Goal: Transaction & Acquisition: Purchase product/service

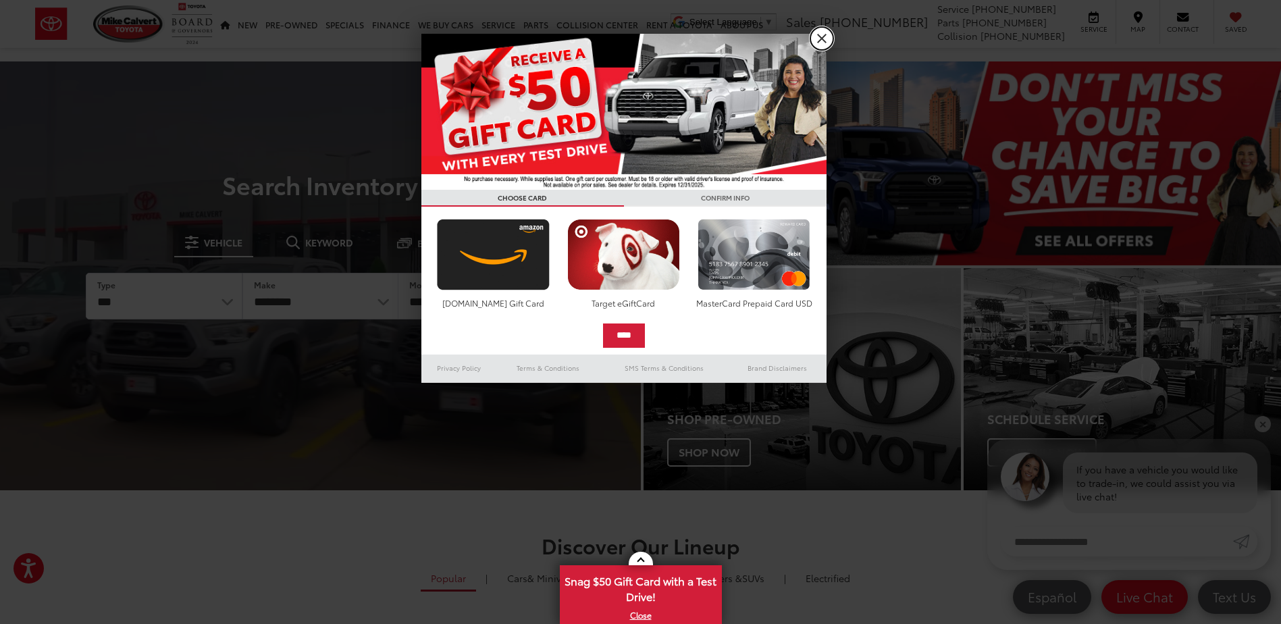
click at [816, 42] on link "X" at bounding box center [821, 38] width 23 height 23
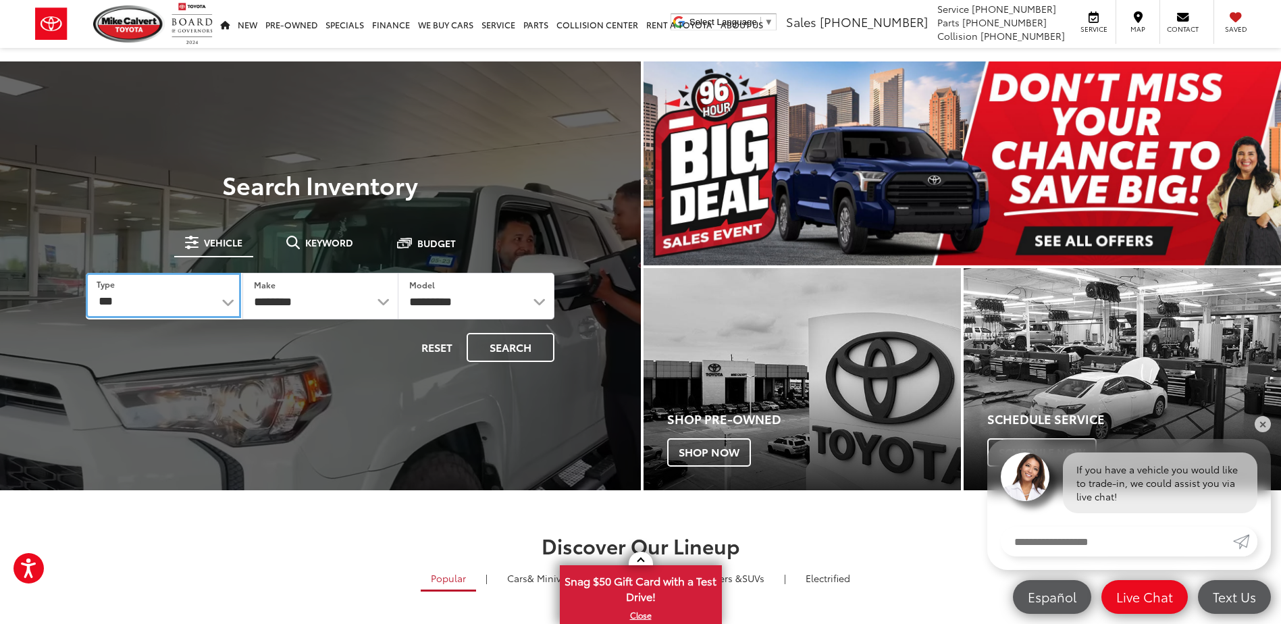
click at [163, 312] on select "*** *** **** *********" at bounding box center [163, 295] width 155 height 45
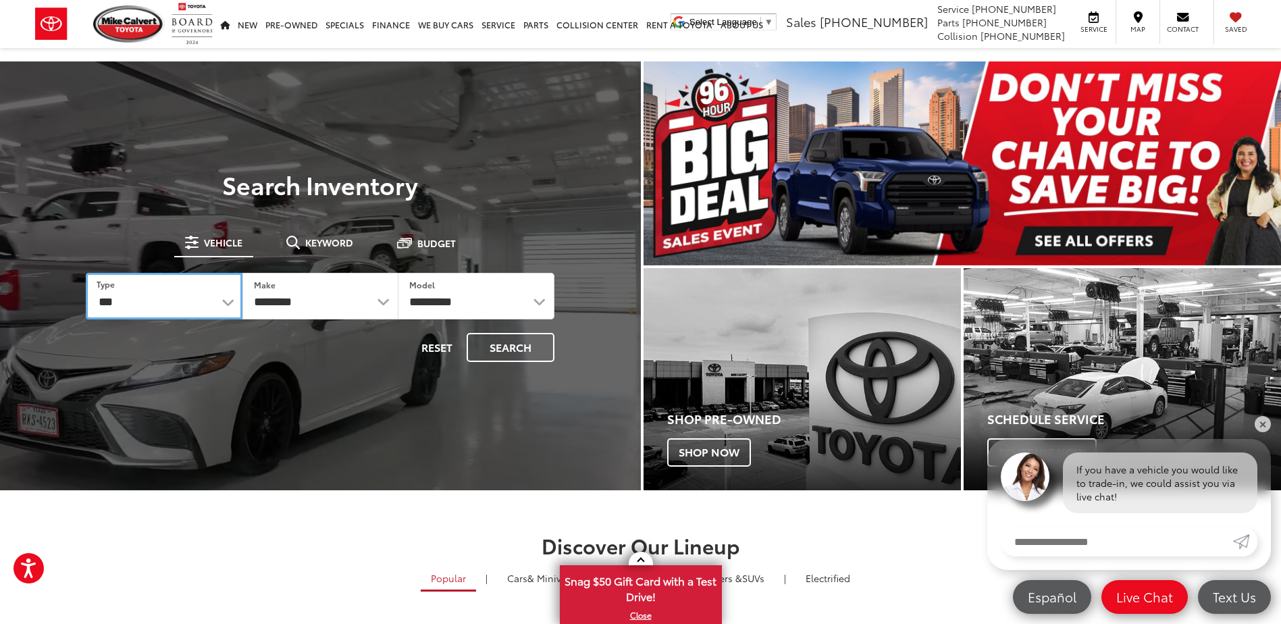
select select "******"
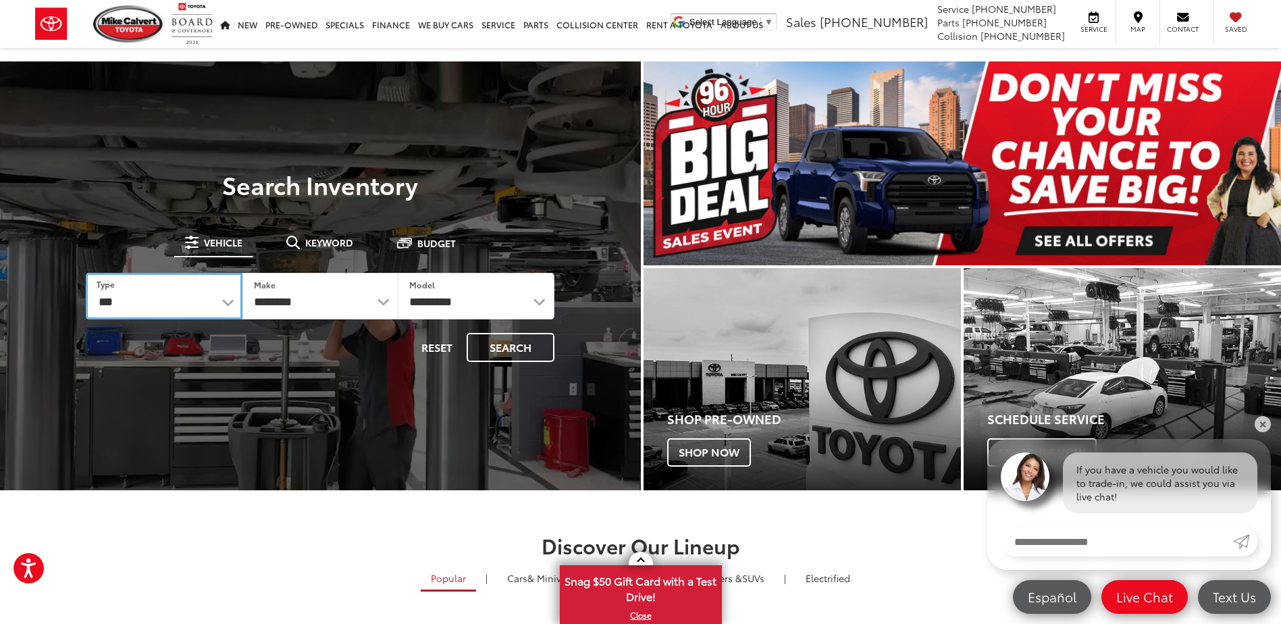
click at [86, 273] on select "*** *** **** *********" at bounding box center [164, 296] width 156 height 47
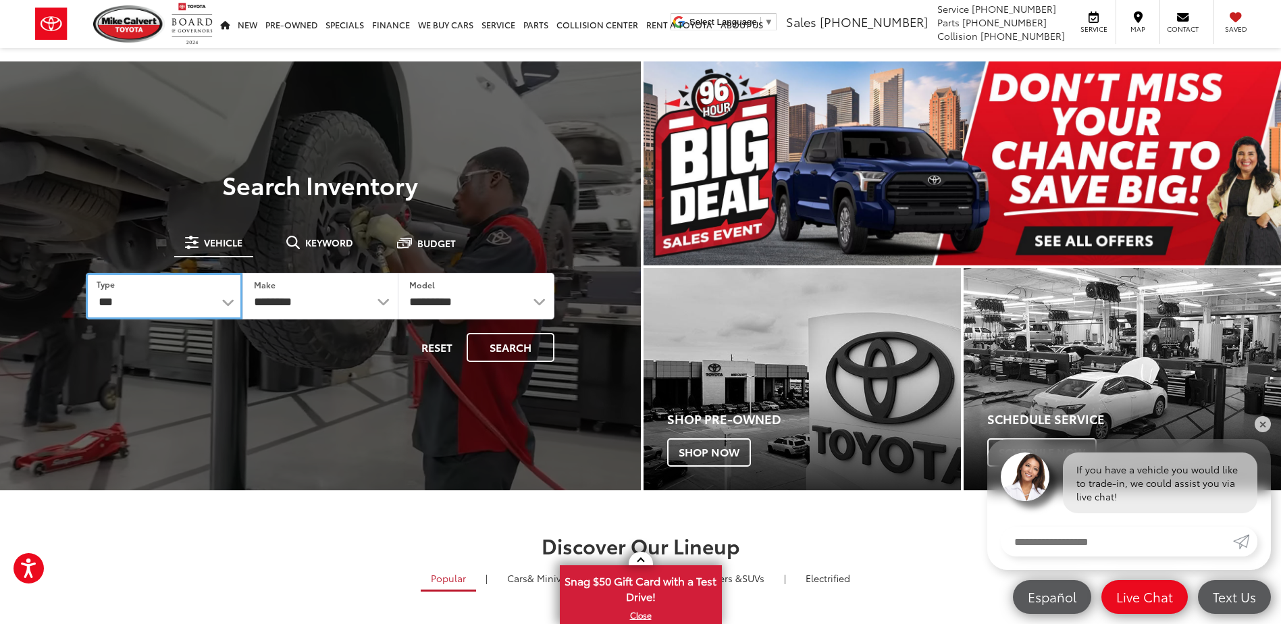
select select "******"
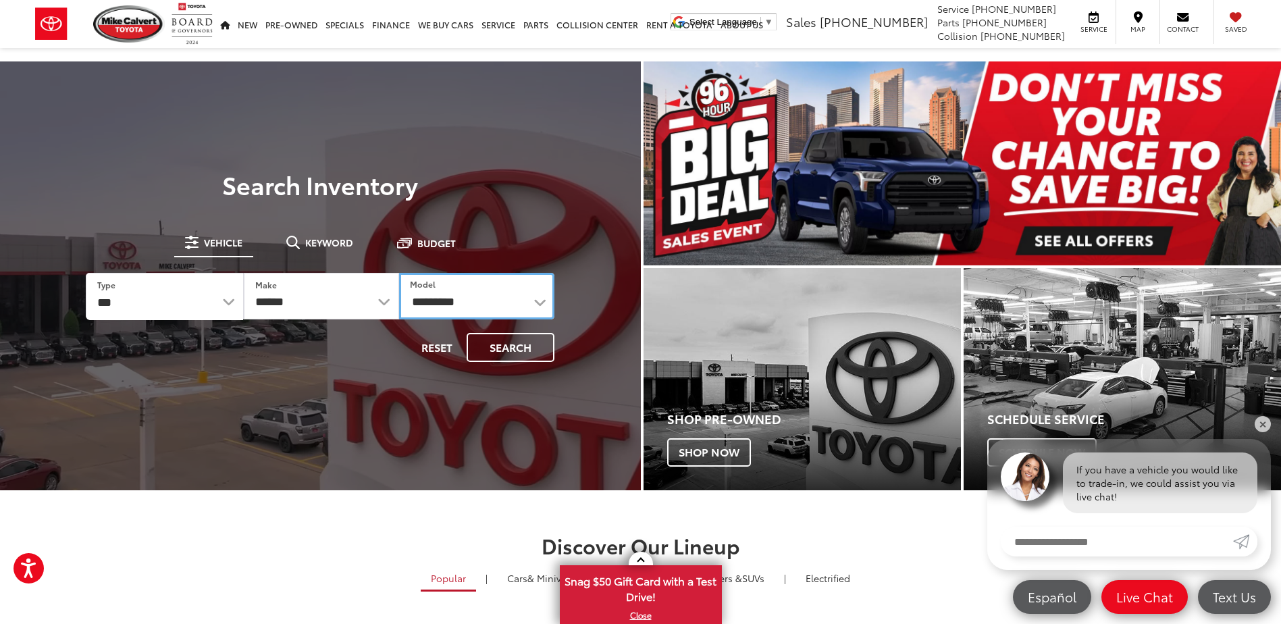
click at [483, 299] on select "**********" at bounding box center [476, 296] width 155 height 47
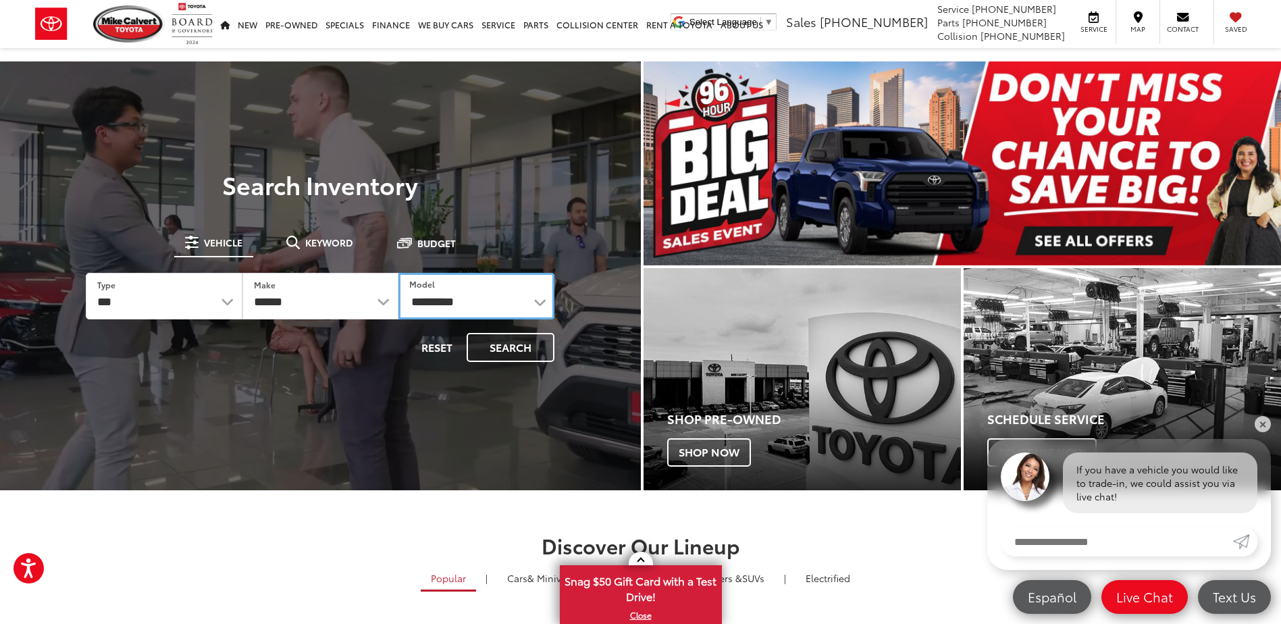
select select "**********"
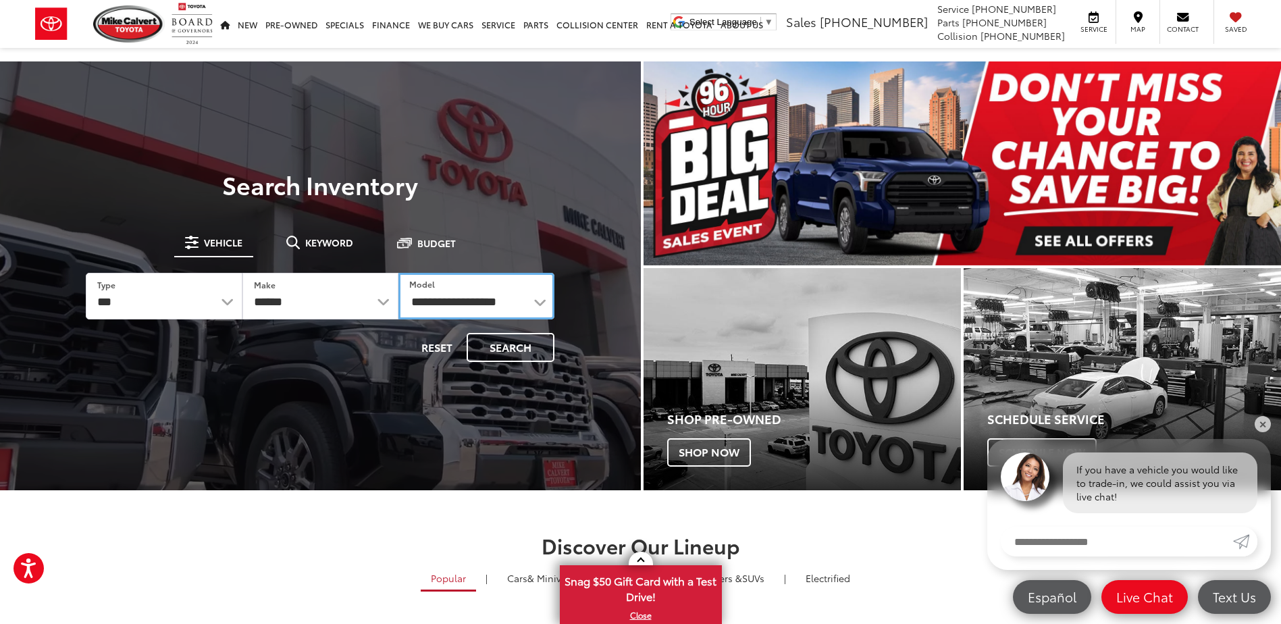
click at [398, 273] on select "**********" at bounding box center [476, 296] width 156 height 47
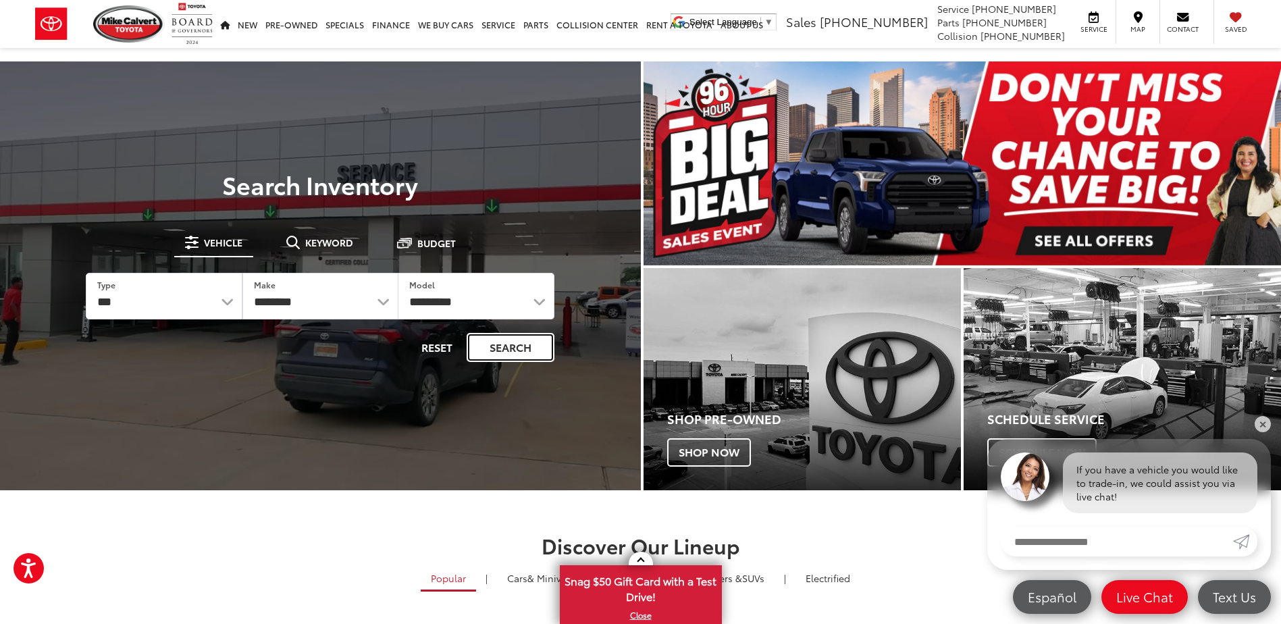
click at [529, 346] on button "Search" at bounding box center [511, 347] width 88 height 29
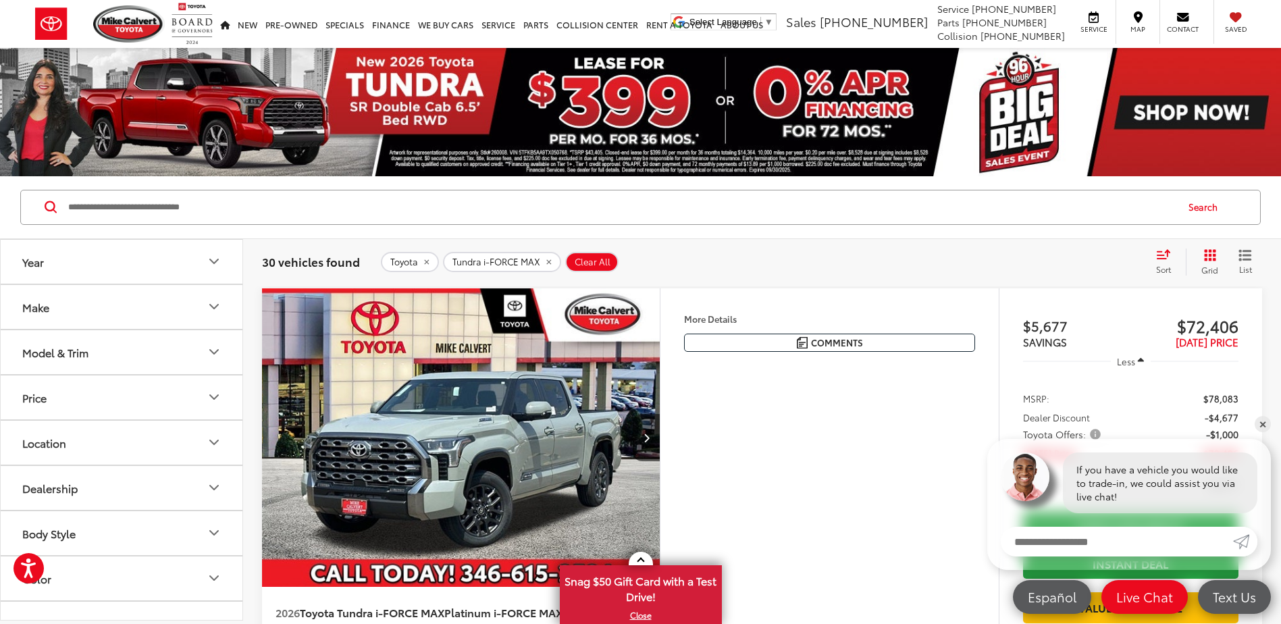
click at [1172, 255] on div "Sort" at bounding box center [1167, 262] width 36 height 27
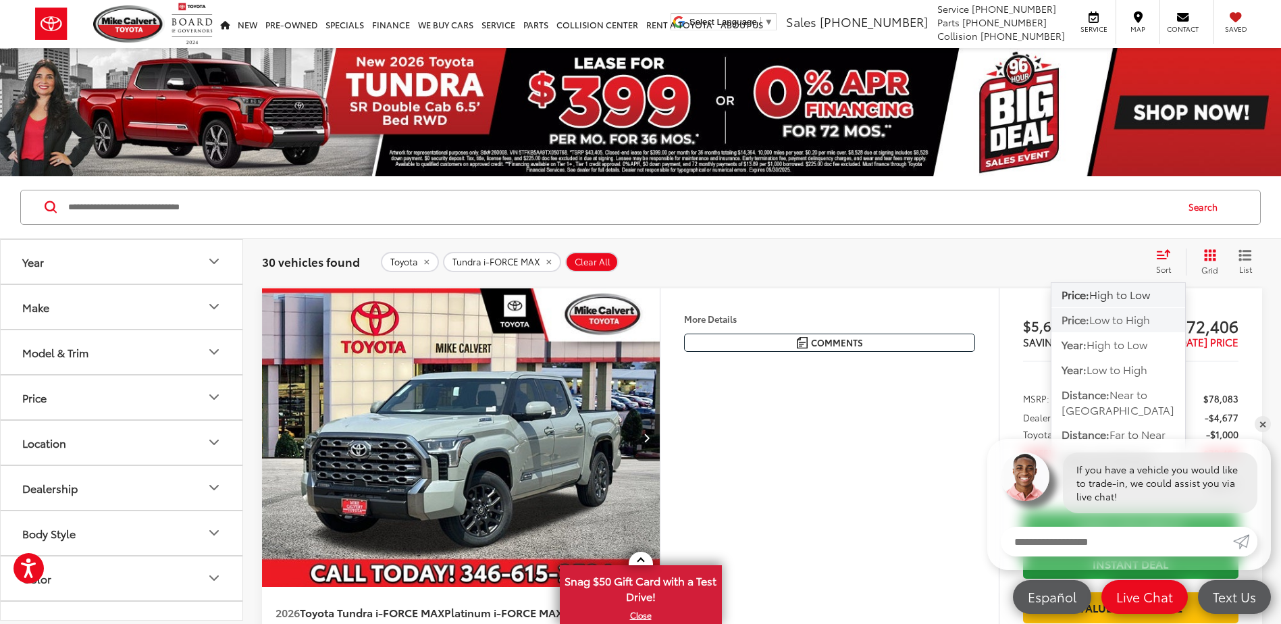
click at [1122, 323] on span "Low to High" at bounding box center [1119, 319] width 61 height 16
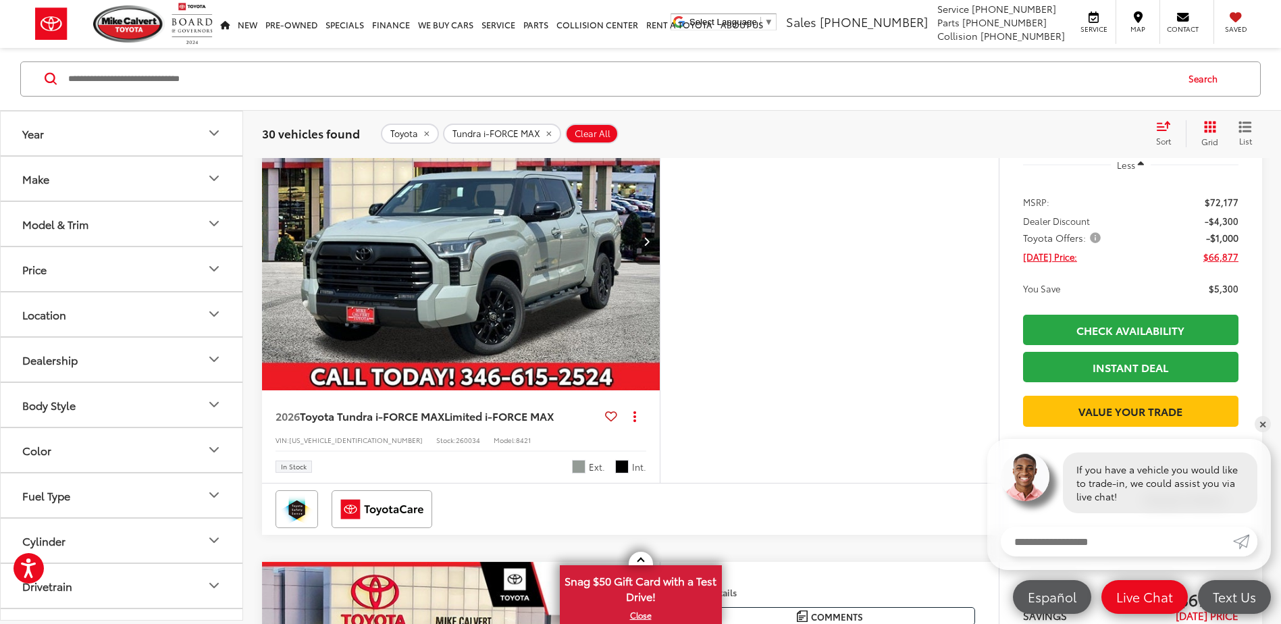
scroll to position [135, 0]
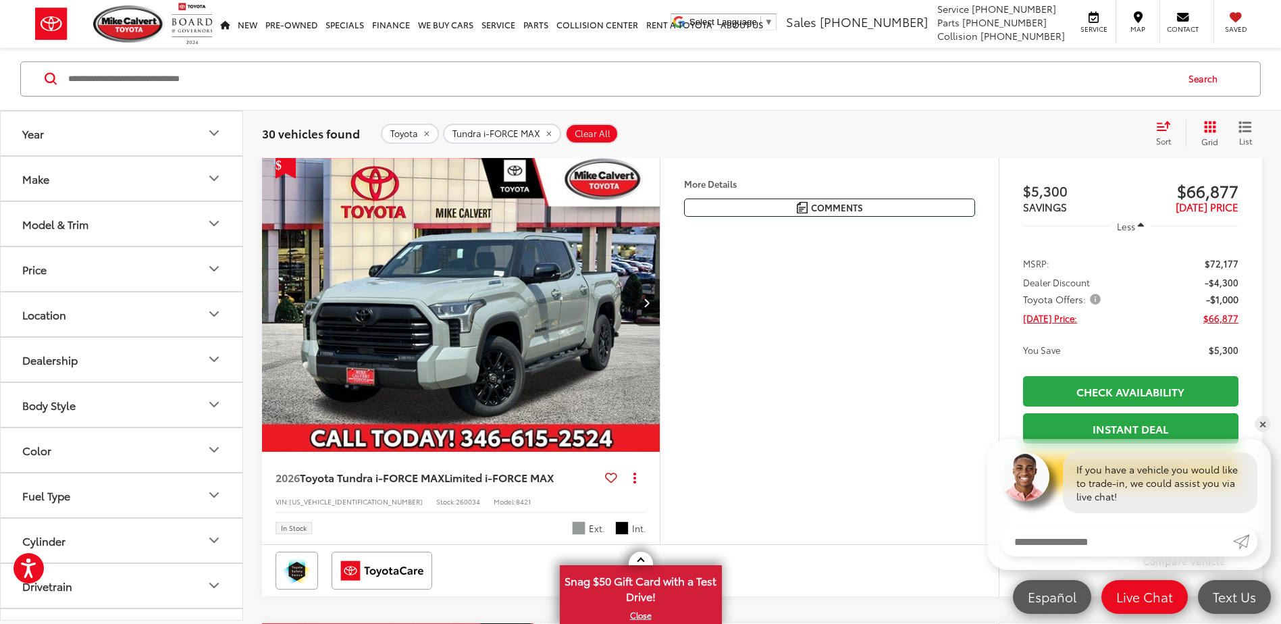
click at [546, 134] on icon "remove Tundra%20i-FORCE%20MAX" at bounding box center [548, 134] width 5 height 5
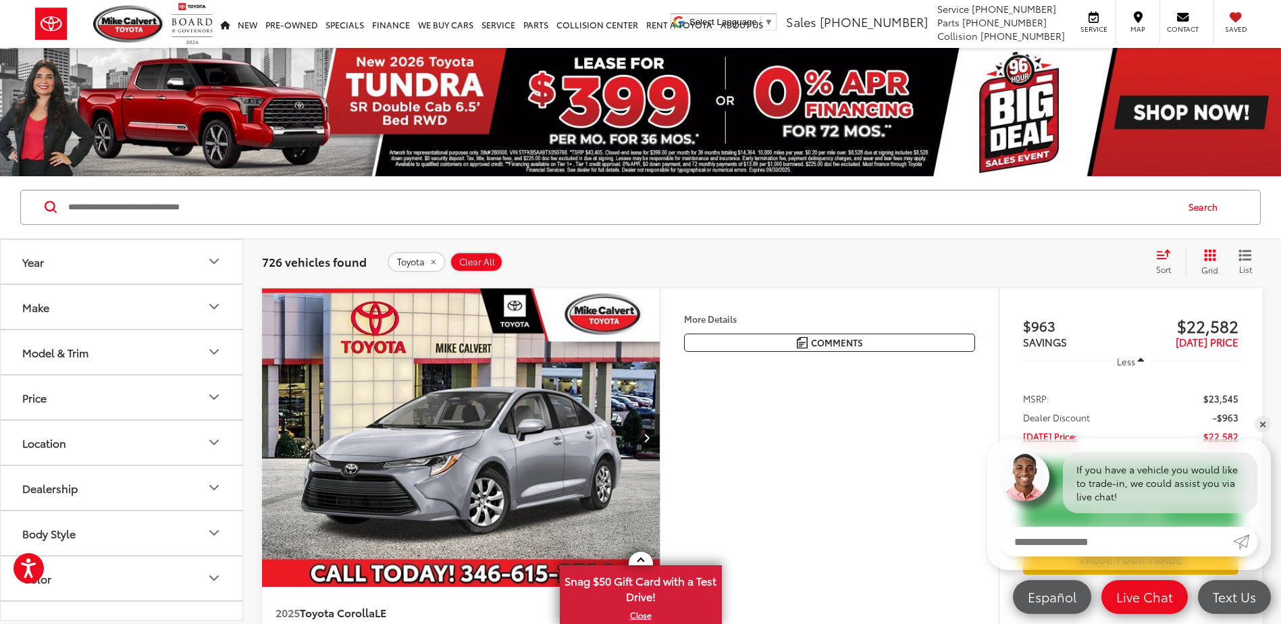
click at [213, 351] on icon "Model & Trim" at bounding box center [214, 352] width 16 height 16
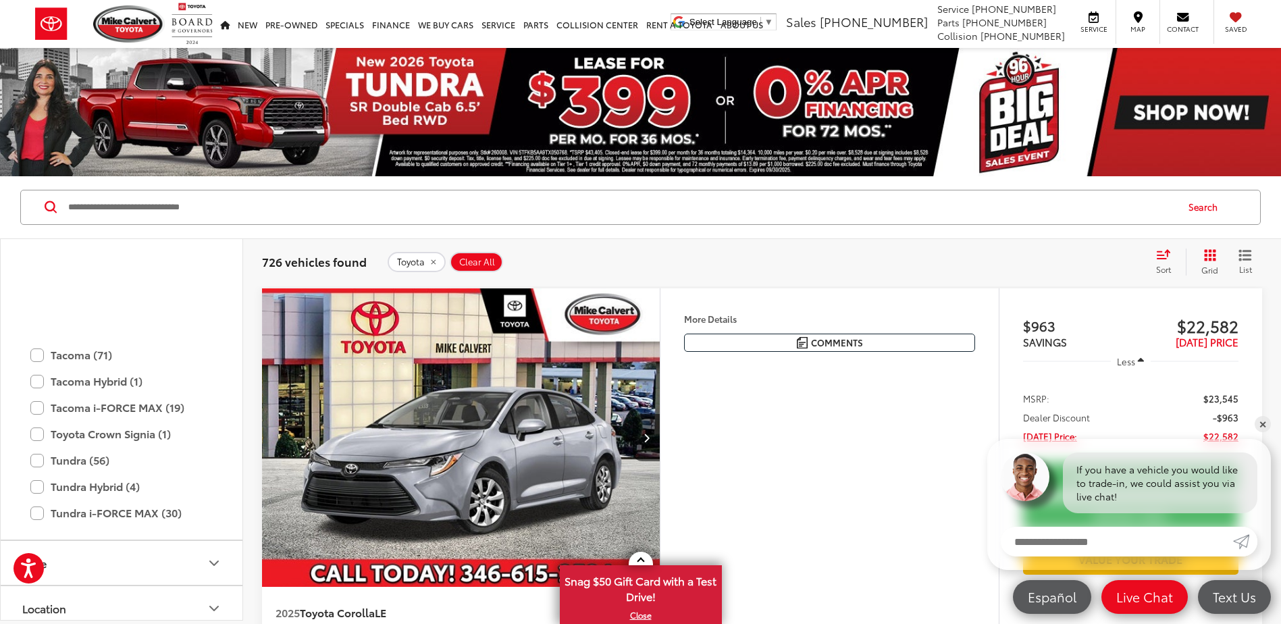
scroll to position [659, 0]
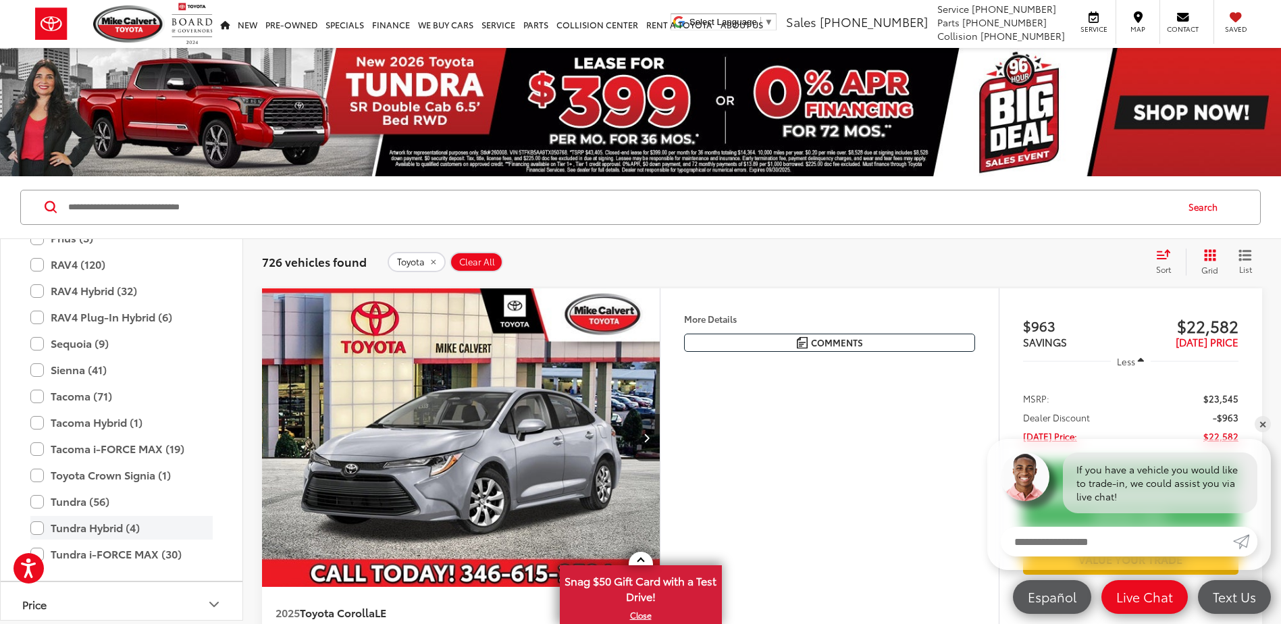
click at [38, 525] on label "Tundra Hybrid (4)" at bounding box center [121, 528] width 182 height 24
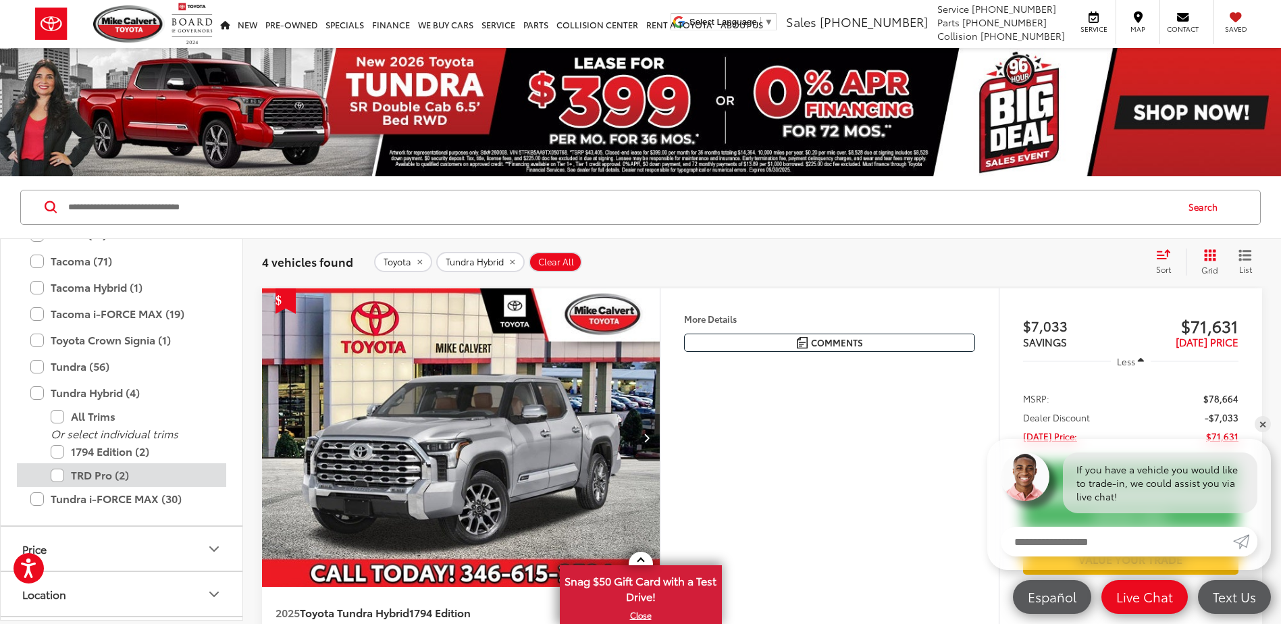
click at [50, 472] on div "TRD Pro (2)" at bounding box center [121, 475] width 209 height 24
click at [62, 477] on label "TRD Pro (2)" at bounding box center [132, 475] width 162 height 24
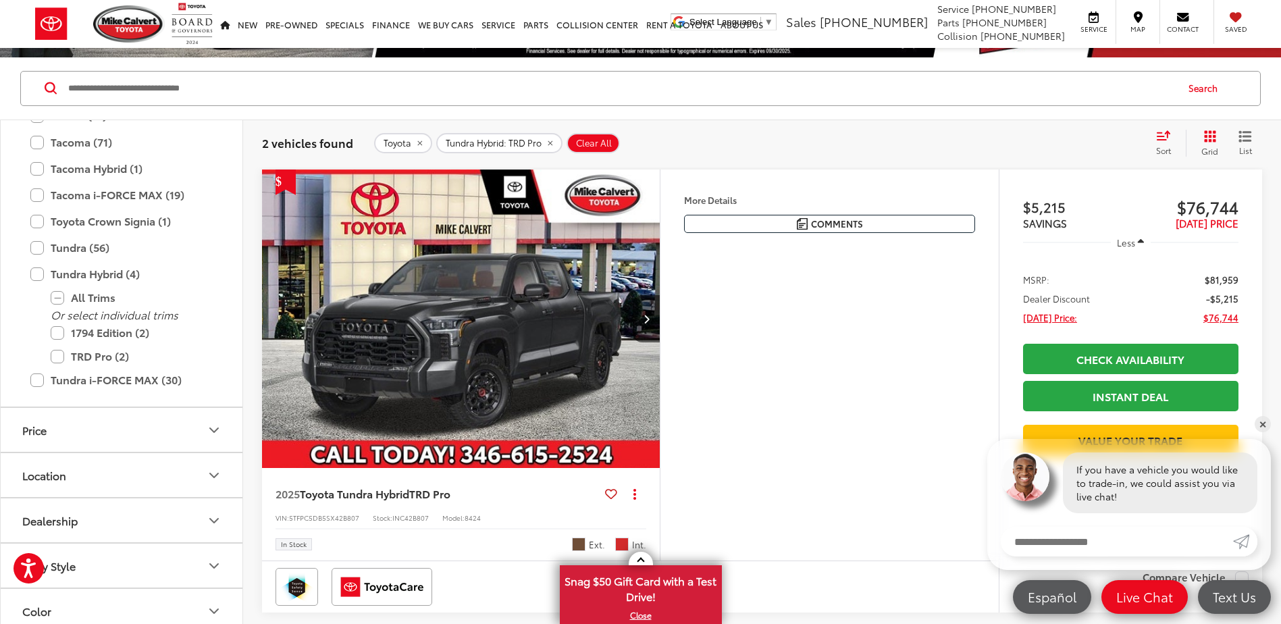
scroll to position [68, 0]
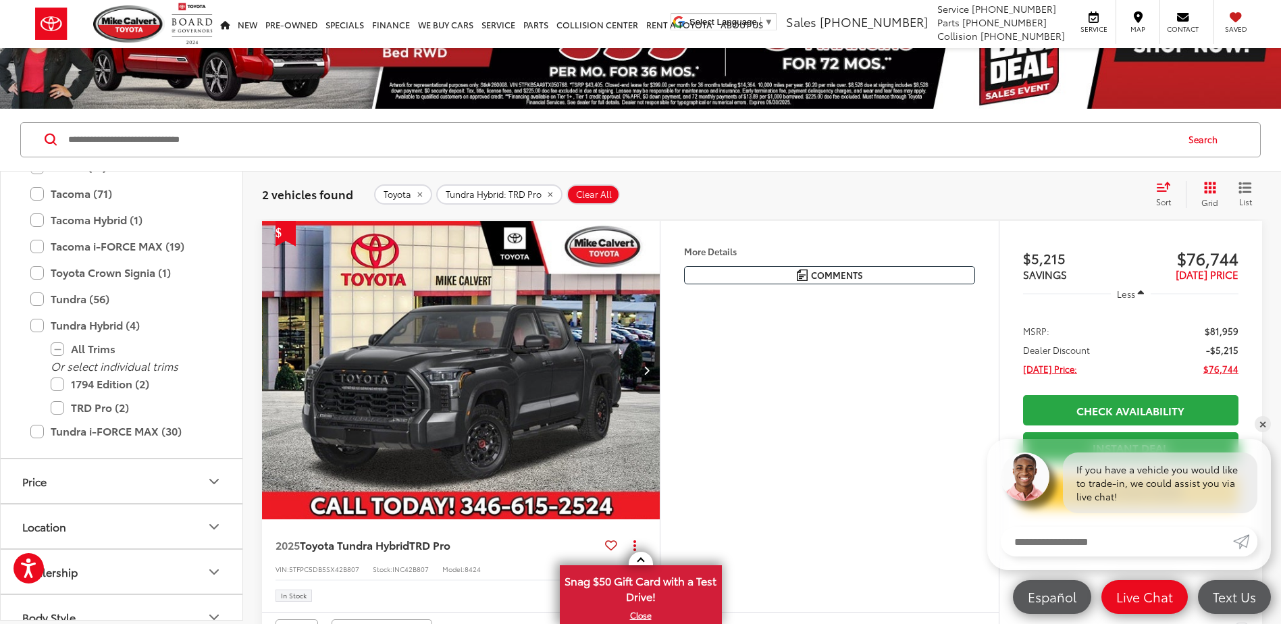
drag, startPoint x: 446, startPoint y: 392, endPoint x: 452, endPoint y: 392, distance: 6.8
click at [446, 391] on img "2025 Toyota Tundra Hybrid TRD Pro 0" at bounding box center [461, 371] width 400 height 300
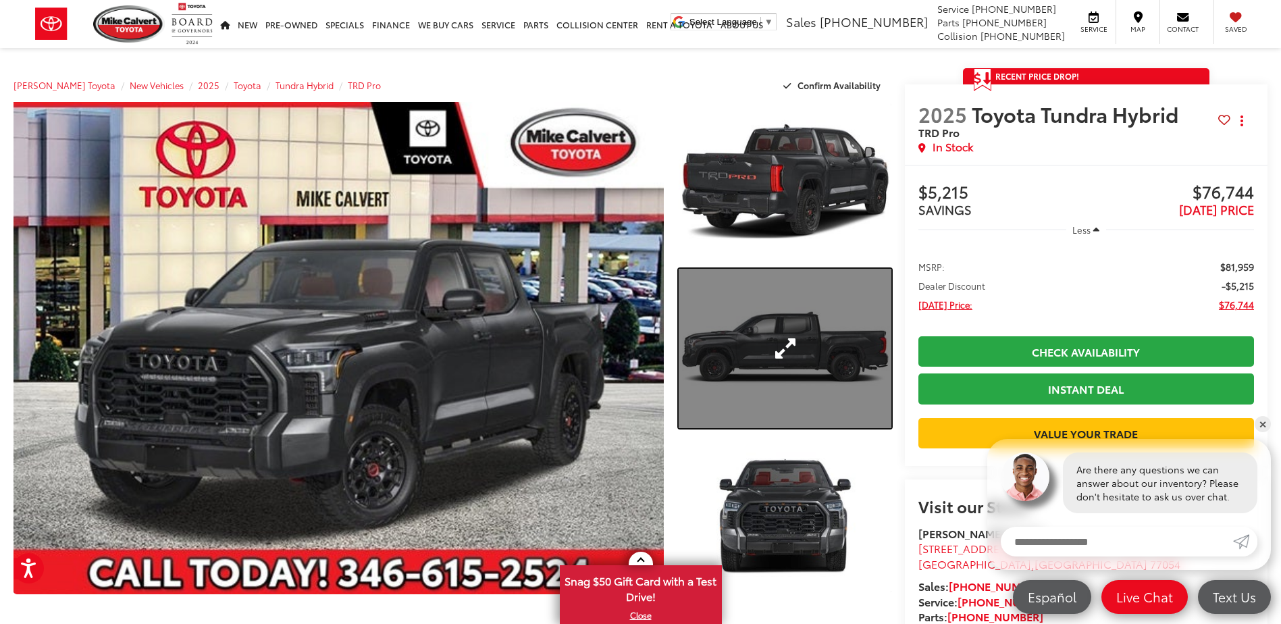
click at [779, 345] on link "Expand Photo 2" at bounding box center [785, 348] width 212 height 159
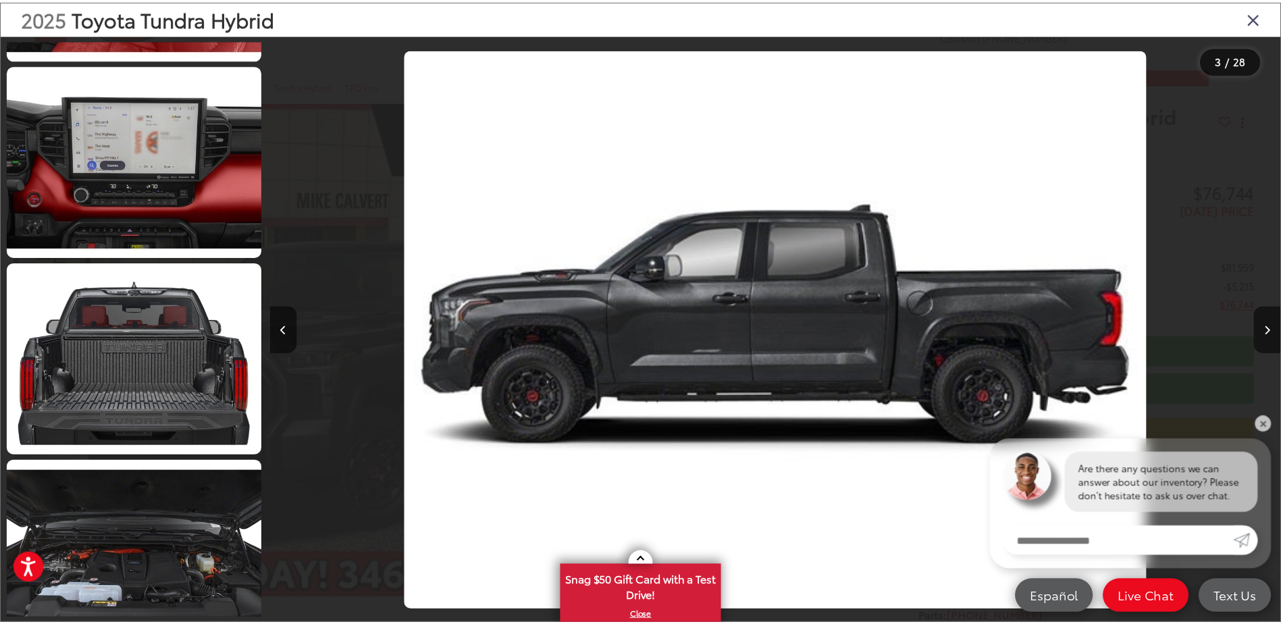
scroll to position [1664, 0]
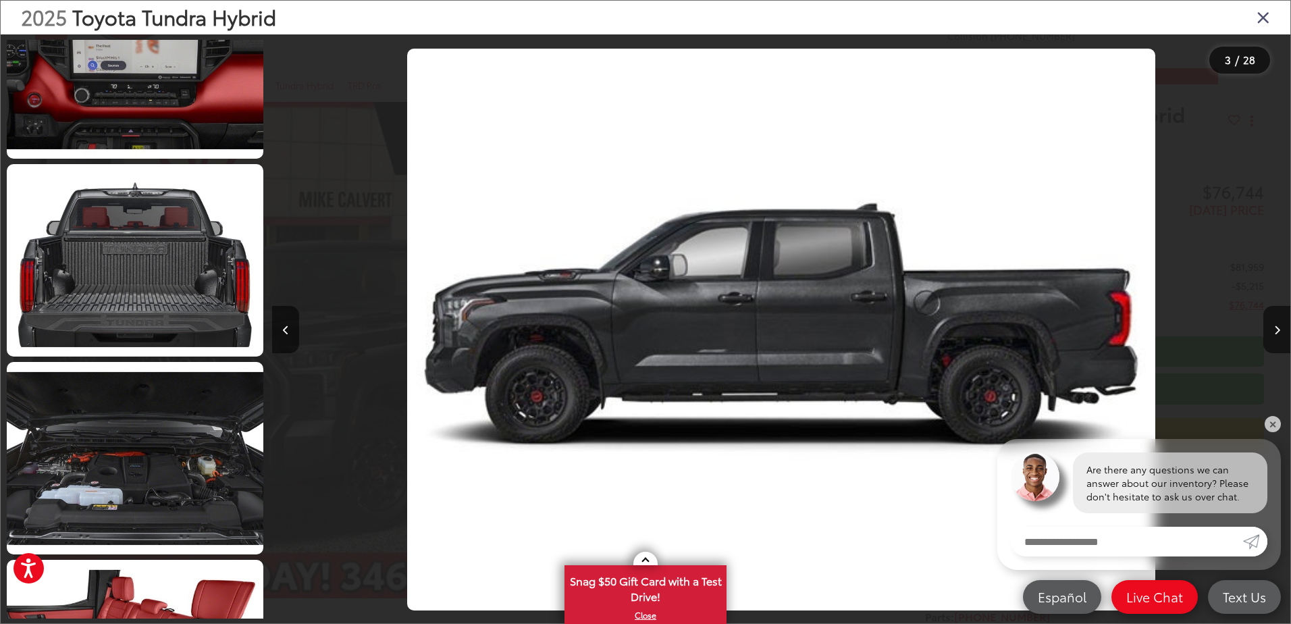
click at [1266, 22] on icon "Close gallery" at bounding box center [1264, 17] width 14 height 18
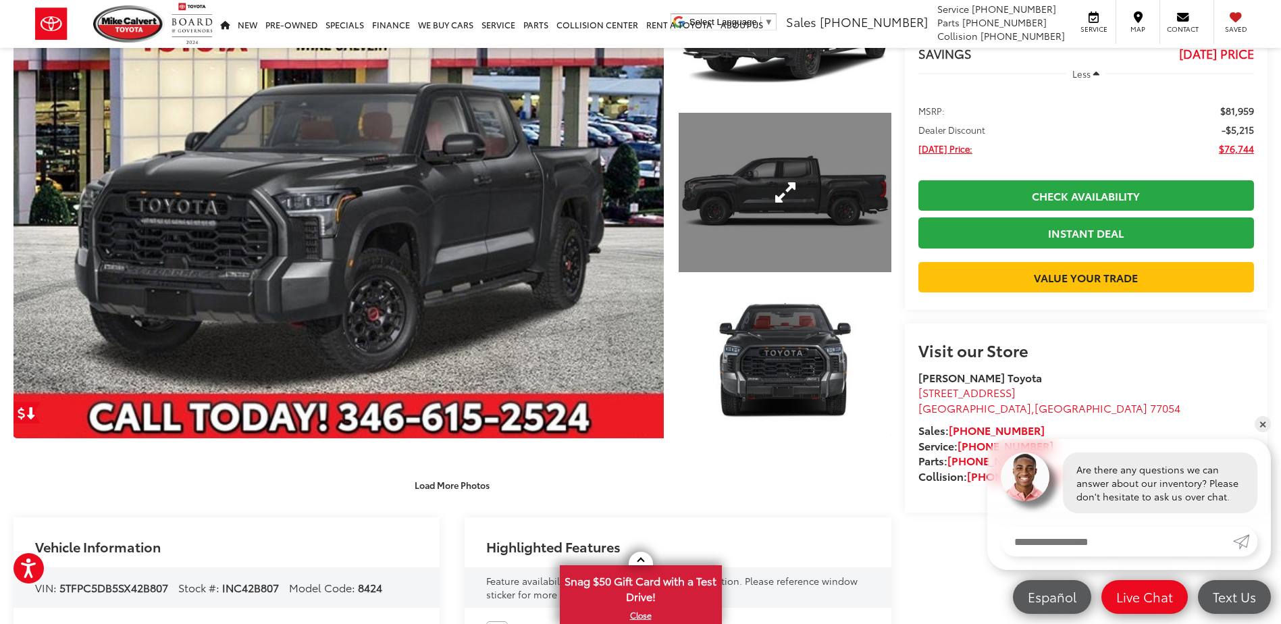
scroll to position [0, 0]
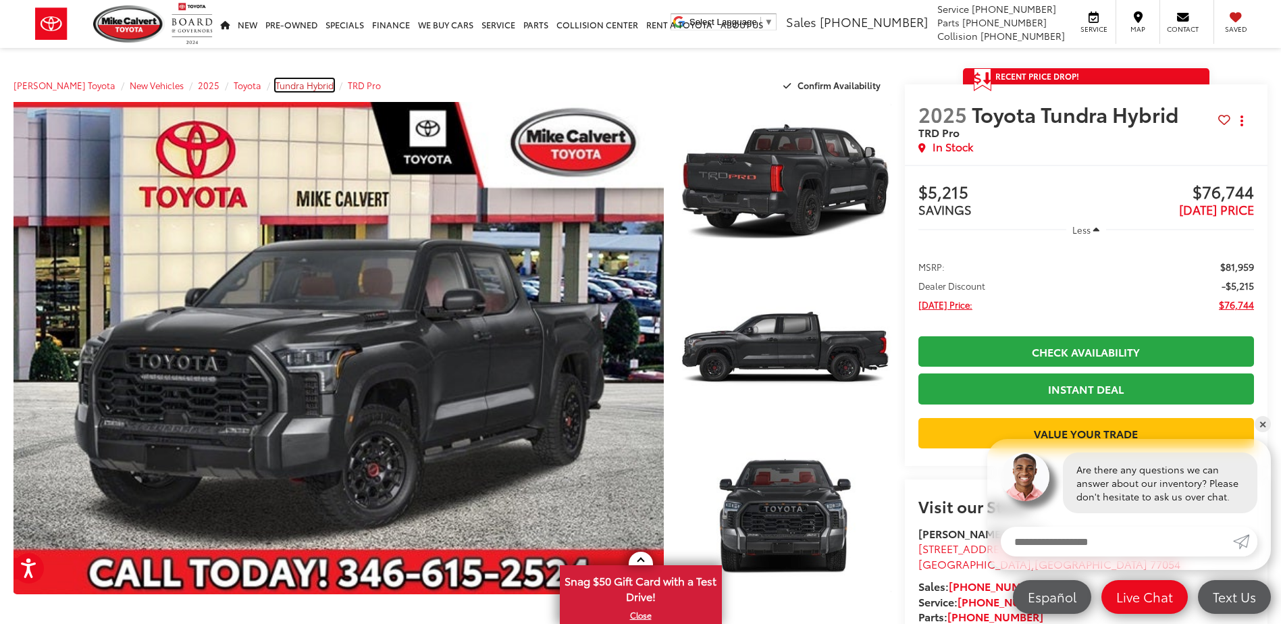
click at [276, 85] on span "Tundra Hybrid" at bounding box center [305, 85] width 58 height 12
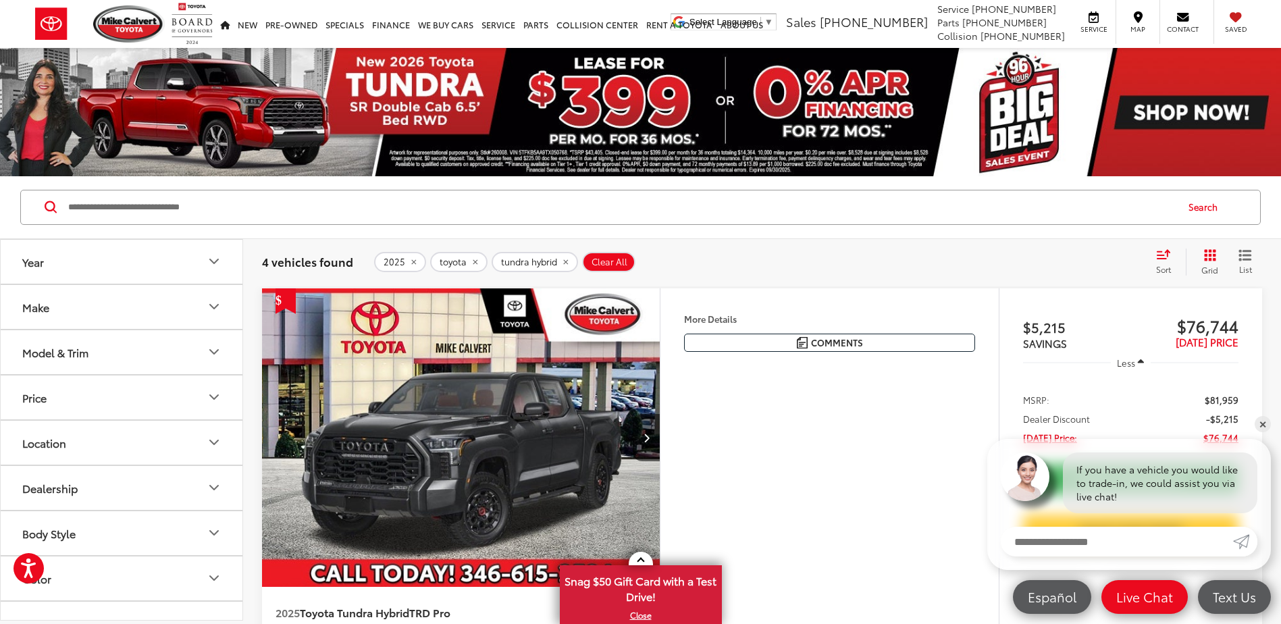
click at [561, 261] on icon "remove tundra%20hybrid" at bounding box center [565, 262] width 9 height 8
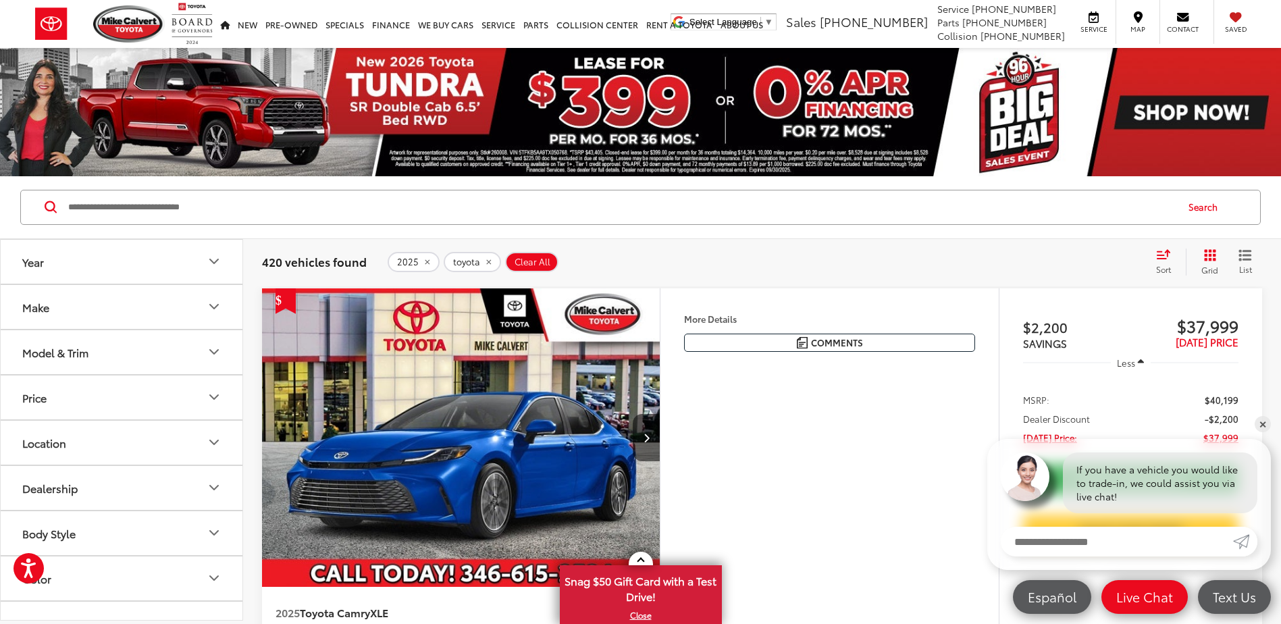
click at [72, 350] on div "Model & Trim" at bounding box center [55, 352] width 66 height 13
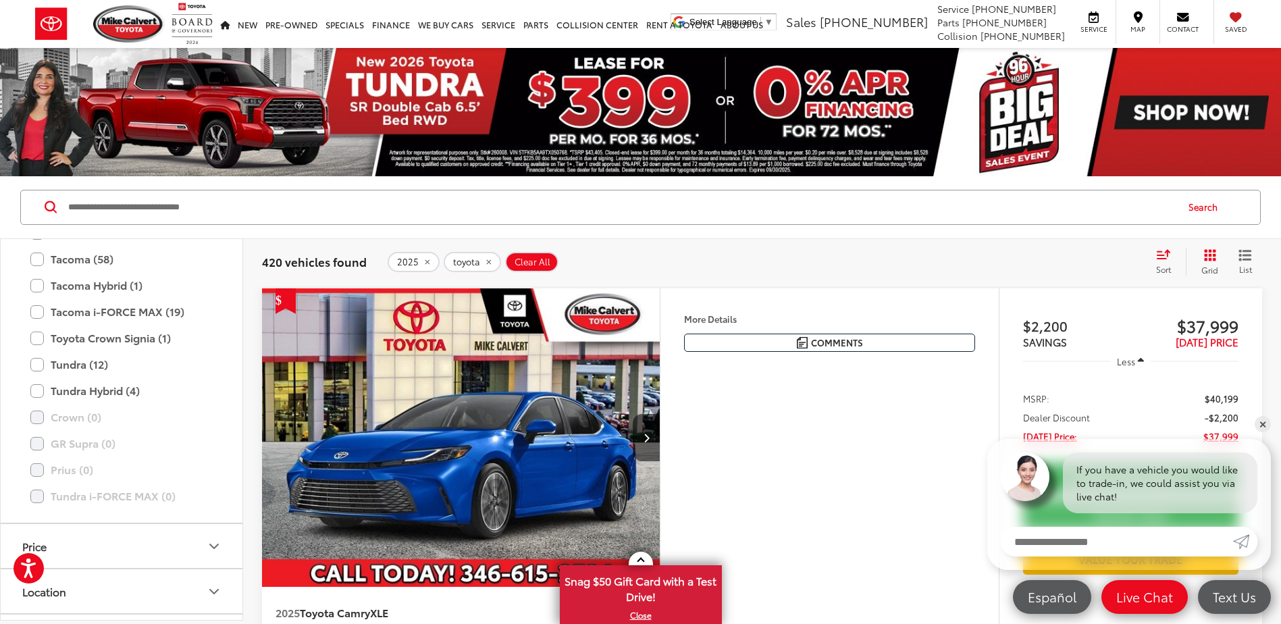
scroll to position [667, 0]
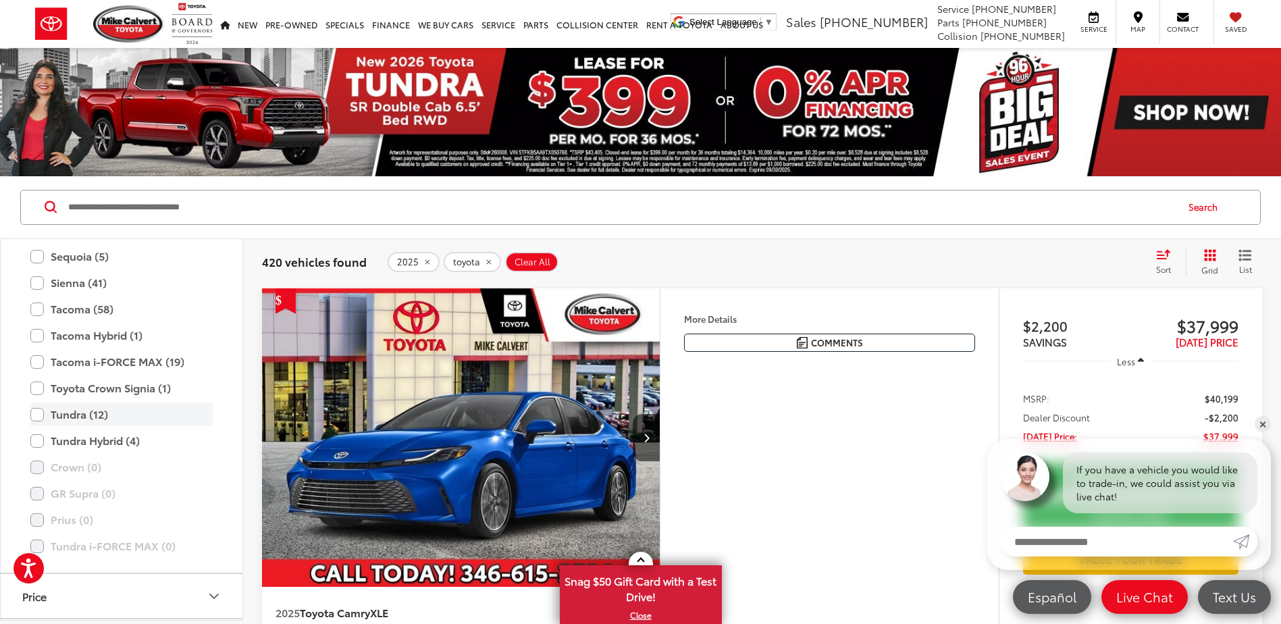
click at [34, 415] on label "Tundra (12)" at bounding box center [121, 415] width 182 height 24
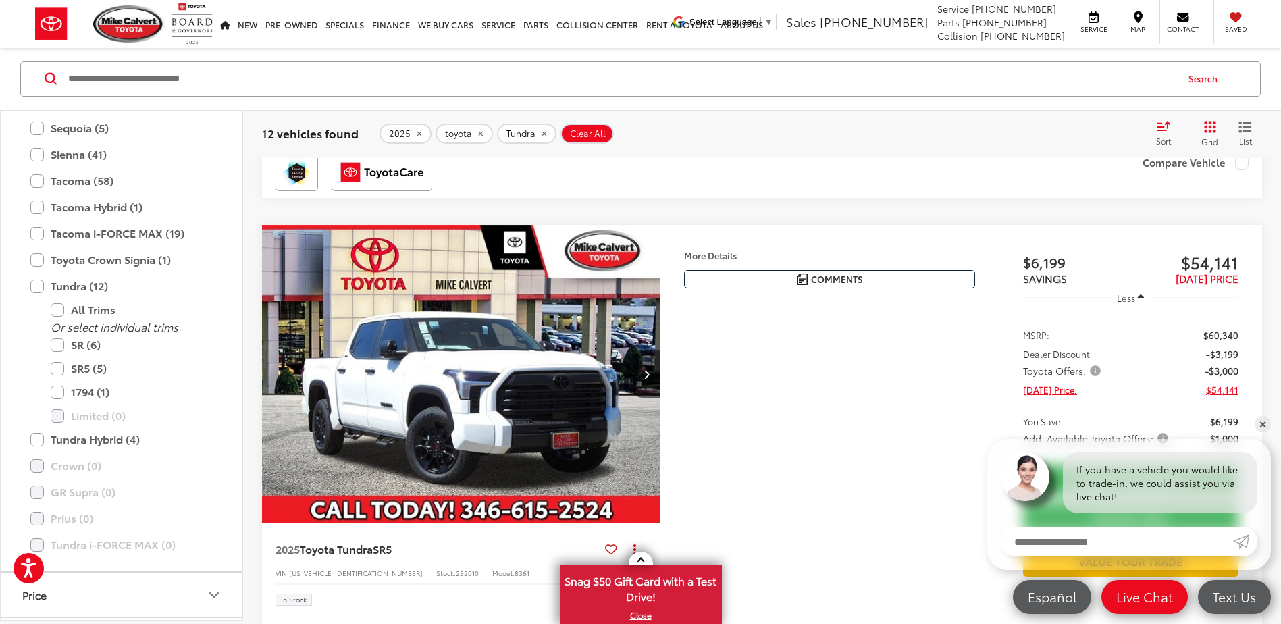
scroll to position [2431, 0]
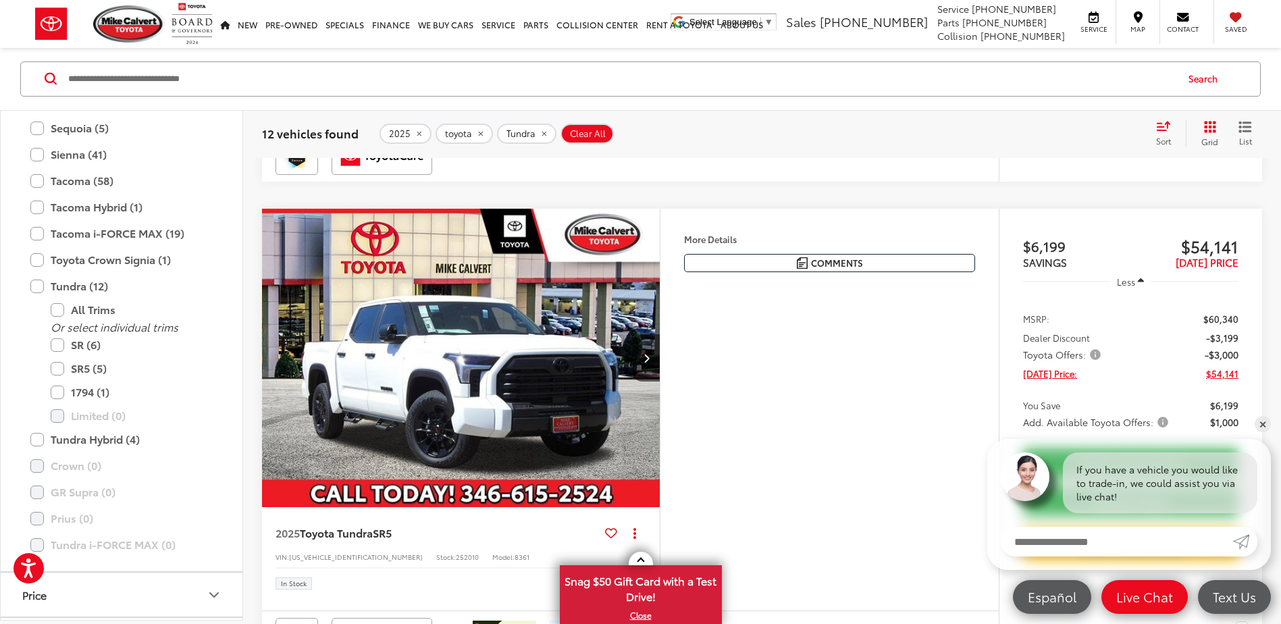
click at [504, 379] on img "2025 Toyota Tundra SR5 0" at bounding box center [461, 359] width 400 height 300
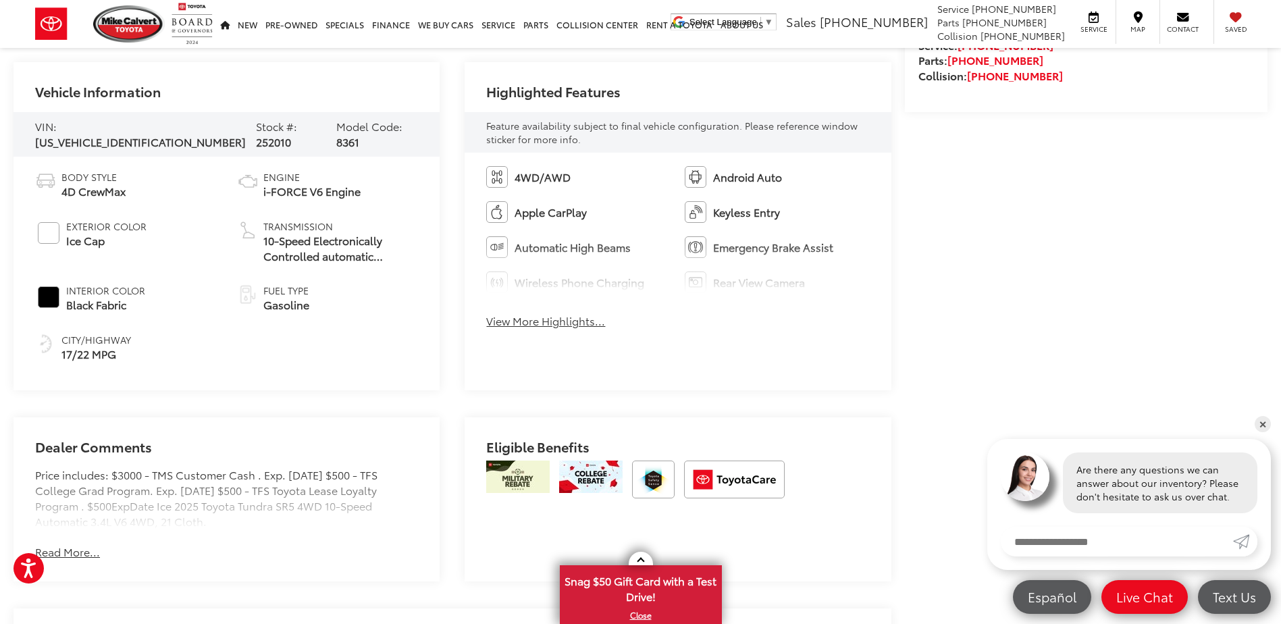
scroll to position [675, 0]
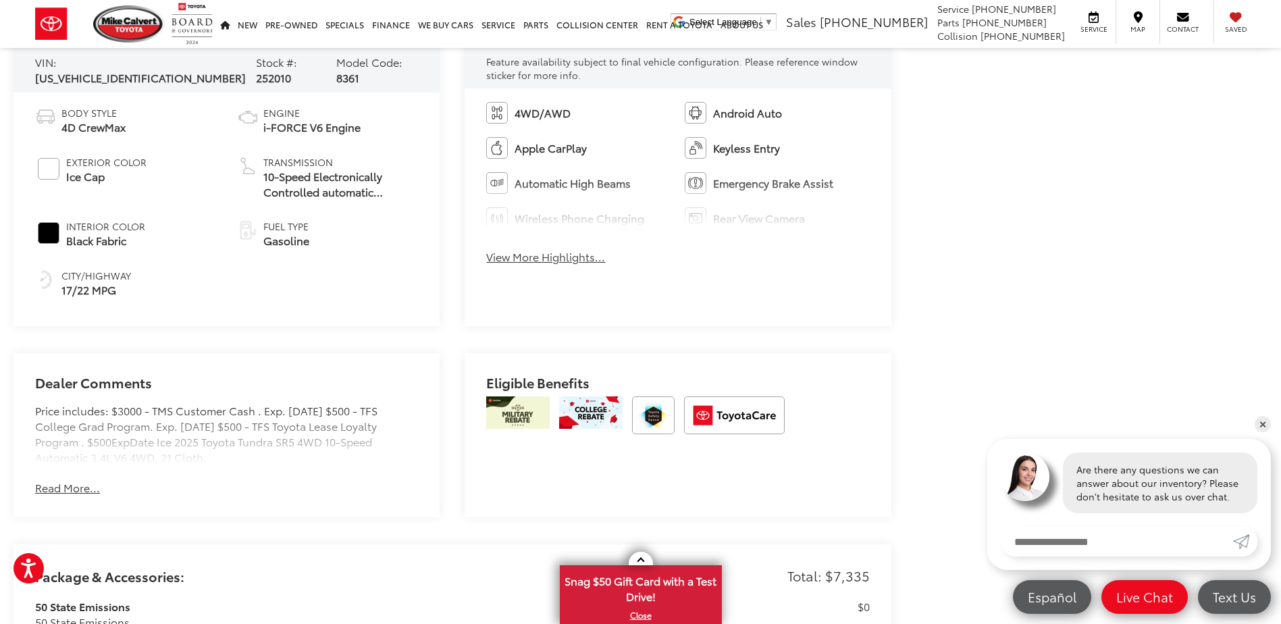
click at [57, 487] on button "Read More..." at bounding box center [67, 488] width 65 height 16
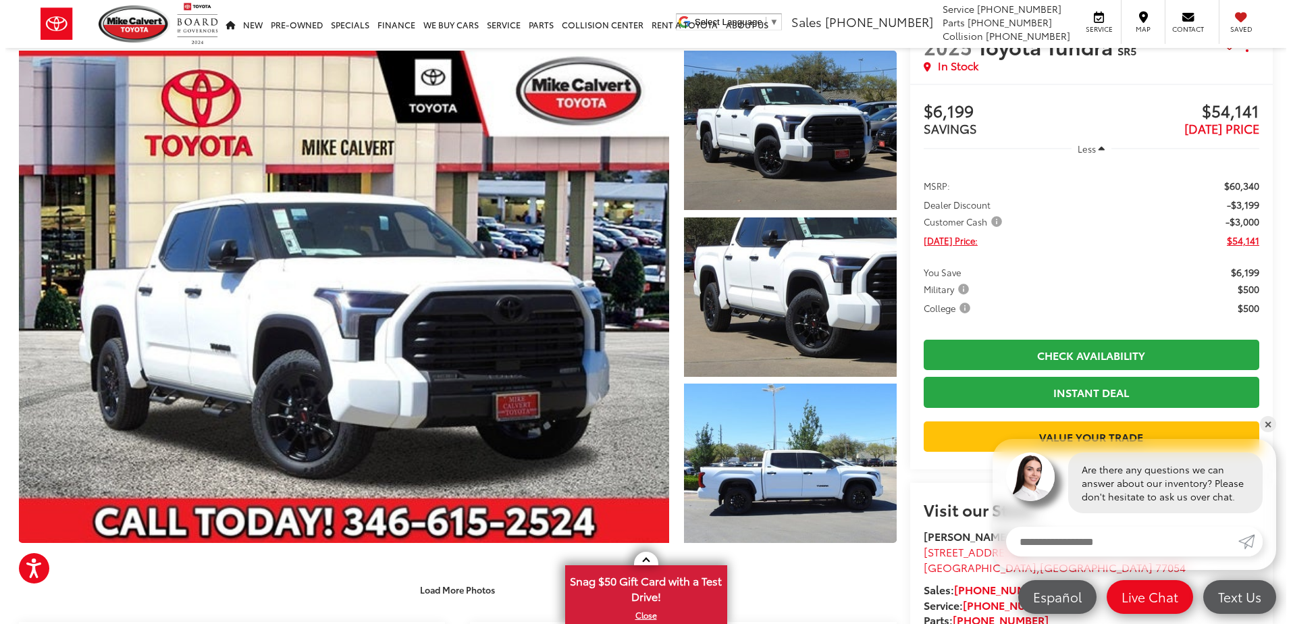
scroll to position [68, 0]
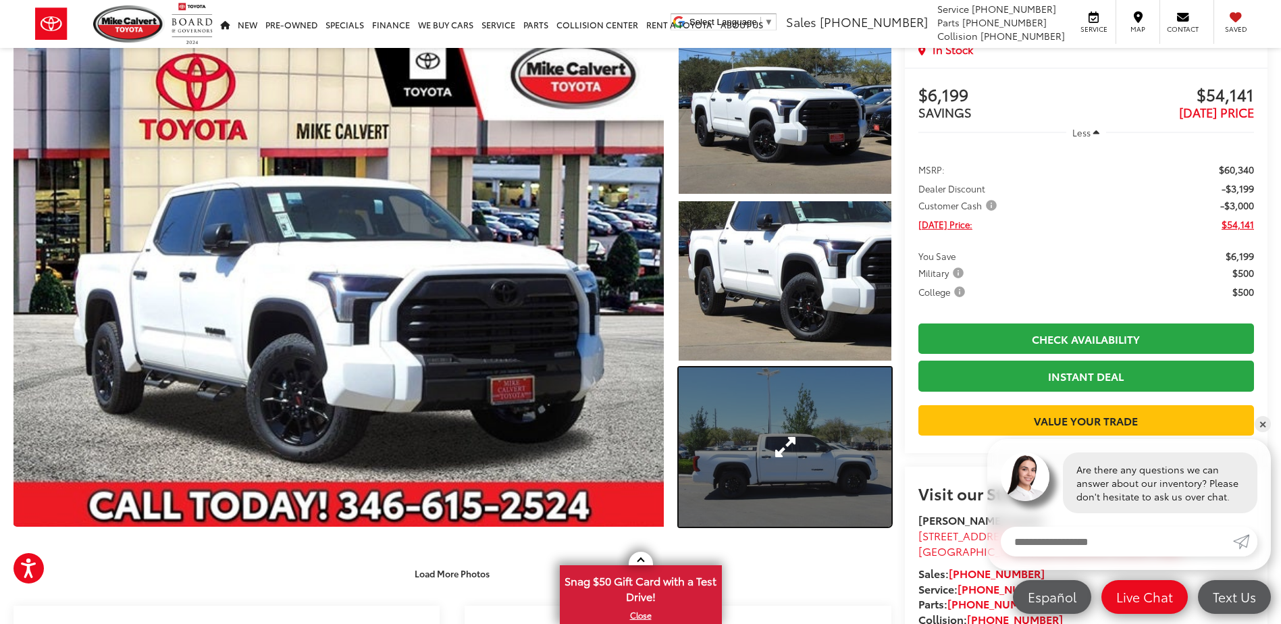
click at [832, 467] on link "Expand Photo 3" at bounding box center [785, 446] width 212 height 159
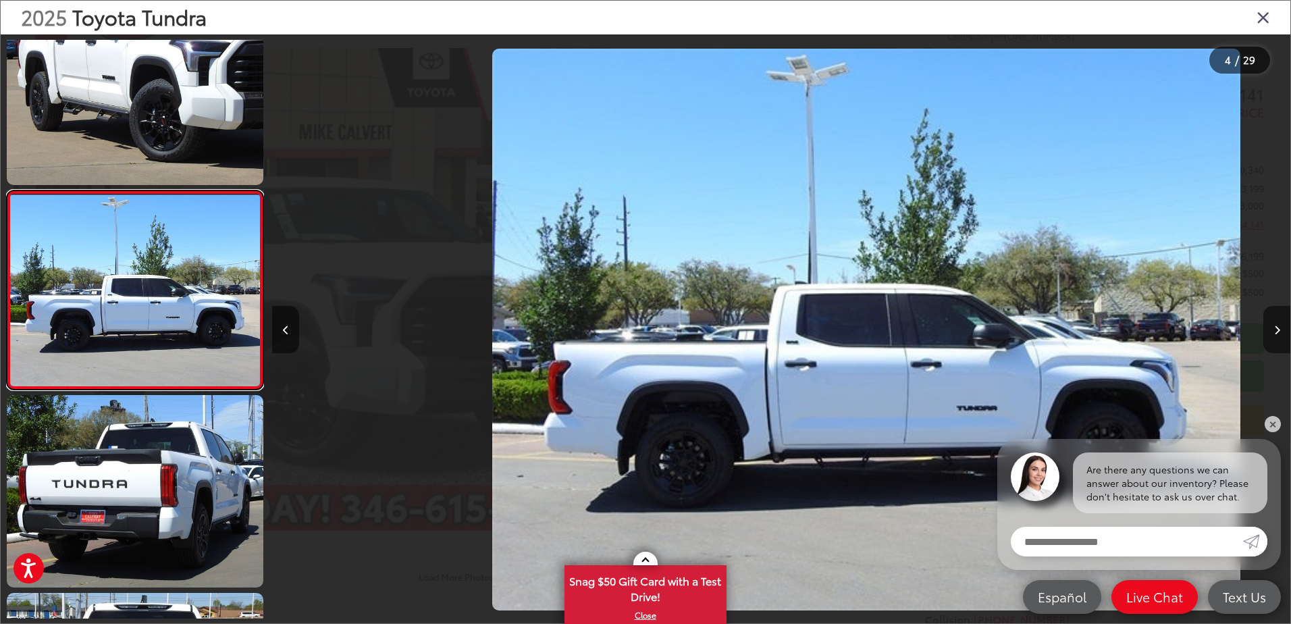
scroll to position [0, 3055]
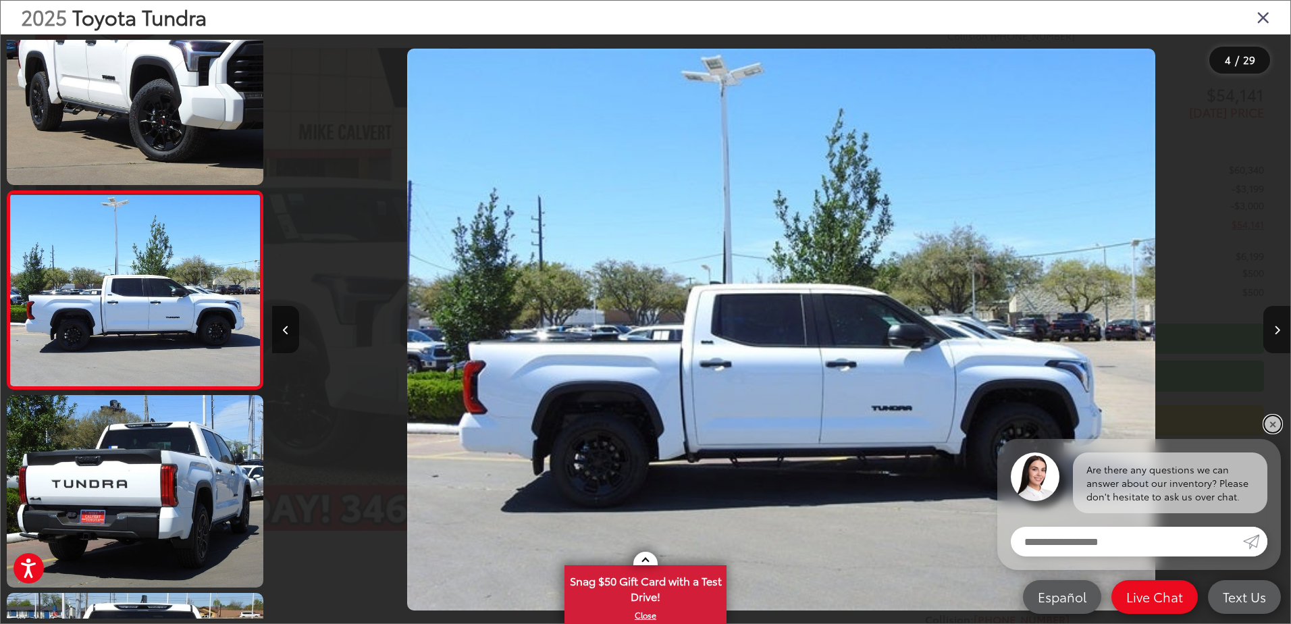
click at [1270, 421] on link "✕" at bounding box center [1273, 424] width 16 height 16
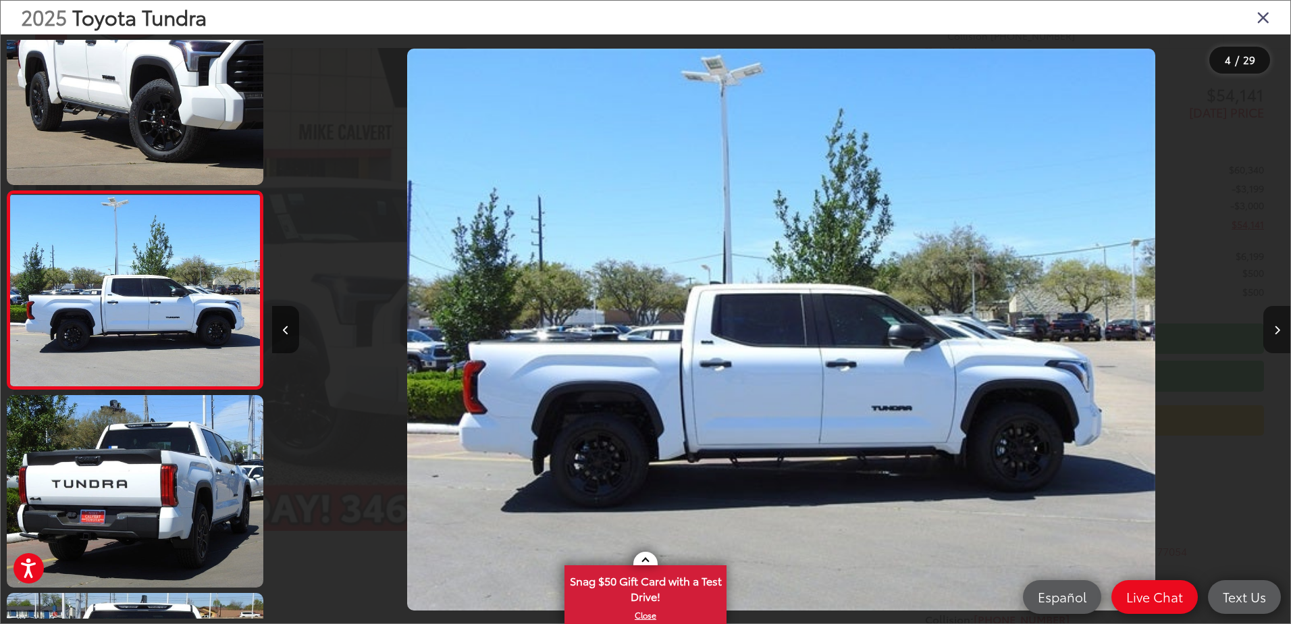
click at [1276, 329] on icon "Next image" at bounding box center [1277, 330] width 6 height 9
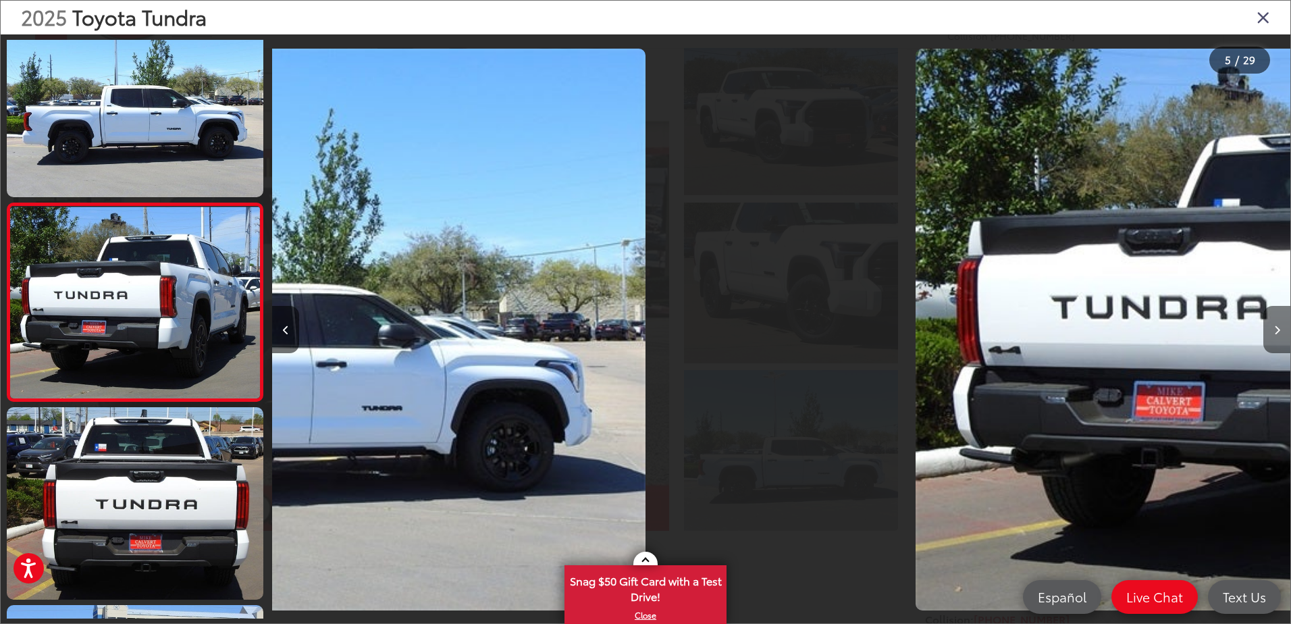
scroll to position [642, 0]
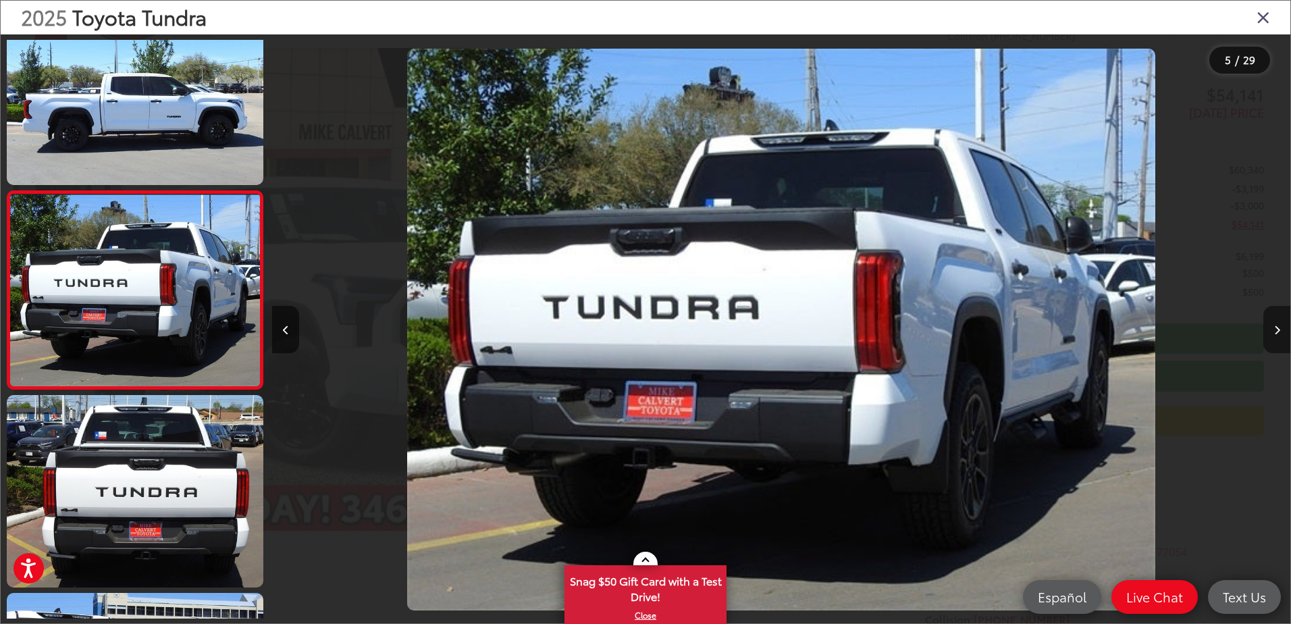
click at [1276, 329] on icon "Next image" at bounding box center [1277, 330] width 6 height 9
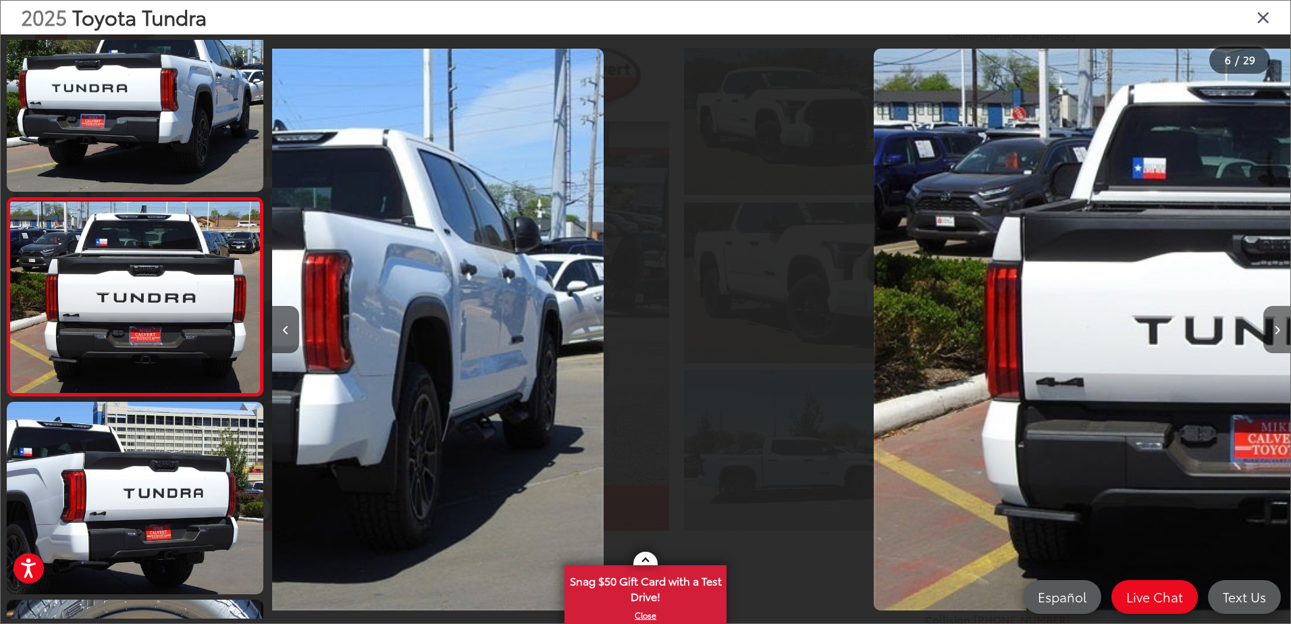
scroll to position [839, 0]
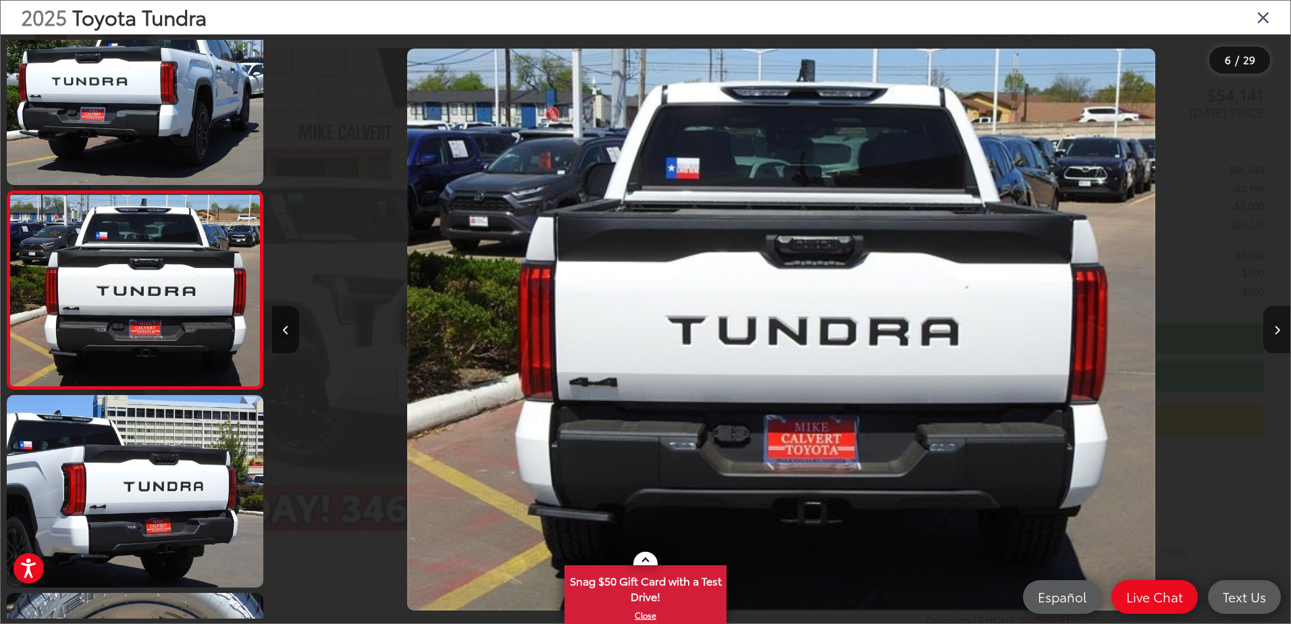
click at [1276, 329] on icon "Next image" at bounding box center [1277, 330] width 6 height 9
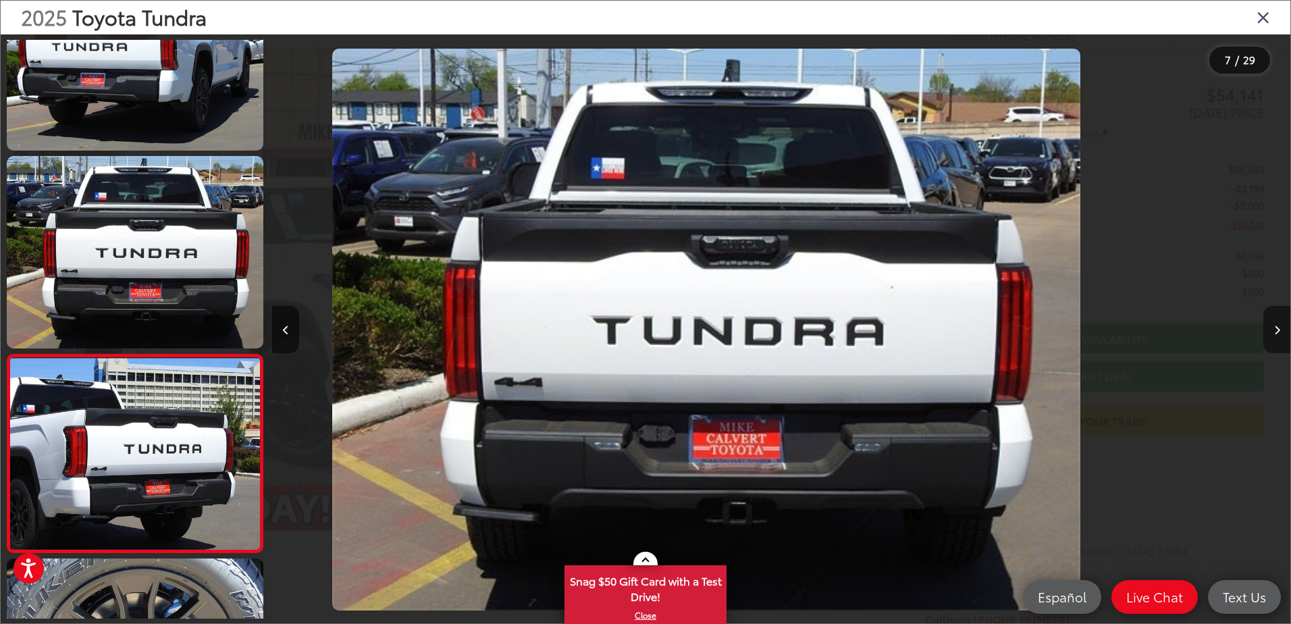
scroll to position [0, 0]
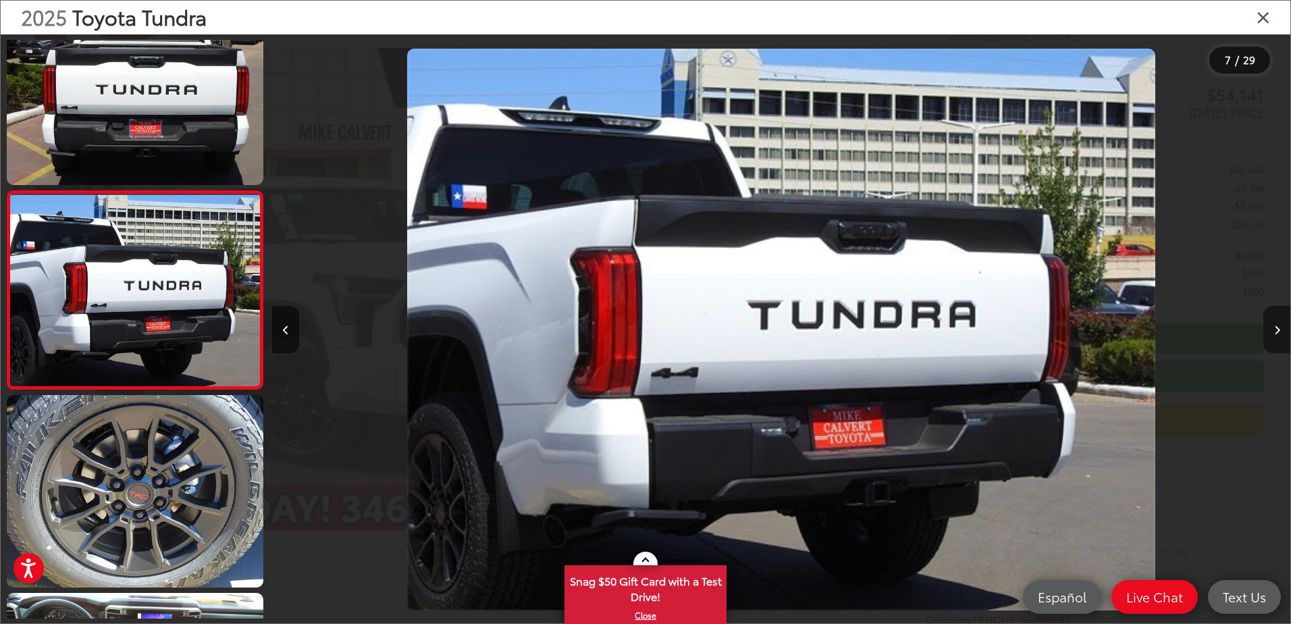
click at [1276, 329] on icon "Next image" at bounding box center [1277, 330] width 6 height 9
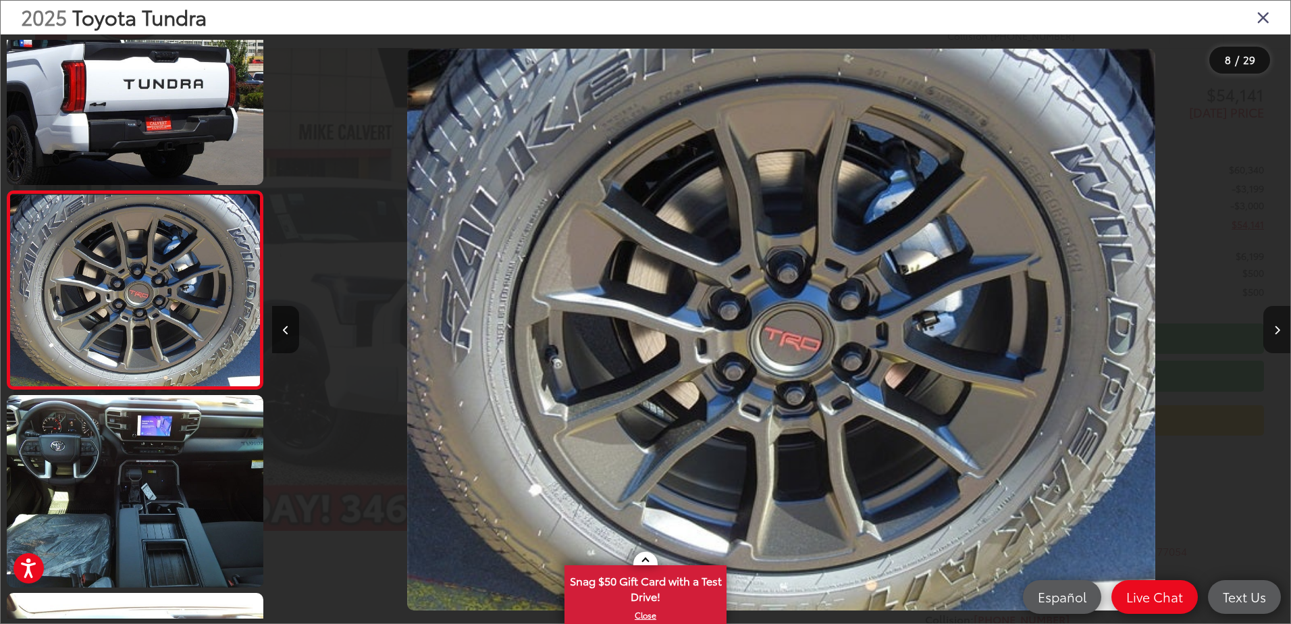
click at [1276, 329] on icon "Next image" at bounding box center [1277, 330] width 6 height 9
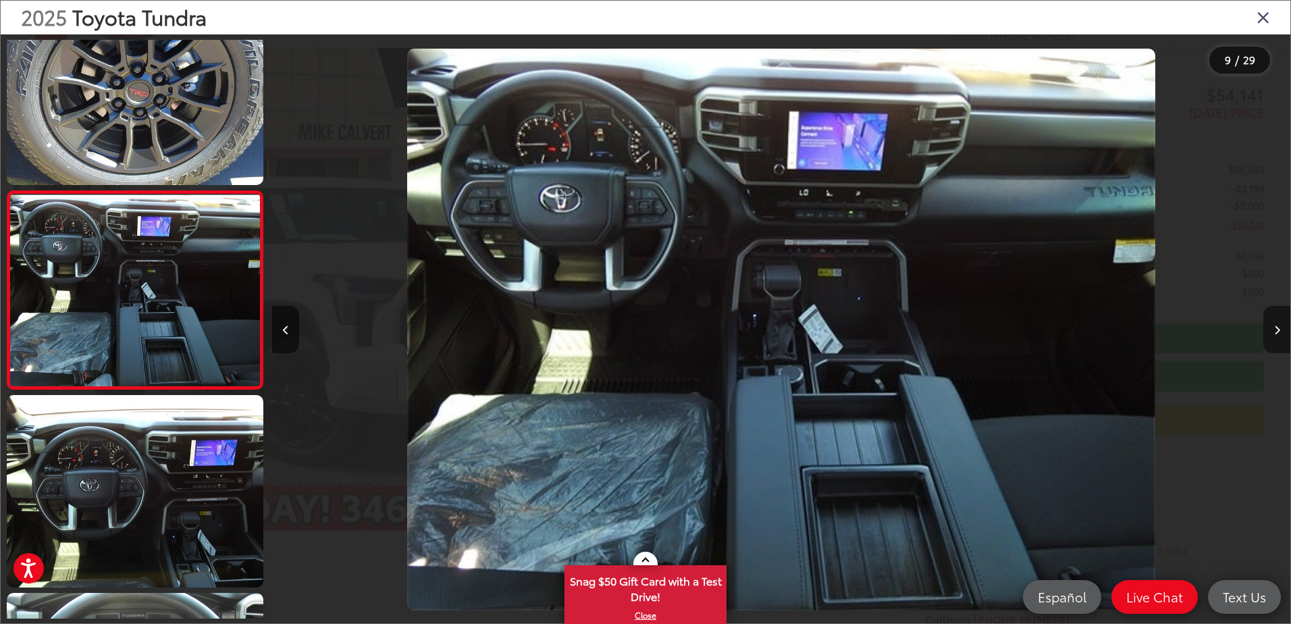
click at [1276, 329] on icon "Next image" at bounding box center [1277, 330] width 6 height 9
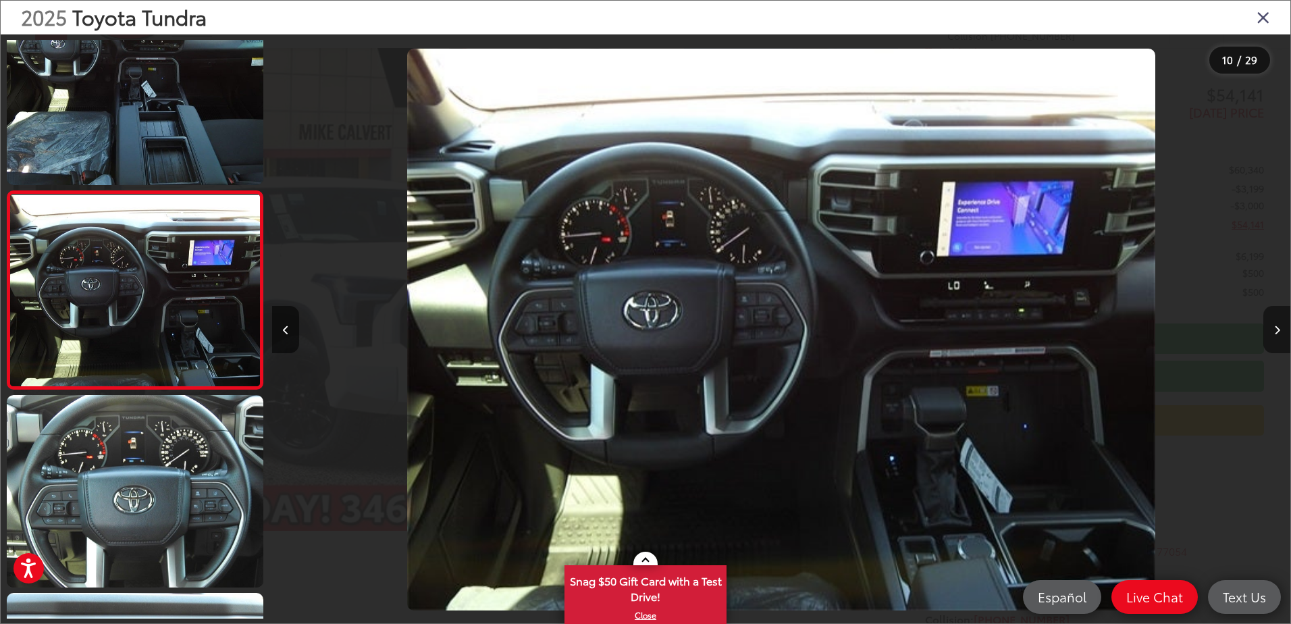
click at [1276, 329] on icon "Next image" at bounding box center [1277, 330] width 6 height 9
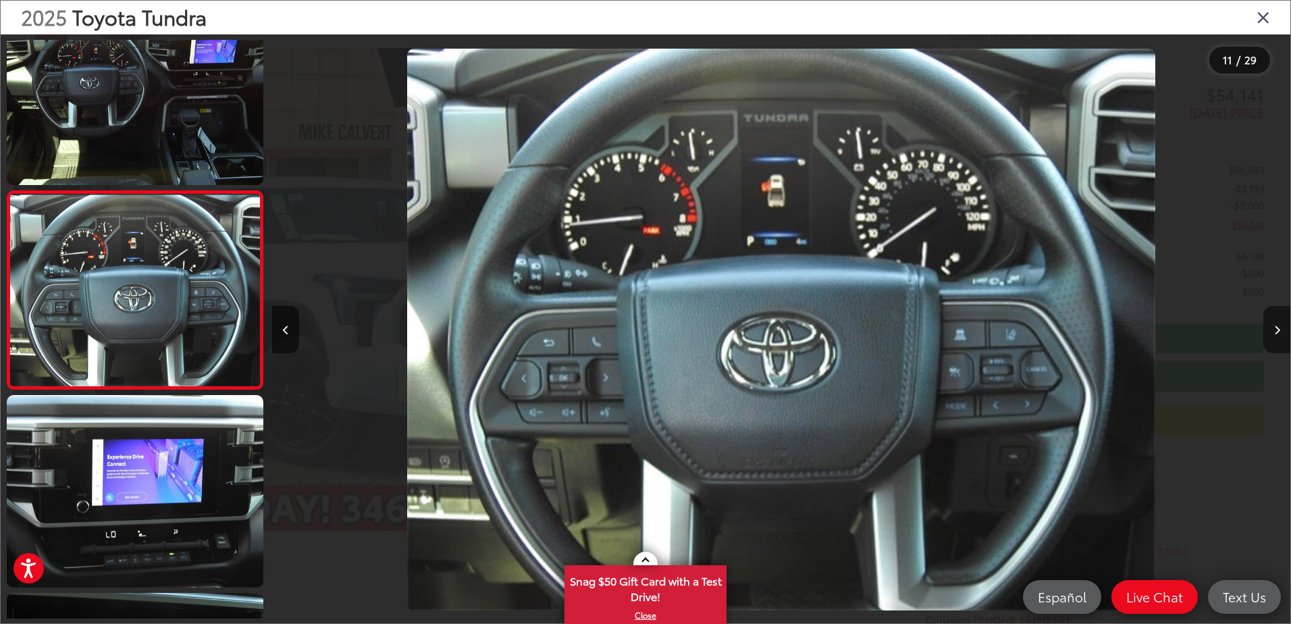
click at [1276, 329] on icon "Next image" at bounding box center [1277, 330] width 6 height 9
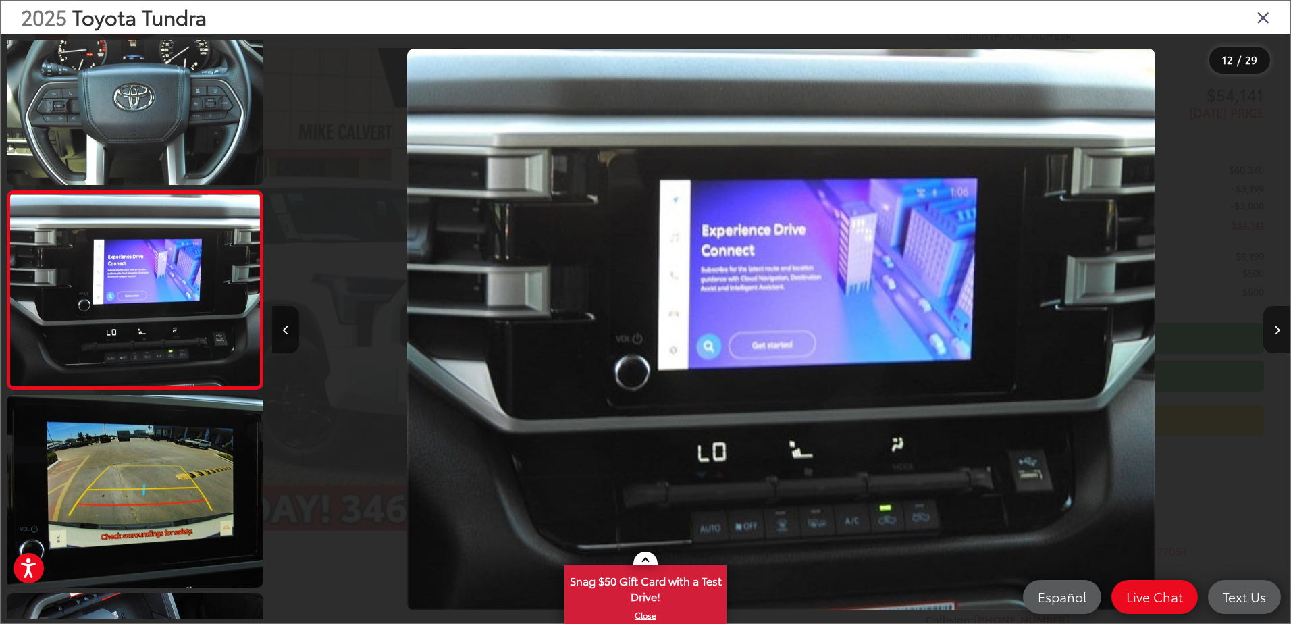
click at [1285, 336] on button "Next image" at bounding box center [1277, 329] width 27 height 47
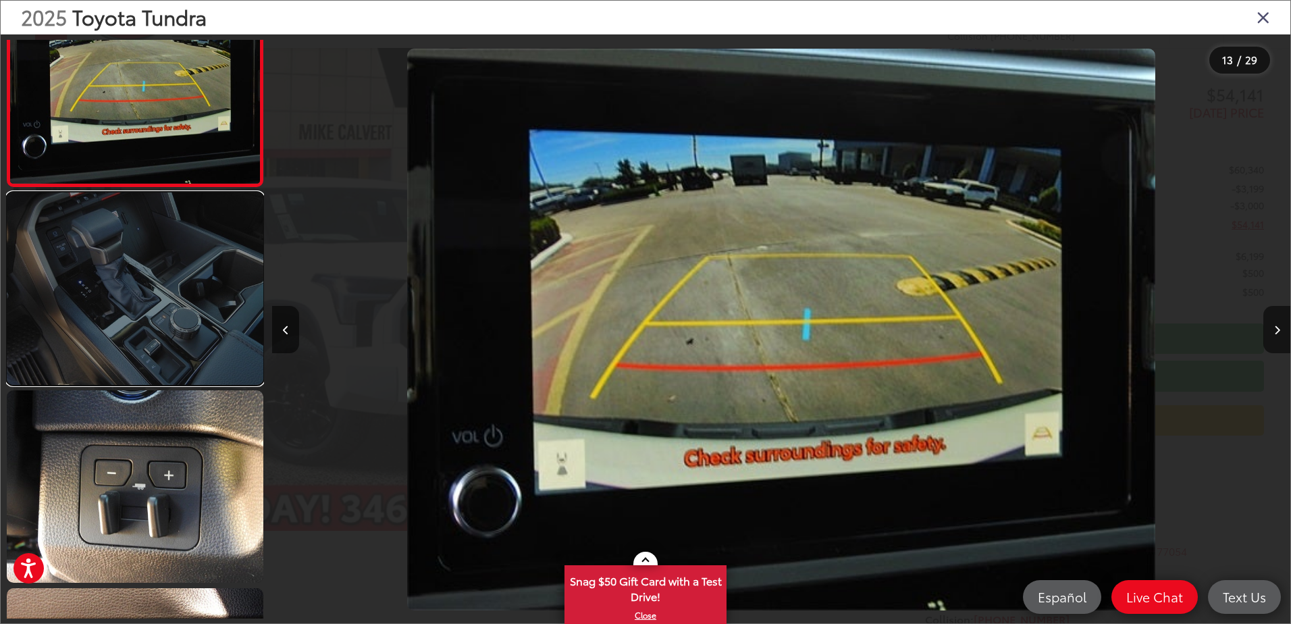
click at [140, 321] on link at bounding box center [135, 288] width 257 height 192
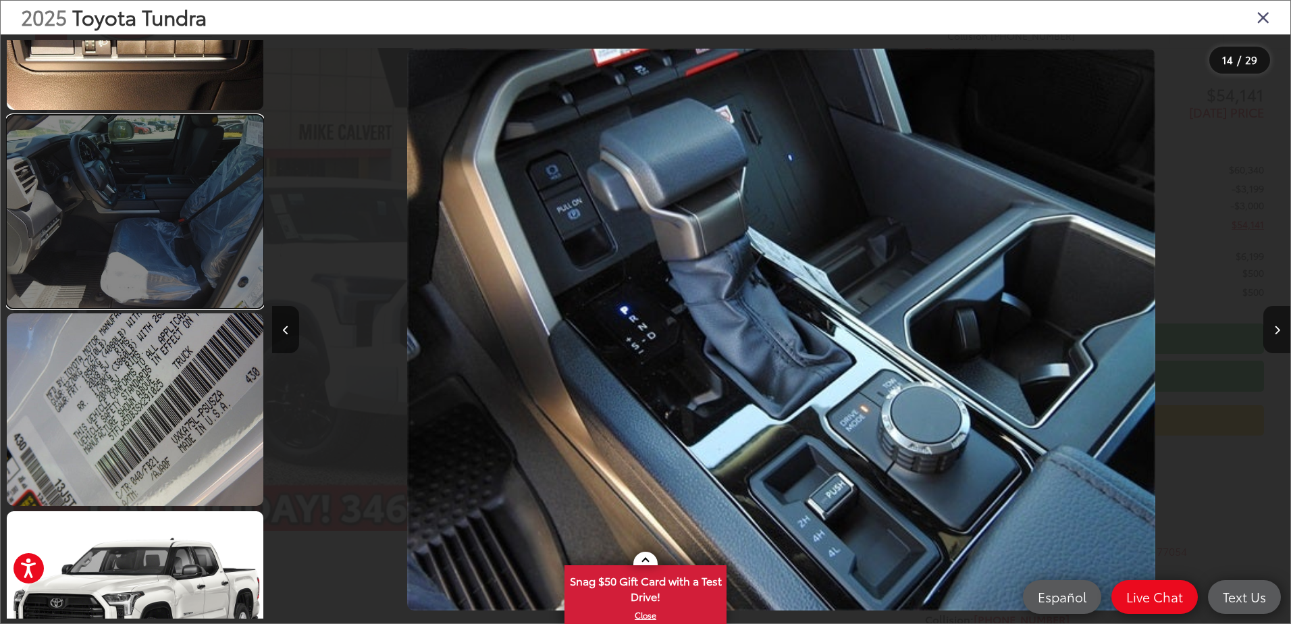
click at [146, 252] on link at bounding box center [135, 211] width 257 height 192
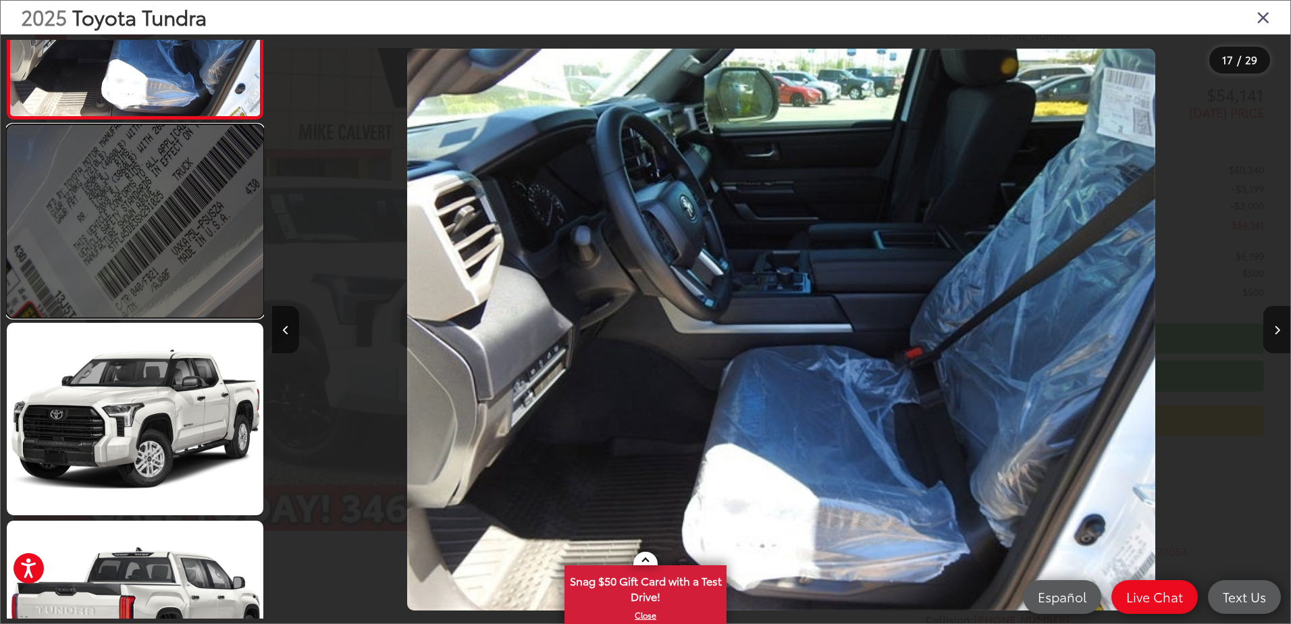
click at [144, 244] on link at bounding box center [135, 221] width 257 height 192
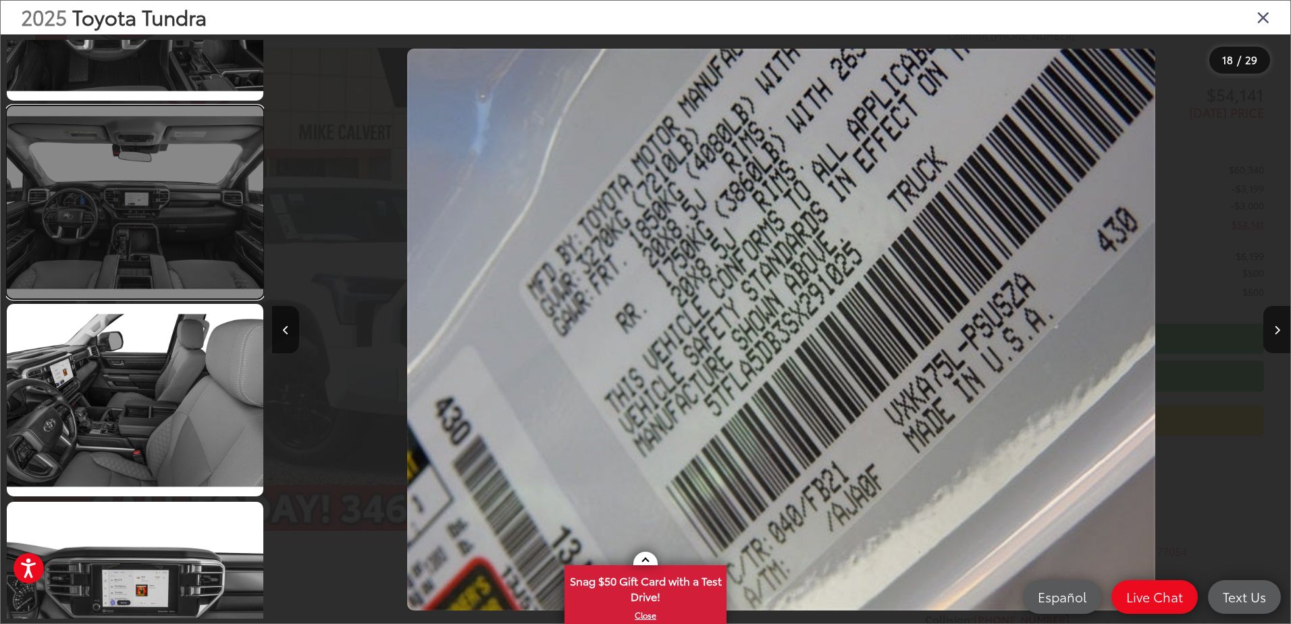
click at [161, 259] on link at bounding box center [135, 202] width 257 height 192
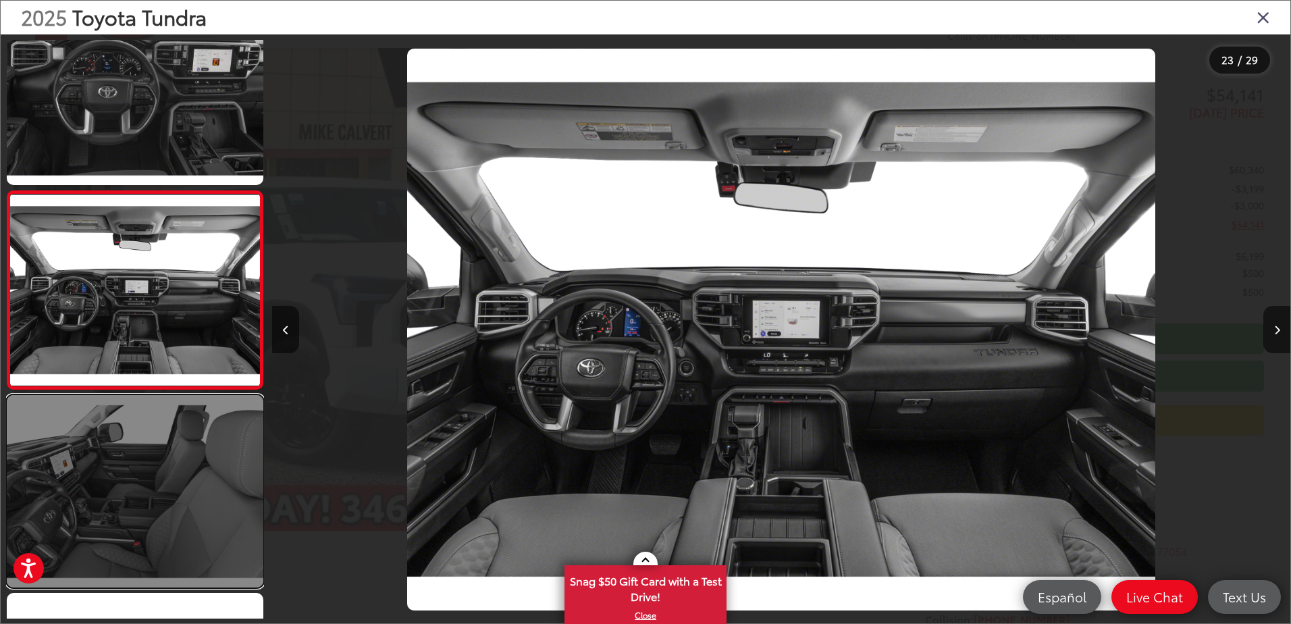
click at [160, 482] on link at bounding box center [135, 491] width 257 height 192
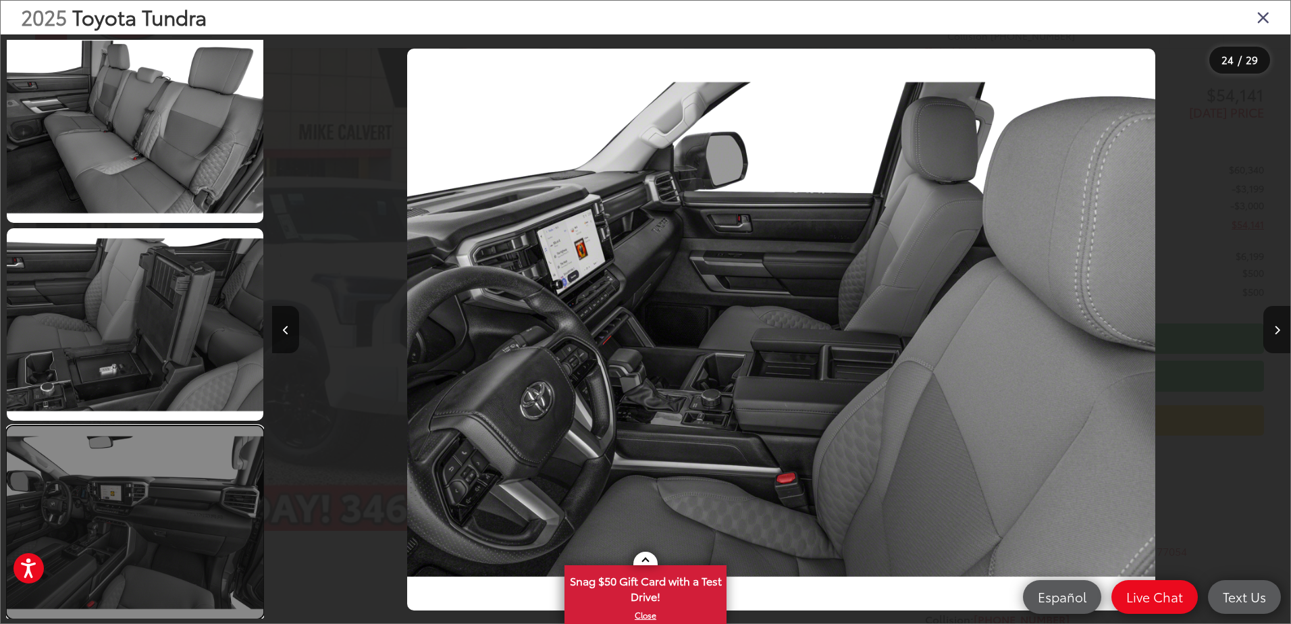
click at [140, 527] on link at bounding box center [135, 522] width 257 height 192
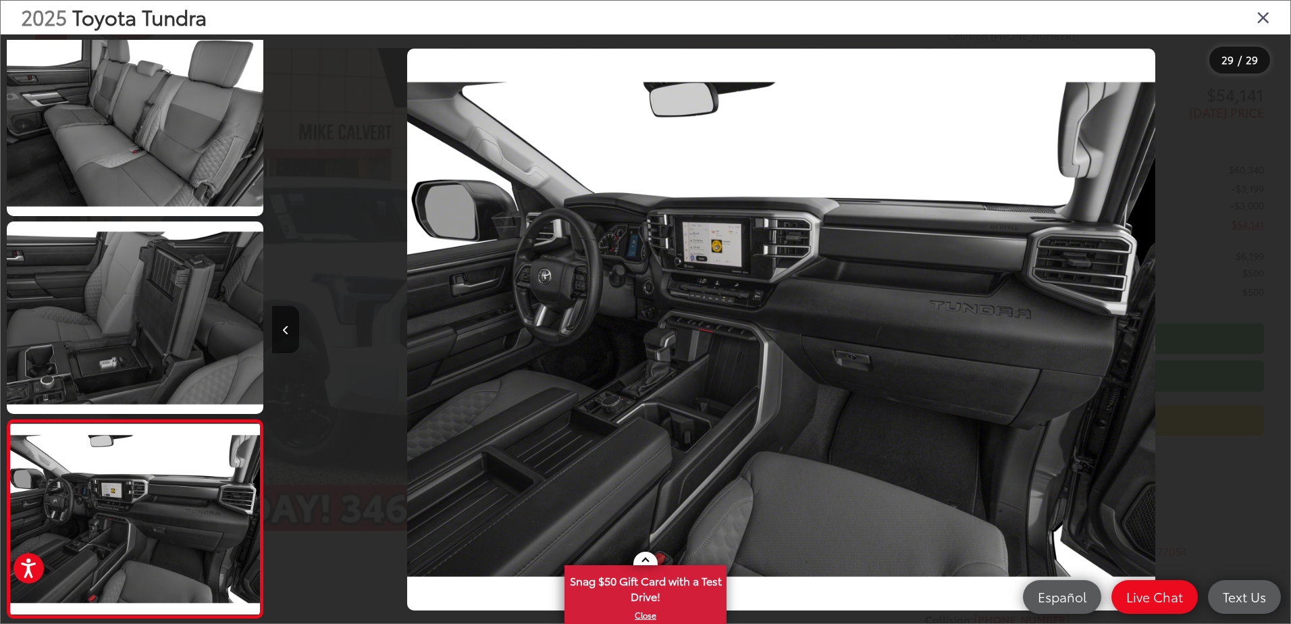
click at [1264, 19] on icon "Close gallery" at bounding box center [1264, 17] width 14 height 18
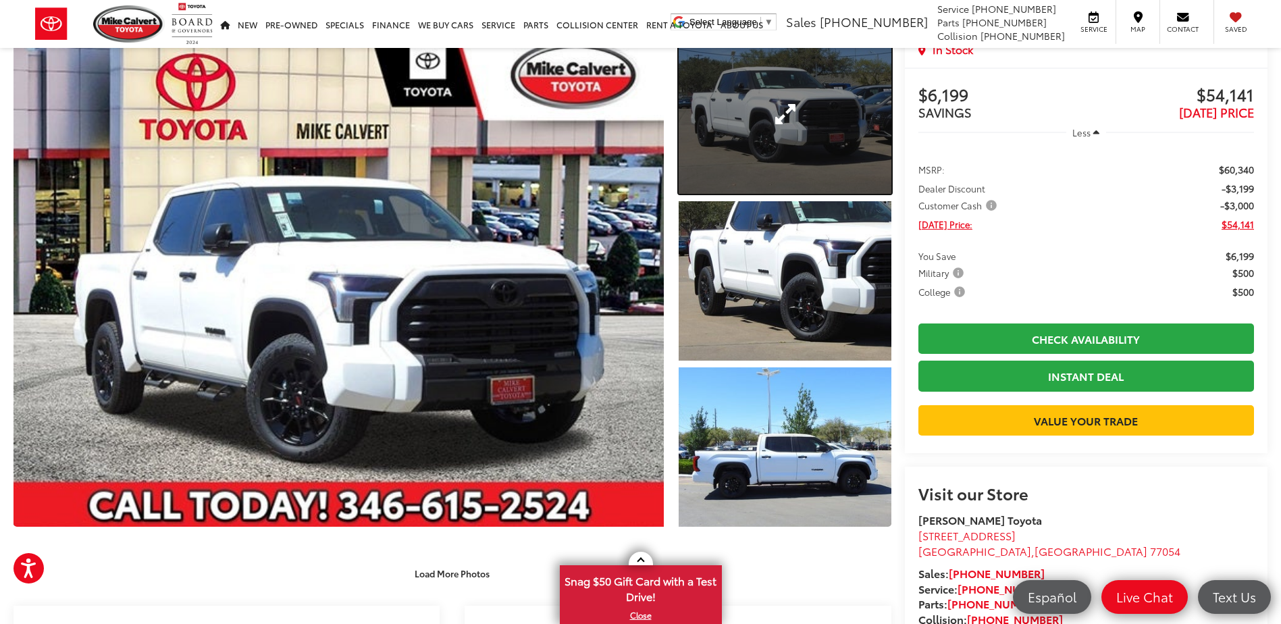
drag, startPoint x: 829, startPoint y: 97, endPoint x: 833, endPoint y: 105, distance: 8.8
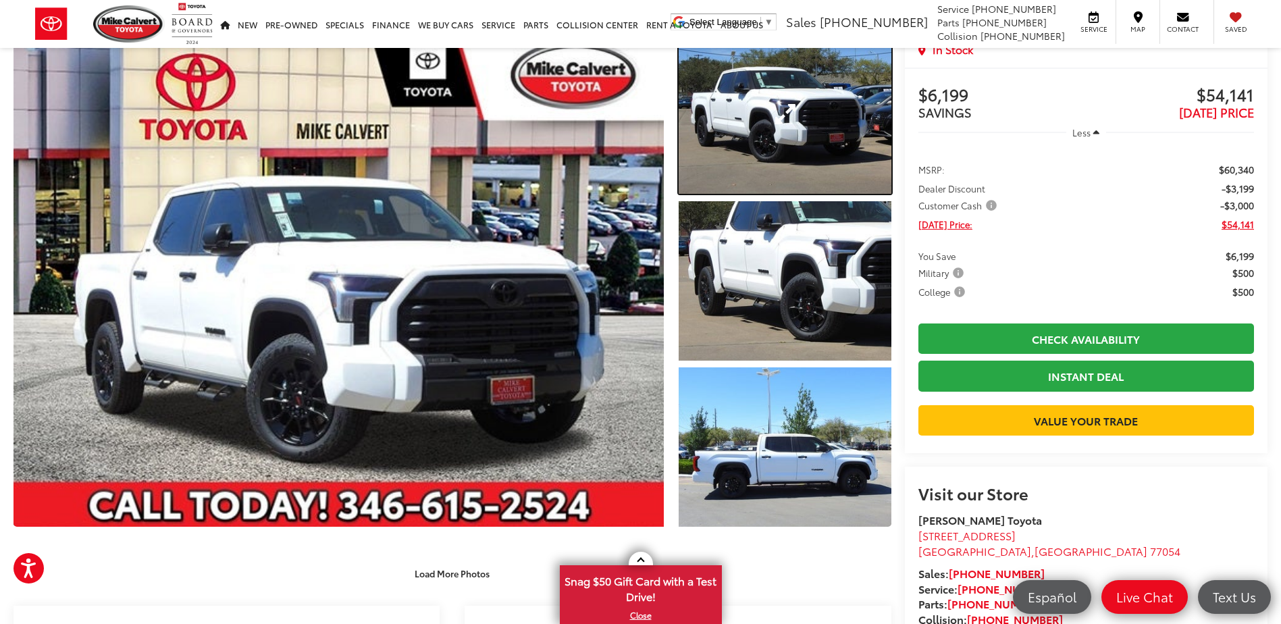
click at [828, 97] on link "Expand Photo 1" at bounding box center [785, 113] width 212 height 159
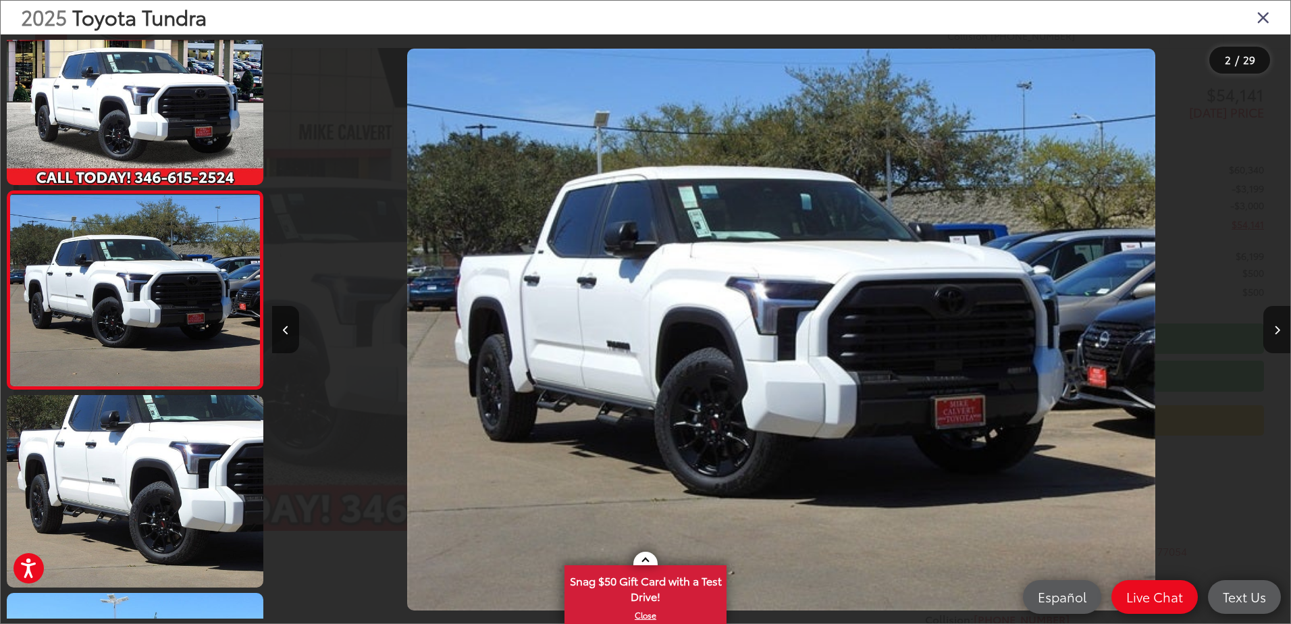
click at [1262, 18] on icon "Close gallery" at bounding box center [1264, 17] width 14 height 18
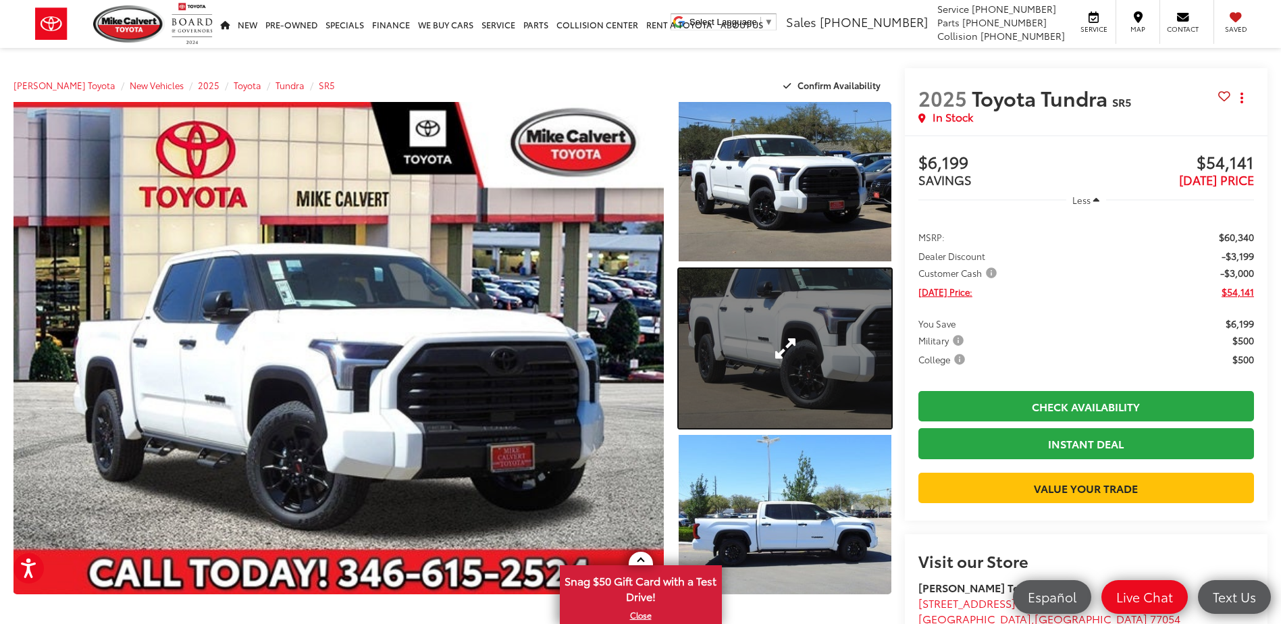
click at [807, 314] on link "Expand Photo 2" at bounding box center [785, 348] width 212 height 159
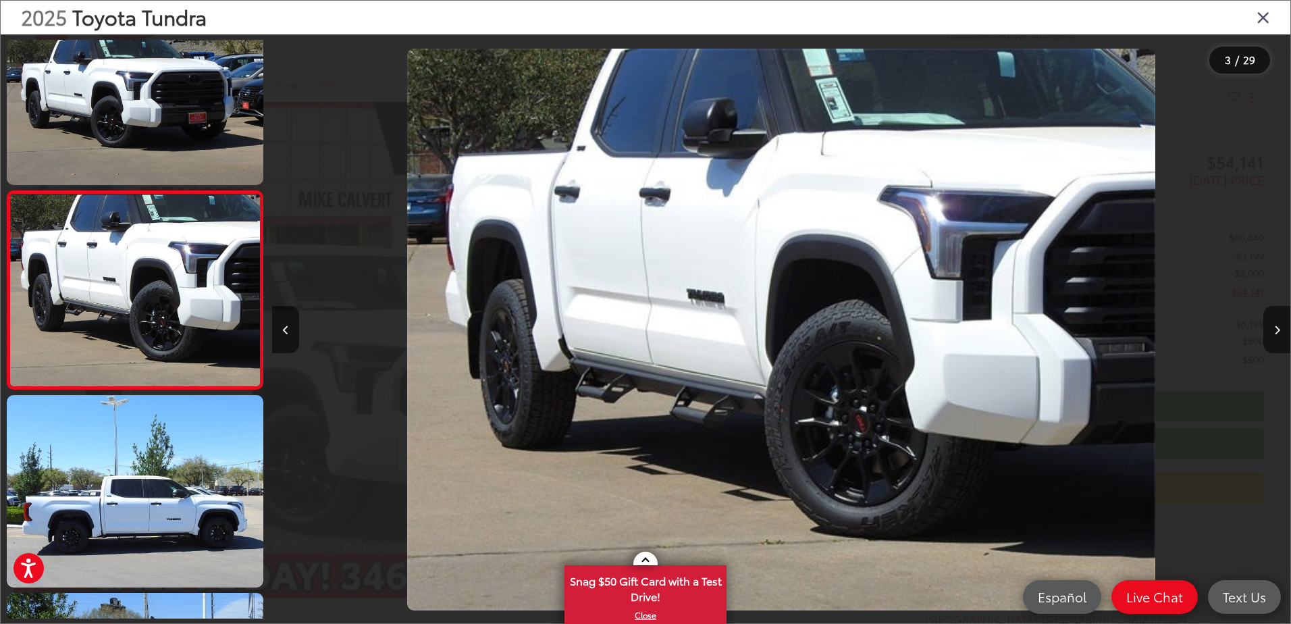
click at [1263, 19] on icon "Close gallery" at bounding box center [1264, 17] width 14 height 18
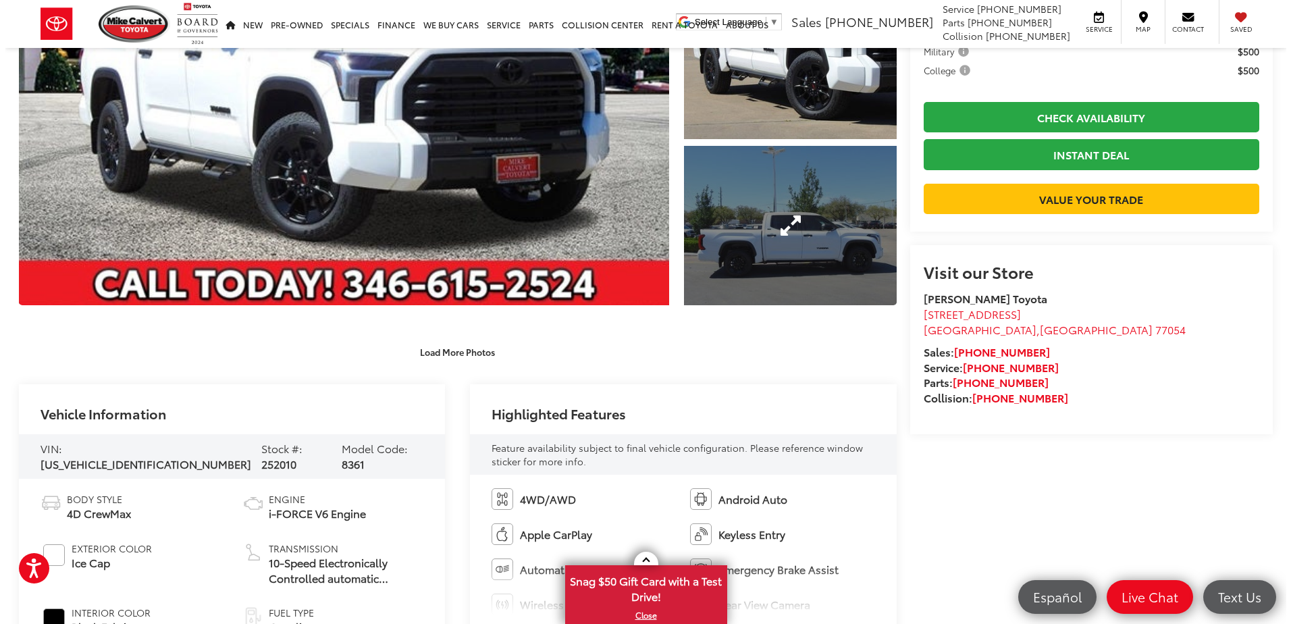
scroll to position [338, 0]
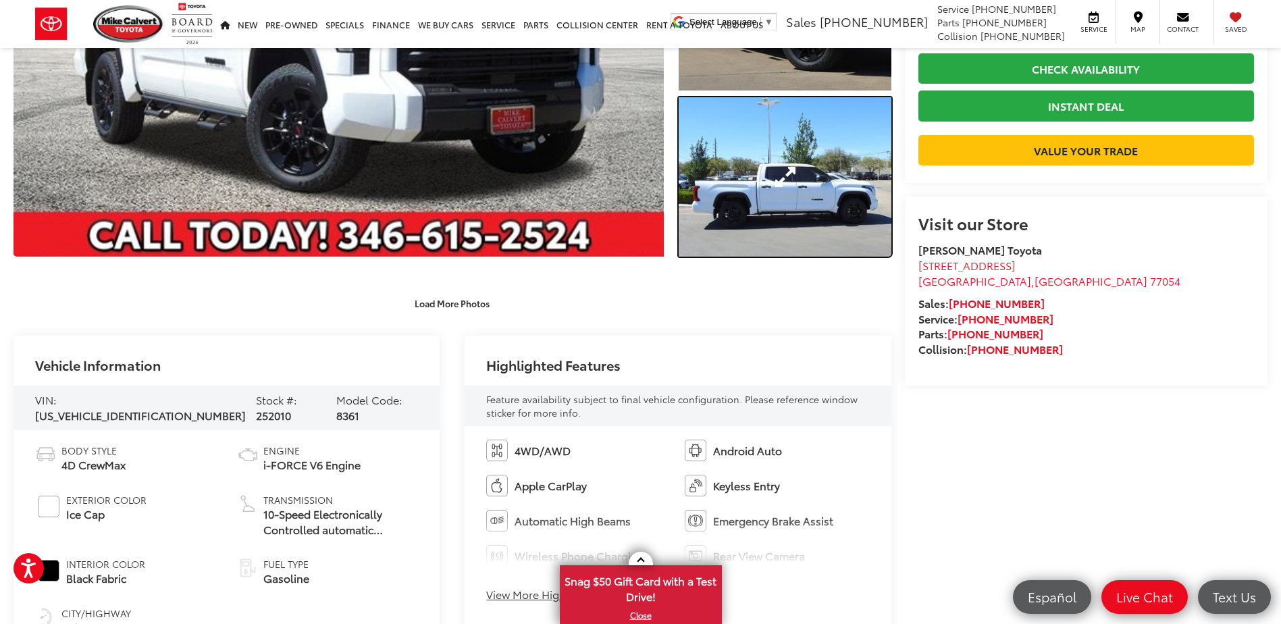
click at [778, 215] on link "Expand Photo 3" at bounding box center [785, 176] width 212 height 159
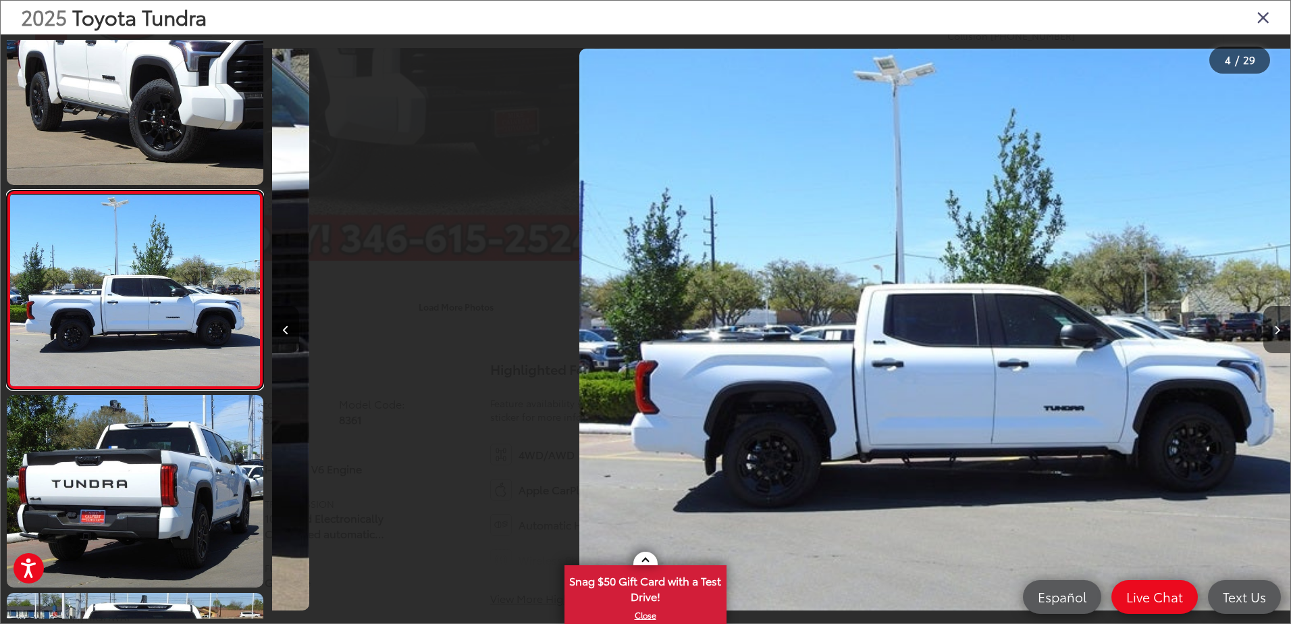
scroll to position [0, 3055]
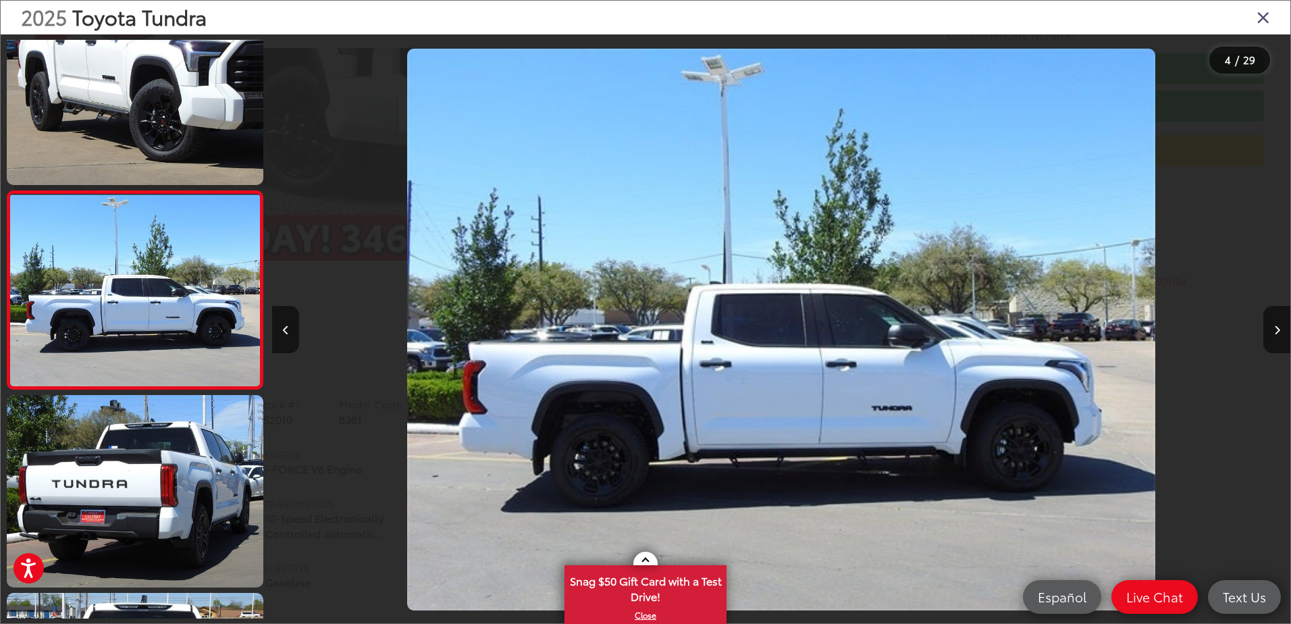
drag, startPoint x: 1291, startPoint y: 338, endPoint x: 1284, endPoint y: 338, distance: 7.4
click at [1284, 338] on button "Next image" at bounding box center [1277, 329] width 27 height 47
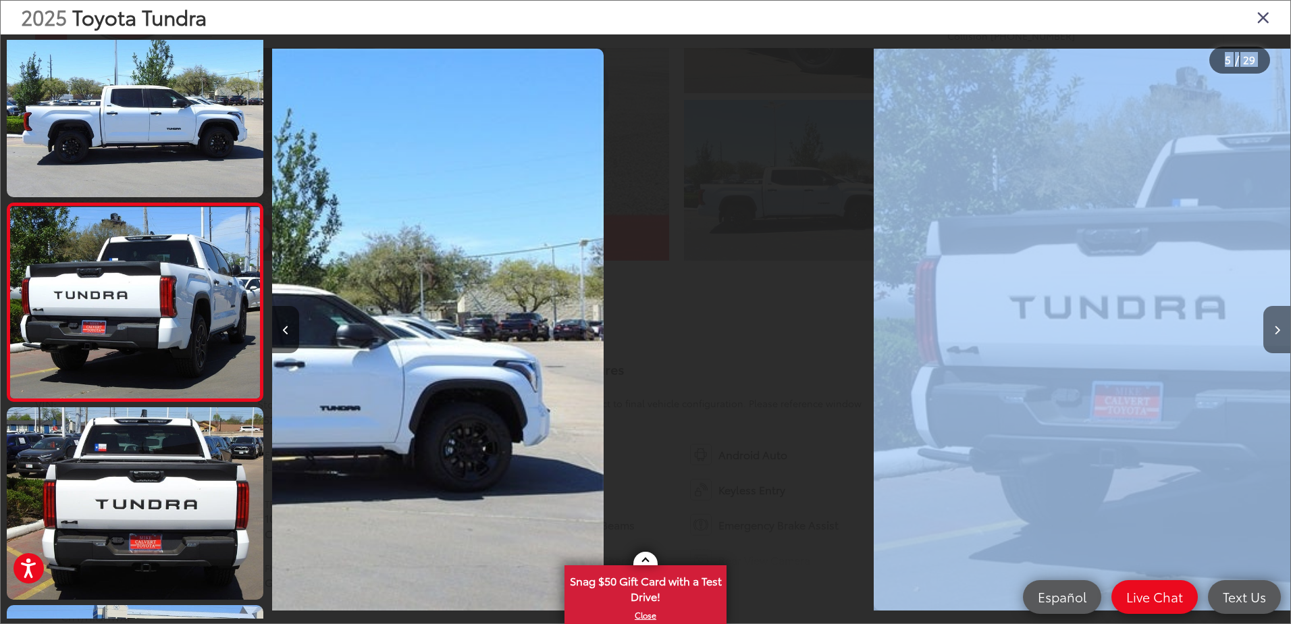
scroll to position [642, 0]
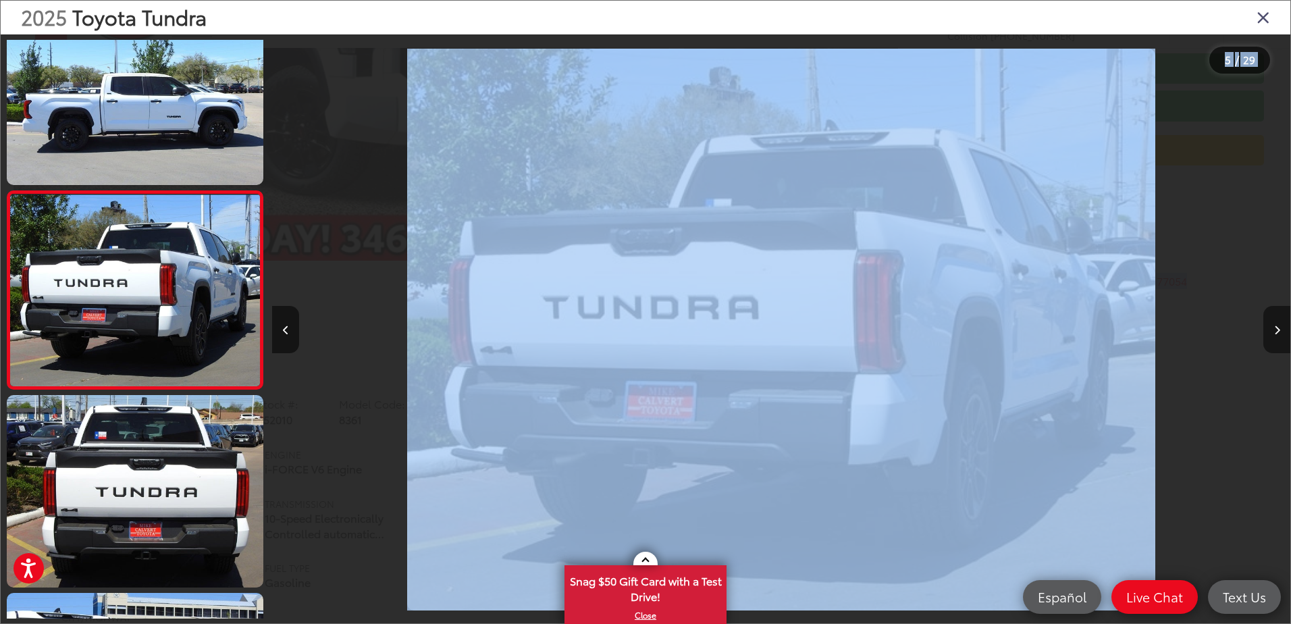
click at [1279, 337] on button "Next image" at bounding box center [1277, 329] width 27 height 47
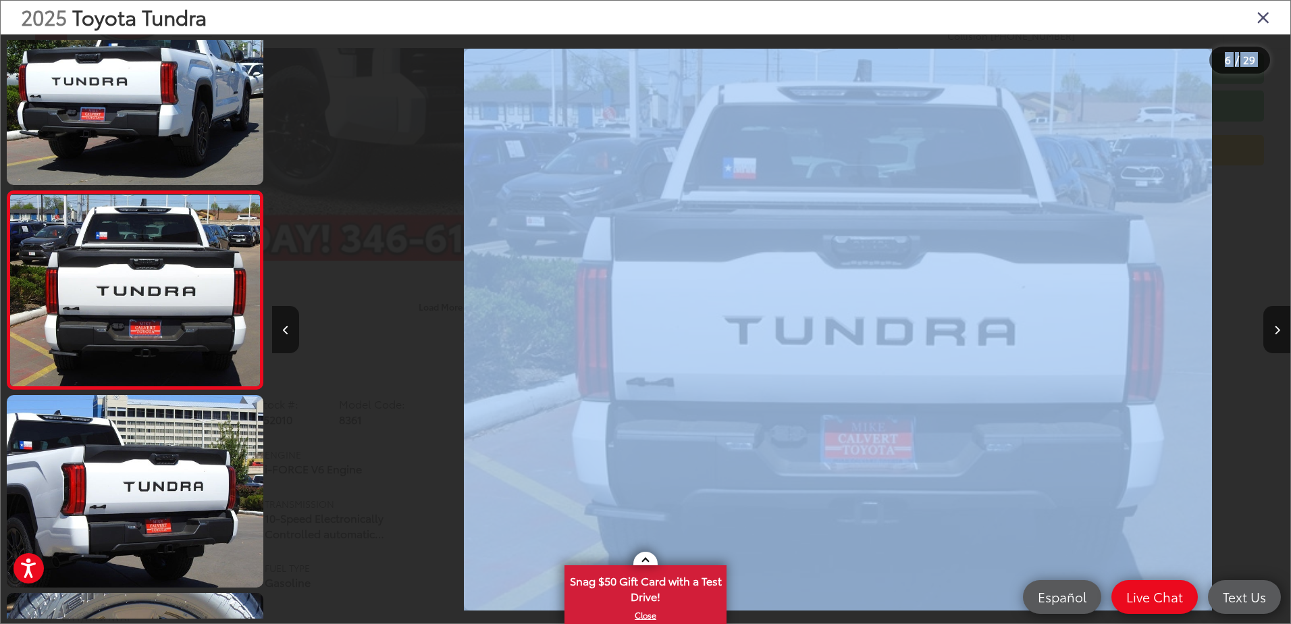
scroll to position [0, 5092]
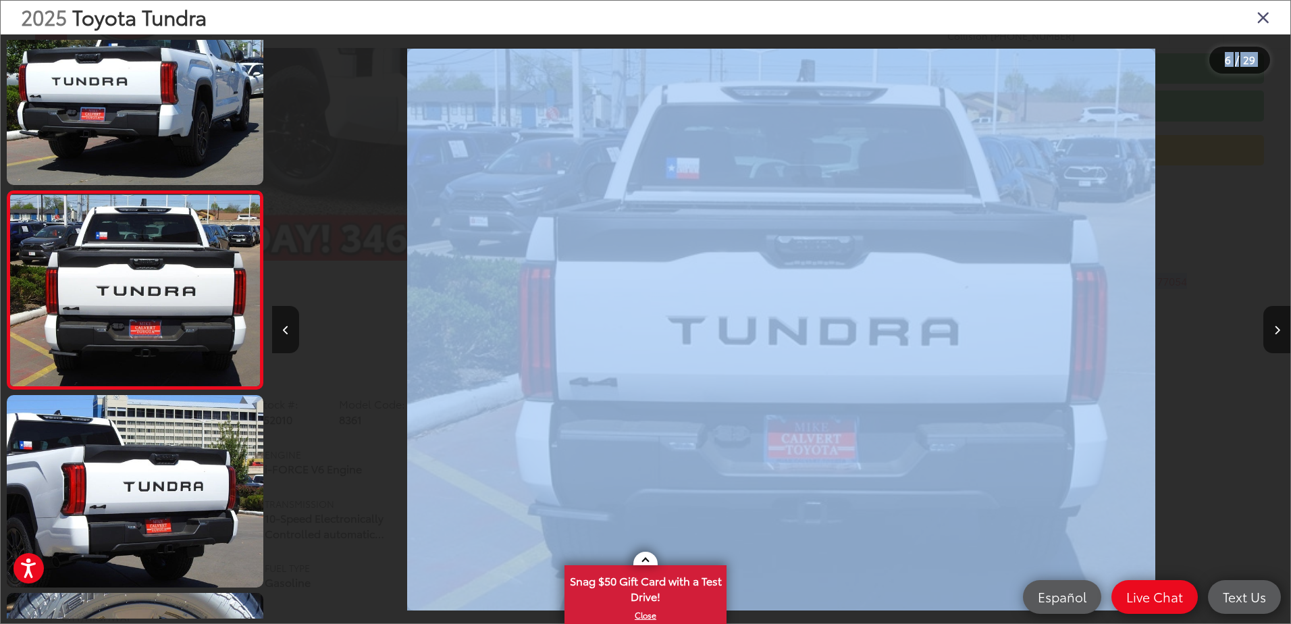
click at [981, 305] on img "2025 Toyota Tundra SR5 5" at bounding box center [781, 330] width 749 height 562
click at [1285, 329] on button "Next image" at bounding box center [1277, 329] width 27 height 47
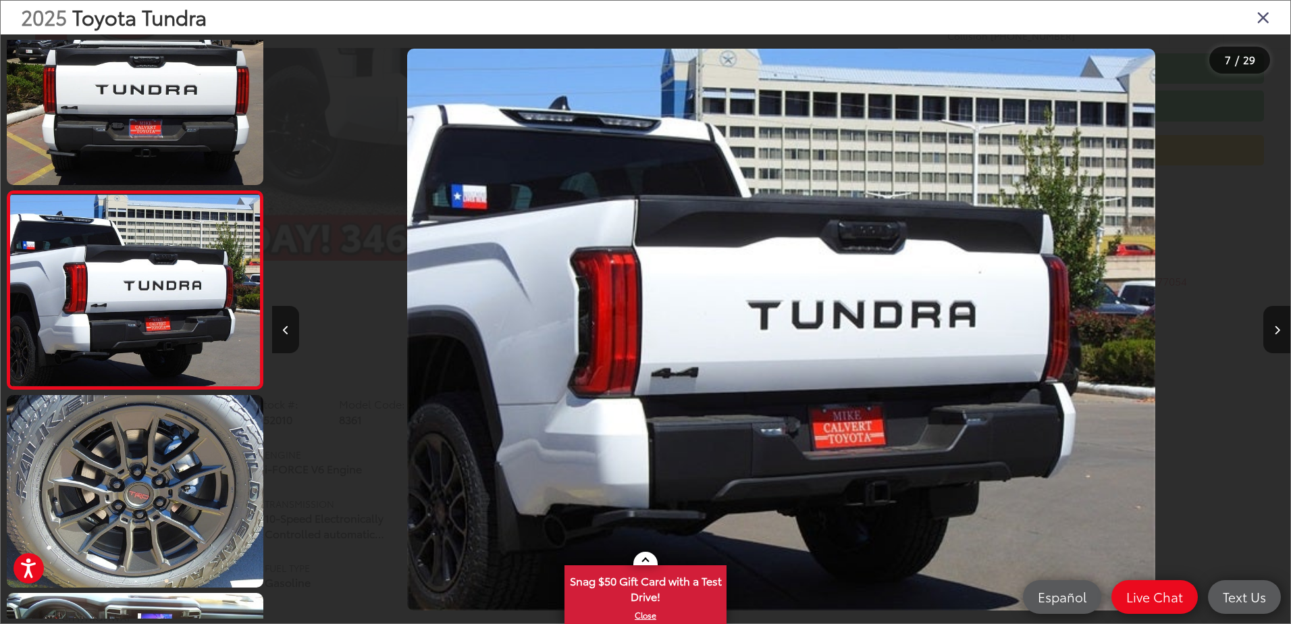
click at [1266, 22] on icon "Close gallery" at bounding box center [1264, 17] width 14 height 18
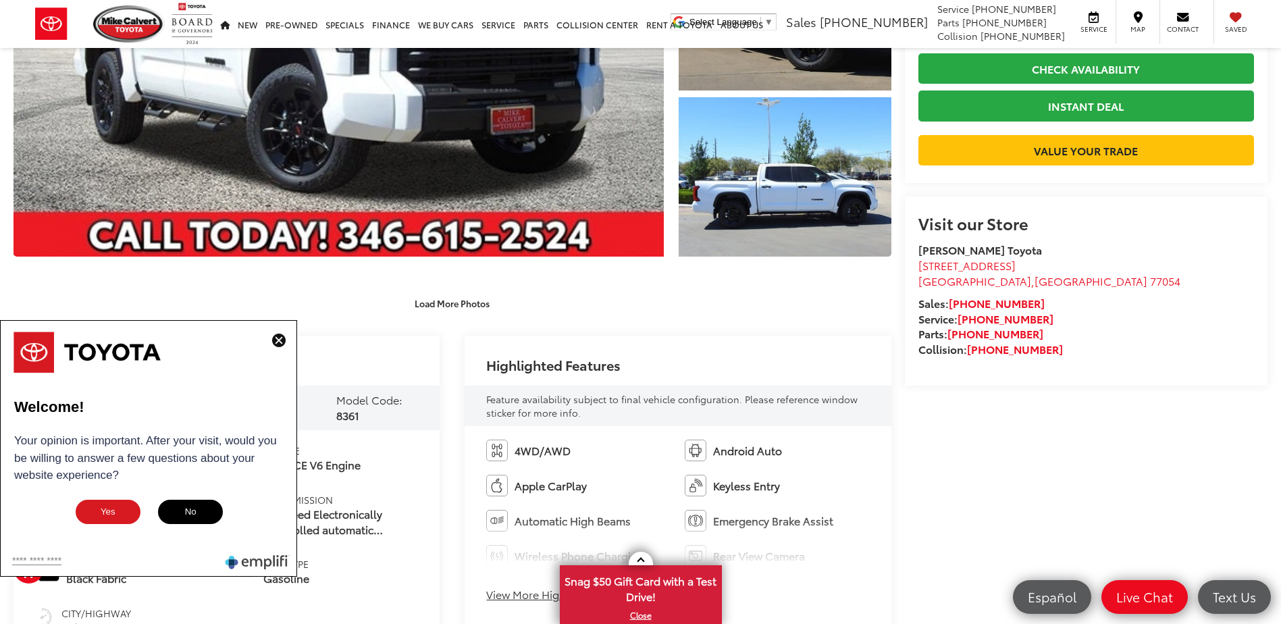
click at [190, 512] on button "No" at bounding box center [191, 511] width 68 height 27
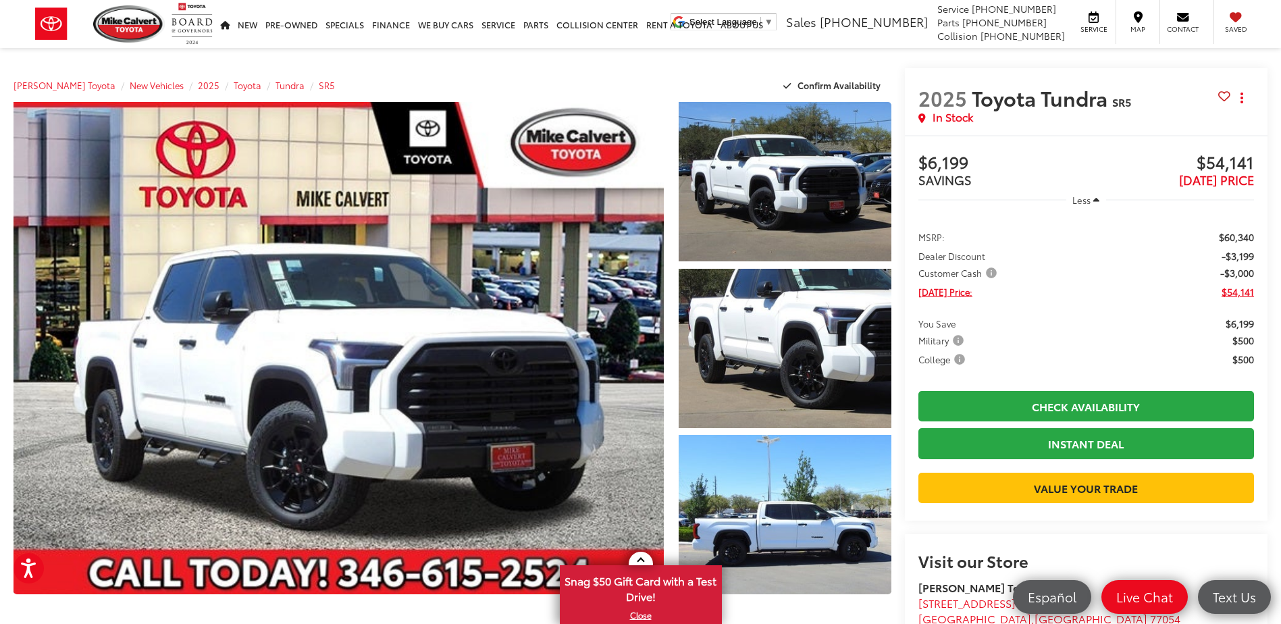
click at [989, 269] on span "Customer Cash" at bounding box center [958, 273] width 81 height 14
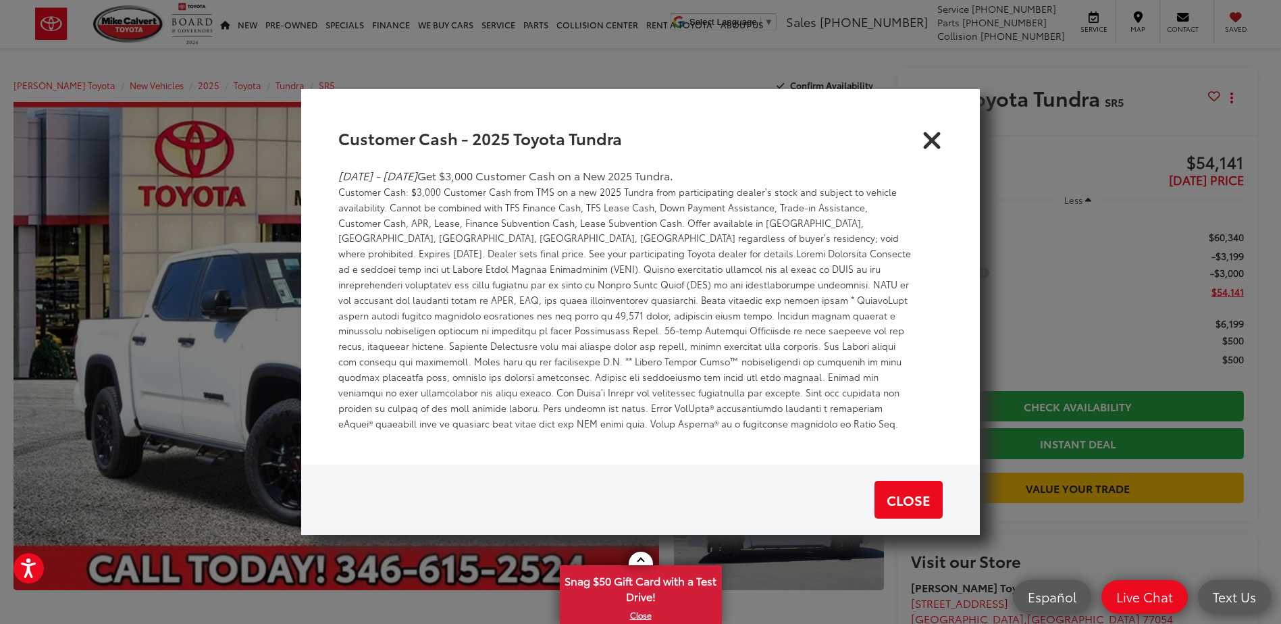
click at [933, 147] on icon "Close" at bounding box center [932, 138] width 22 height 22
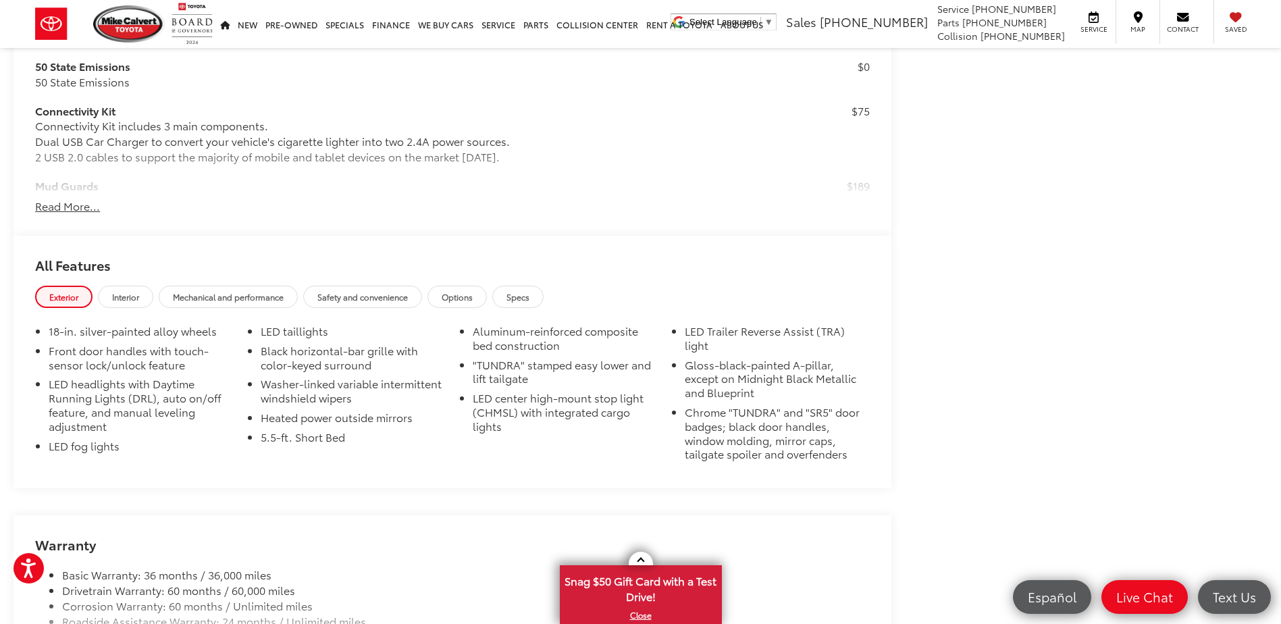
click at [115, 276] on h2 "All Features" at bounding box center [453, 261] width 878 height 50
click at [119, 287] on link "Interior" at bounding box center [125, 297] width 55 height 22
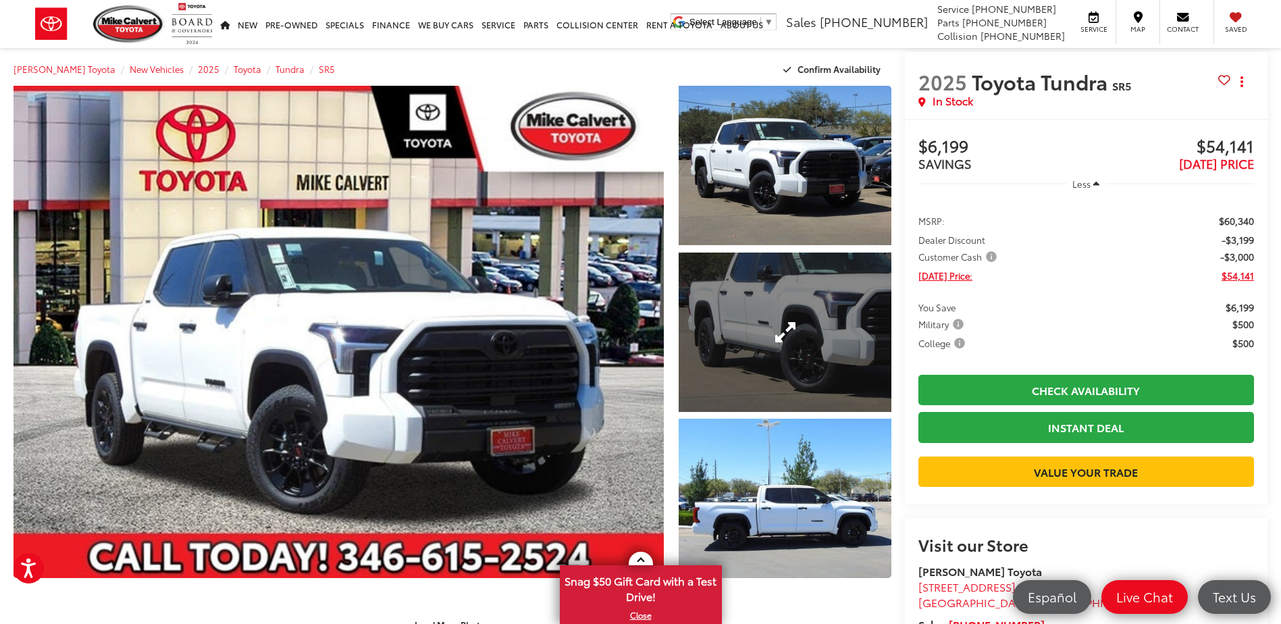
scroll to position [0, 0]
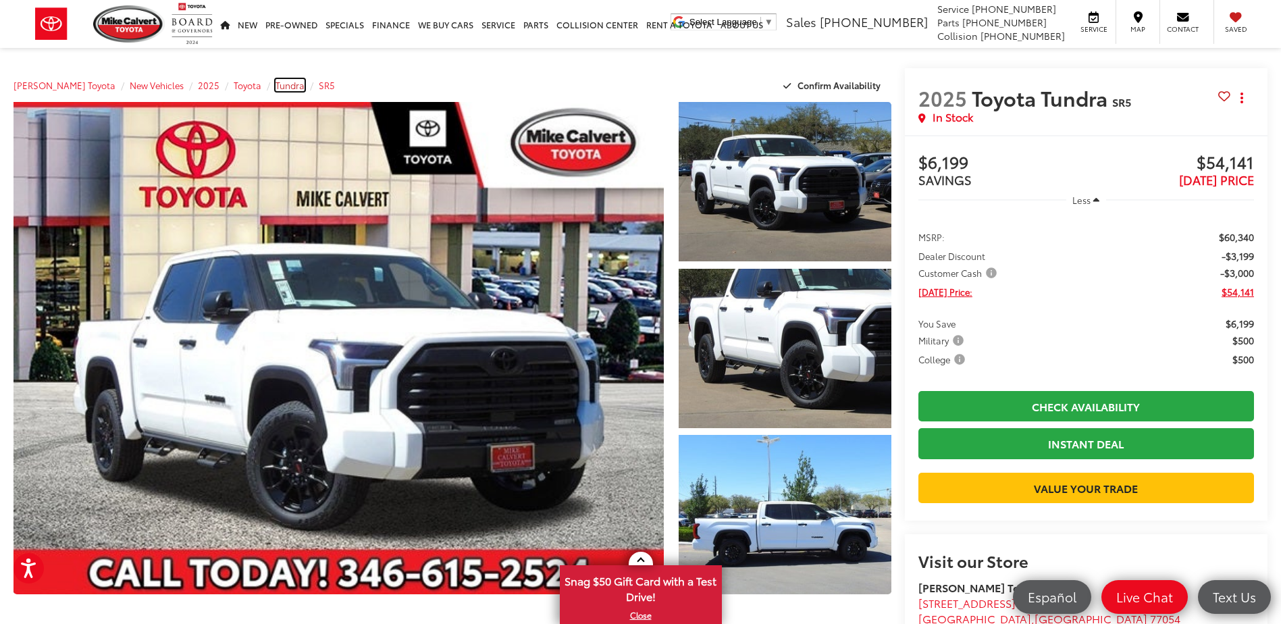
click at [276, 84] on span "Tundra" at bounding box center [290, 85] width 29 height 12
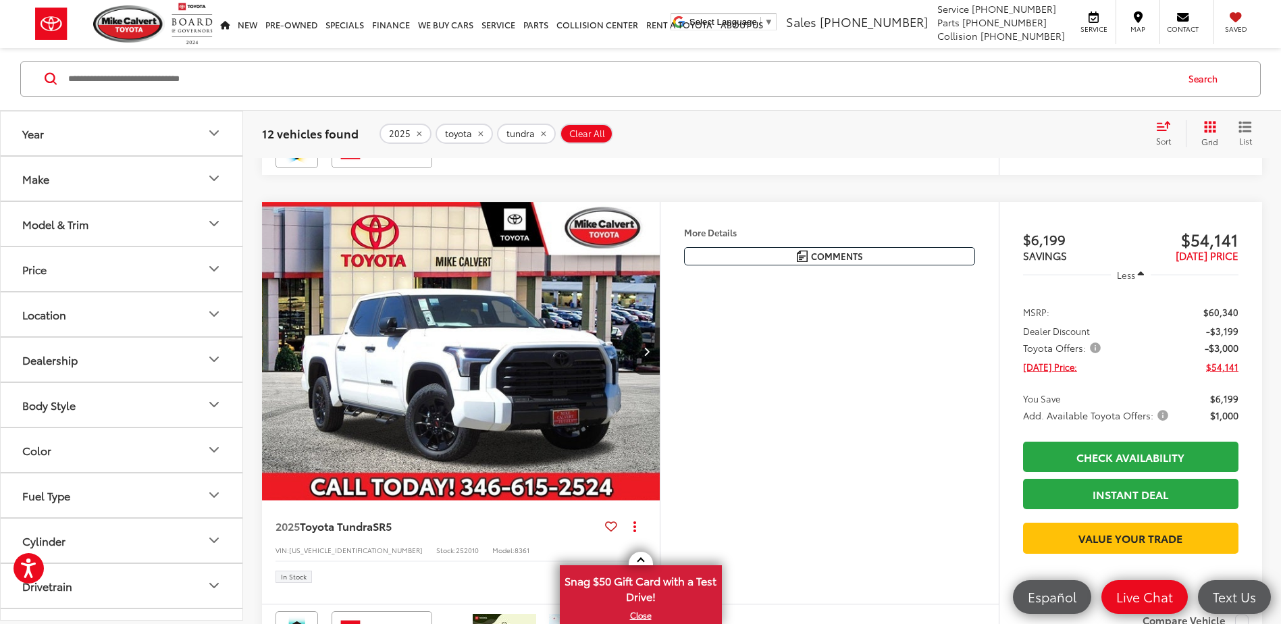
scroll to position [2431, 0]
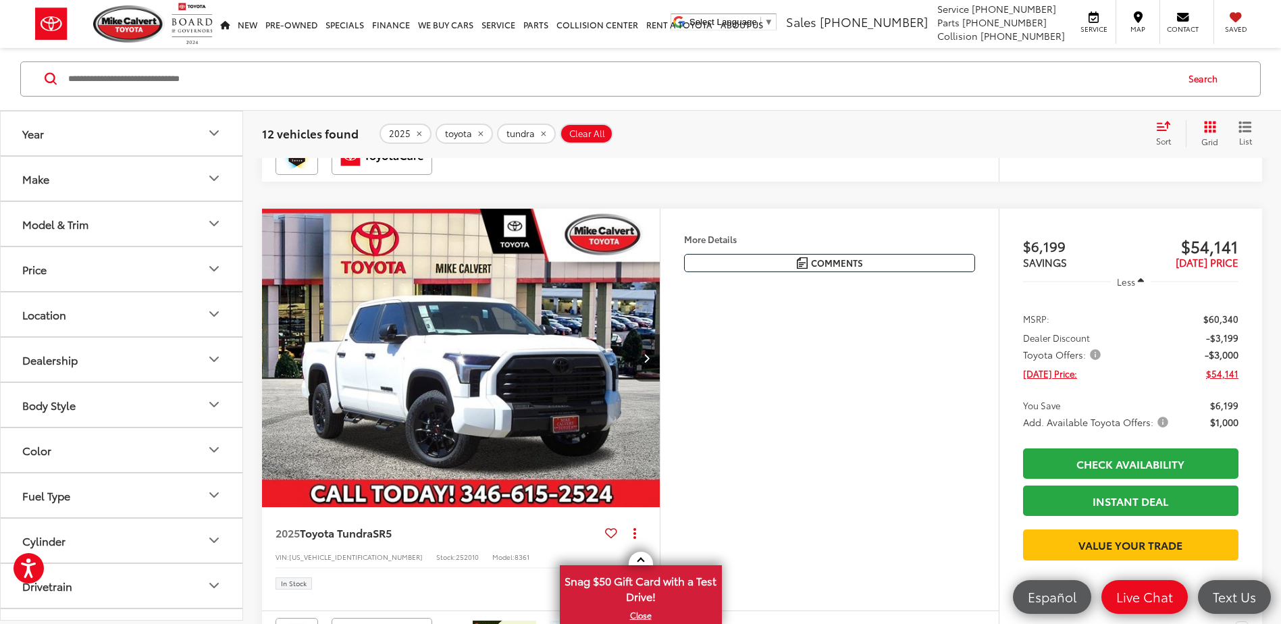
click at [139, 230] on button "Model & Trim" at bounding box center [122, 224] width 243 height 44
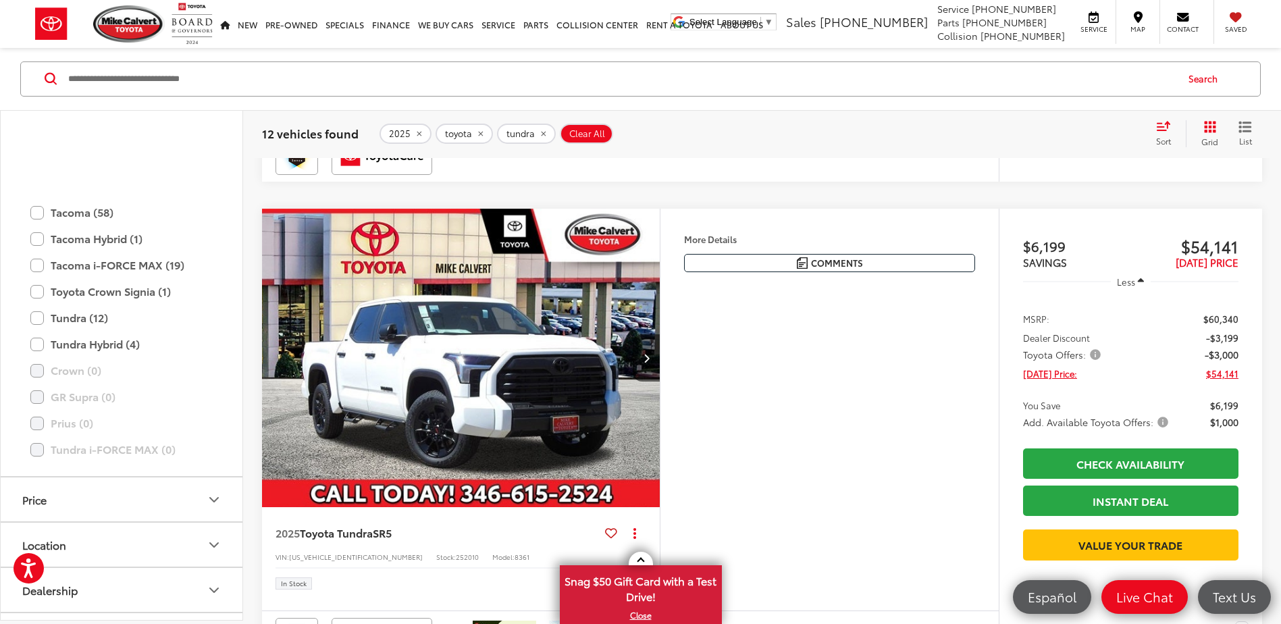
scroll to position [600, 0]
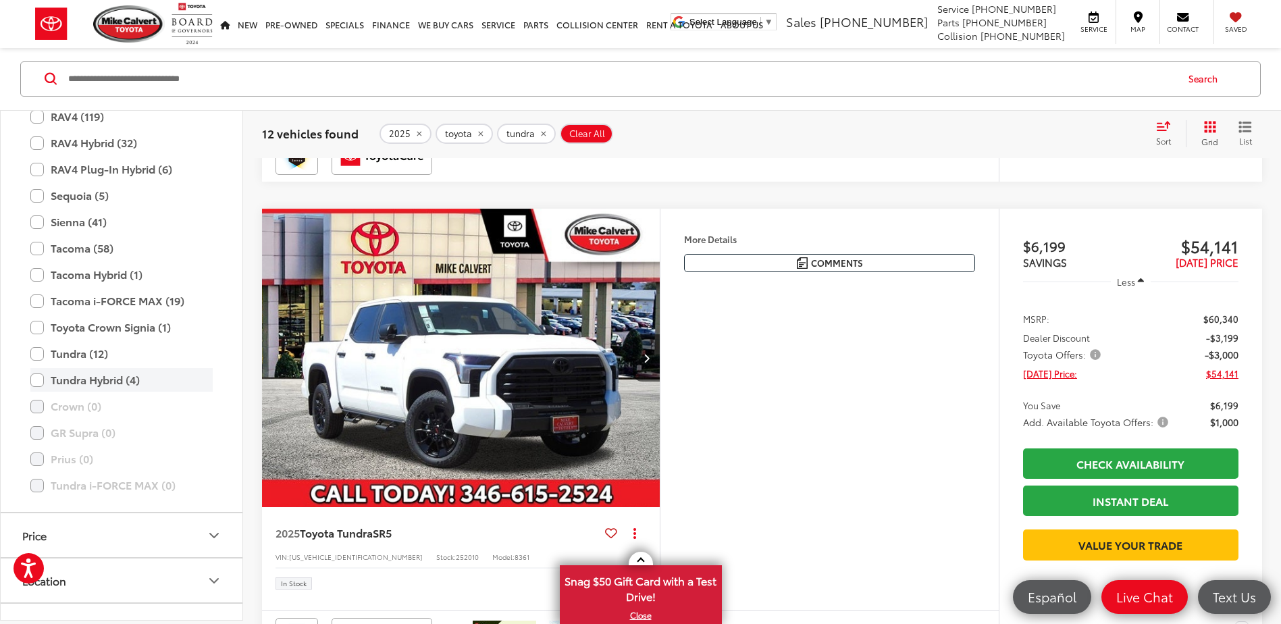
click at [41, 380] on label "Tundra Hybrid (4)" at bounding box center [121, 381] width 182 height 24
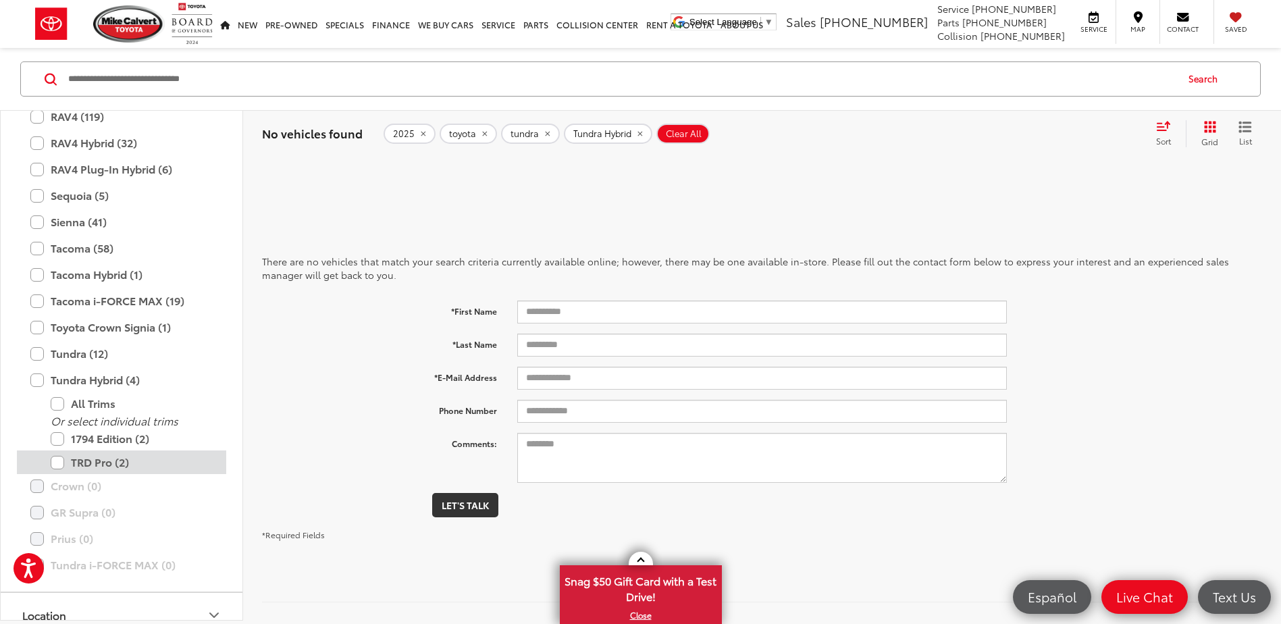
drag, startPoint x: 57, startPoint y: 461, endPoint x: 68, endPoint y: 463, distance: 10.9
click at [58, 461] on label "TRD Pro (2)" at bounding box center [132, 463] width 162 height 24
click at [82, 385] on label "Tundra Hybrid (4)" at bounding box center [121, 381] width 182 height 24
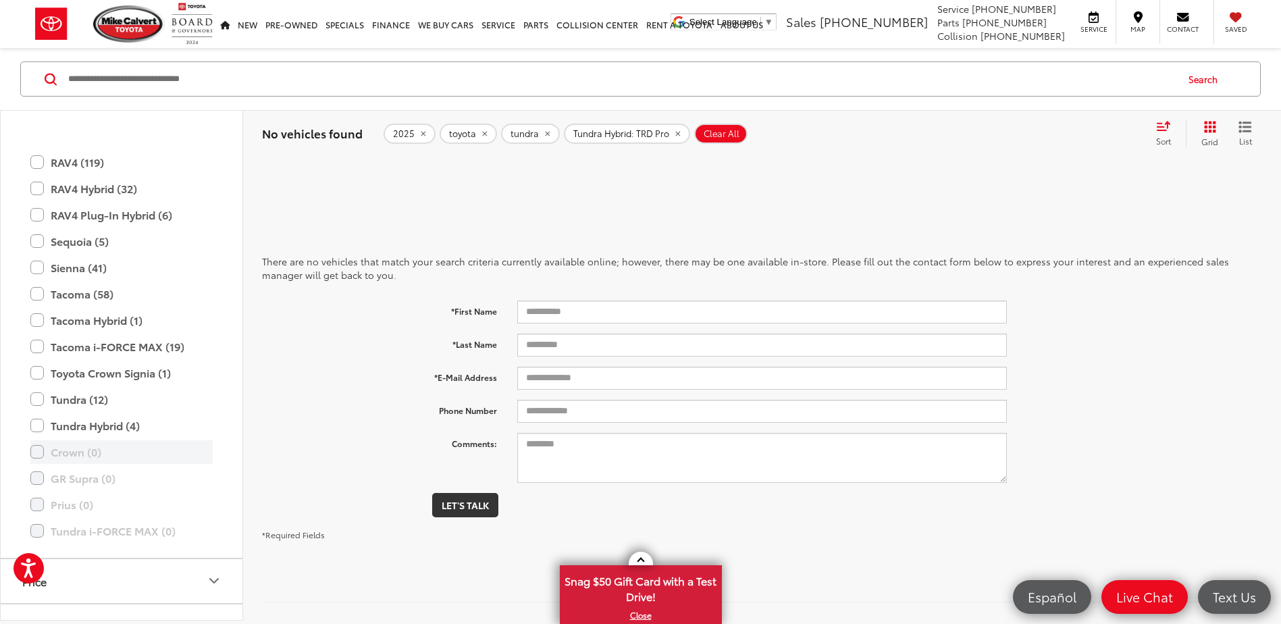
scroll to position [600, 0]
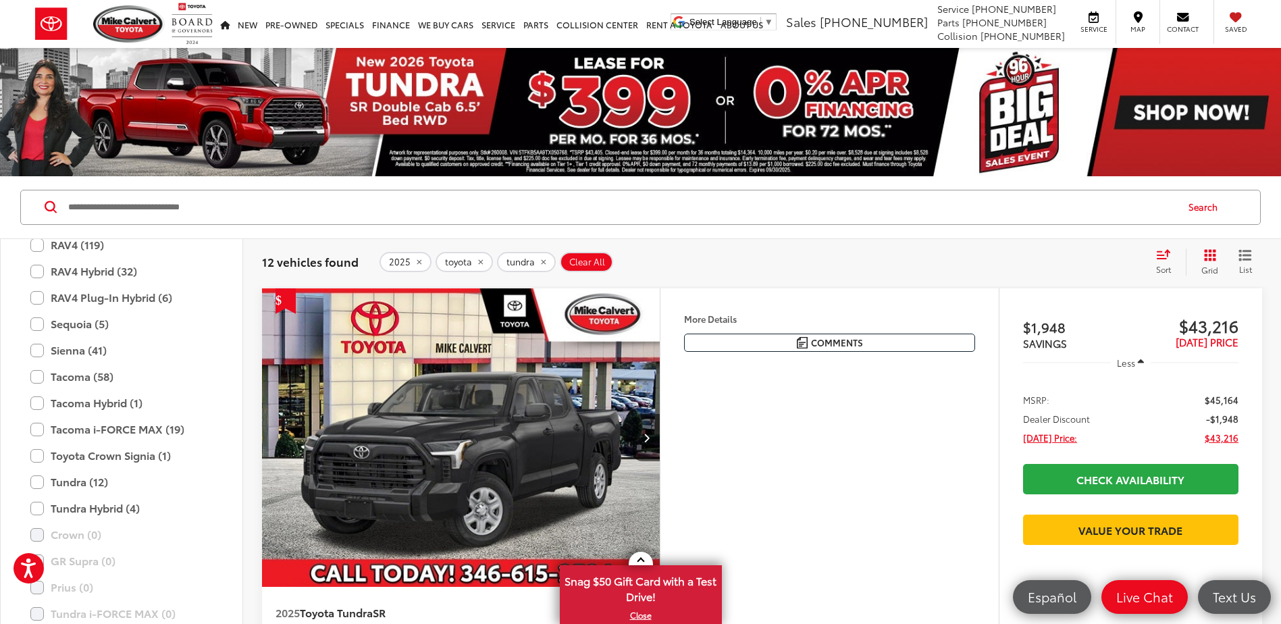
click at [80, 384] on label "Tacoma (58)" at bounding box center [121, 377] width 182 height 24
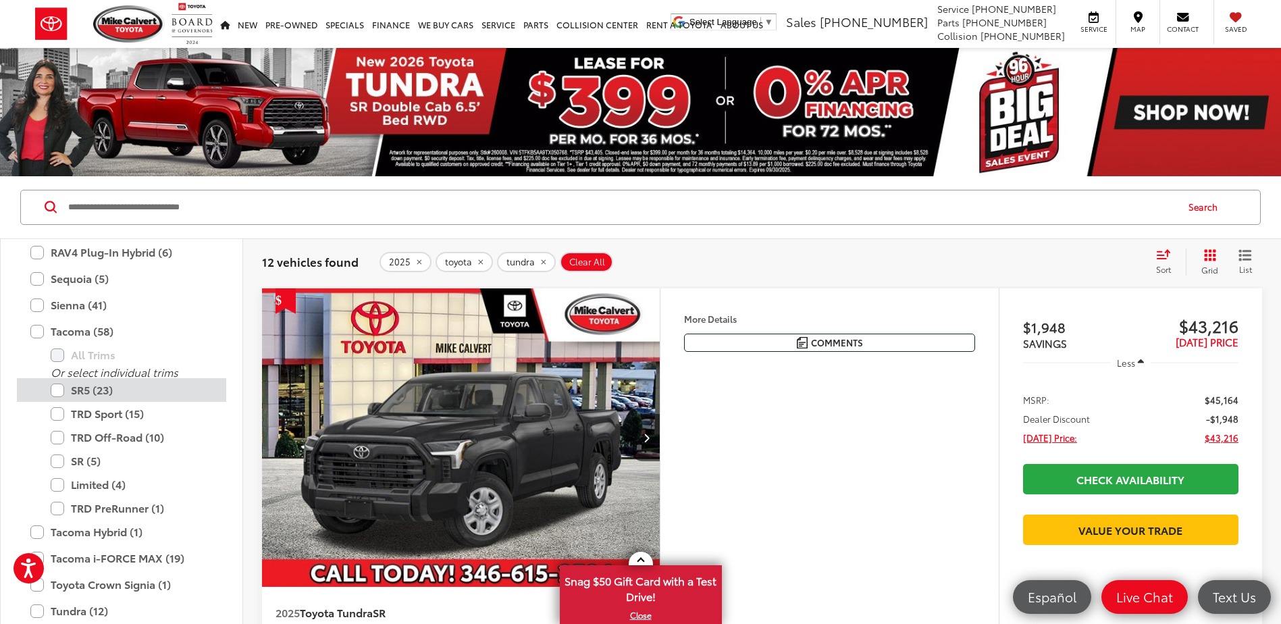
scroll to position [554, 0]
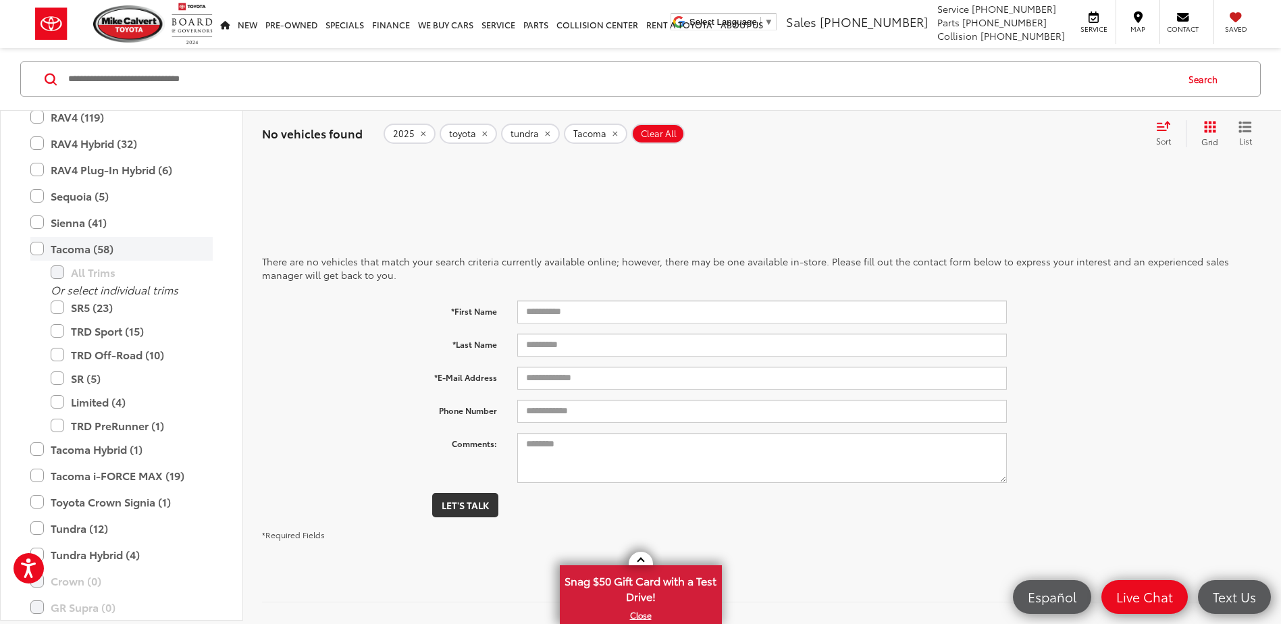
click at [39, 244] on label "Tacoma (58)" at bounding box center [121, 249] width 182 height 24
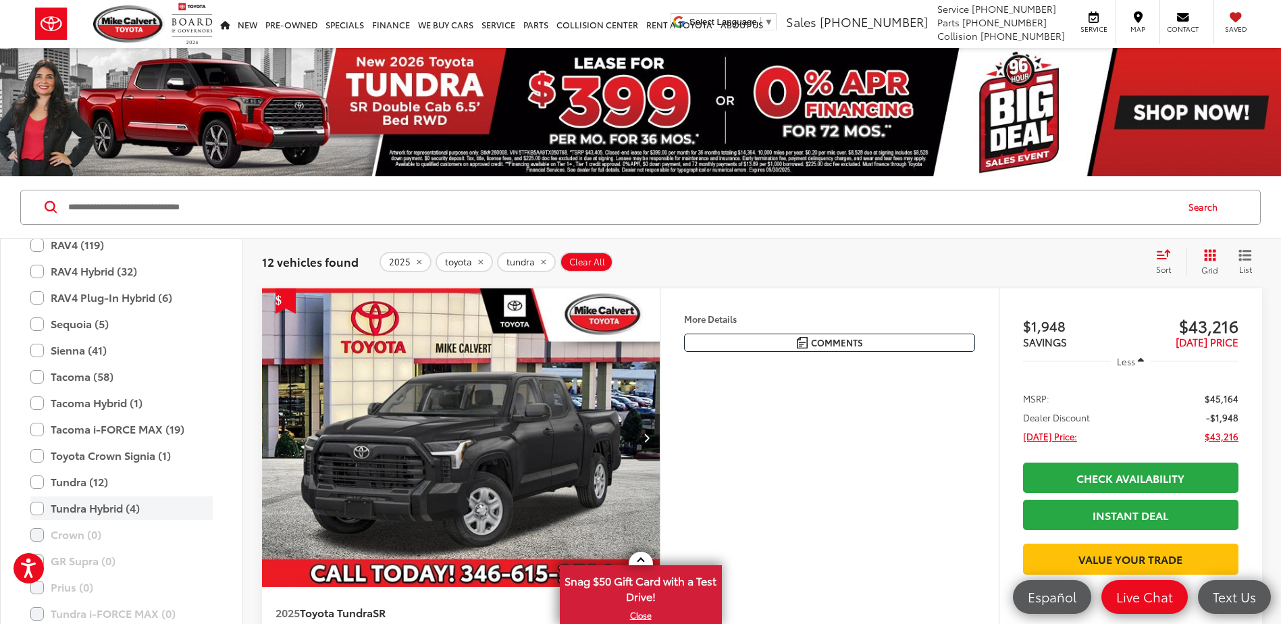
scroll to position [667, 0]
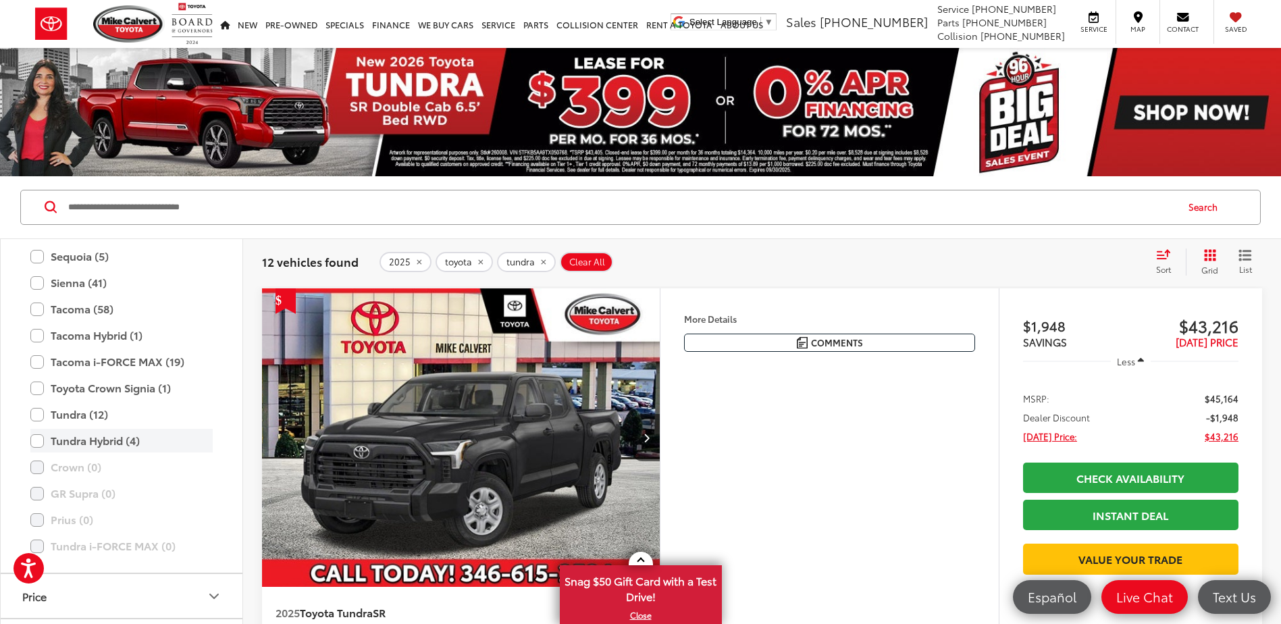
click at [84, 433] on label "Tundra Hybrid (4)" at bounding box center [121, 441] width 182 height 24
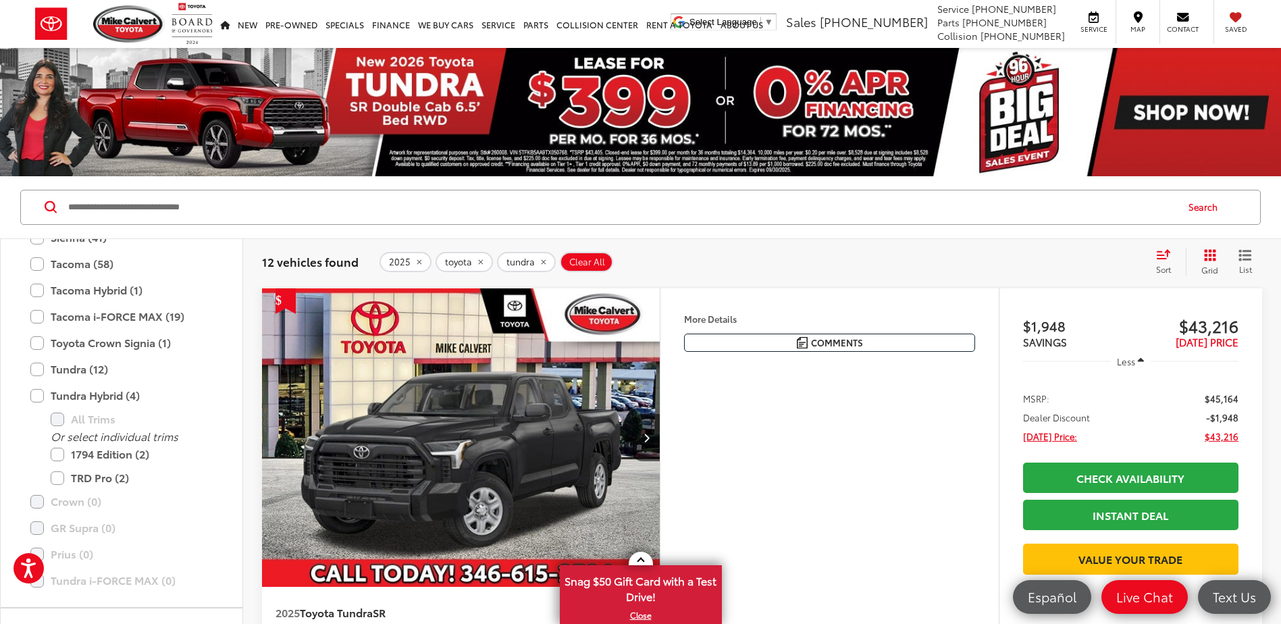
scroll to position [622, 0]
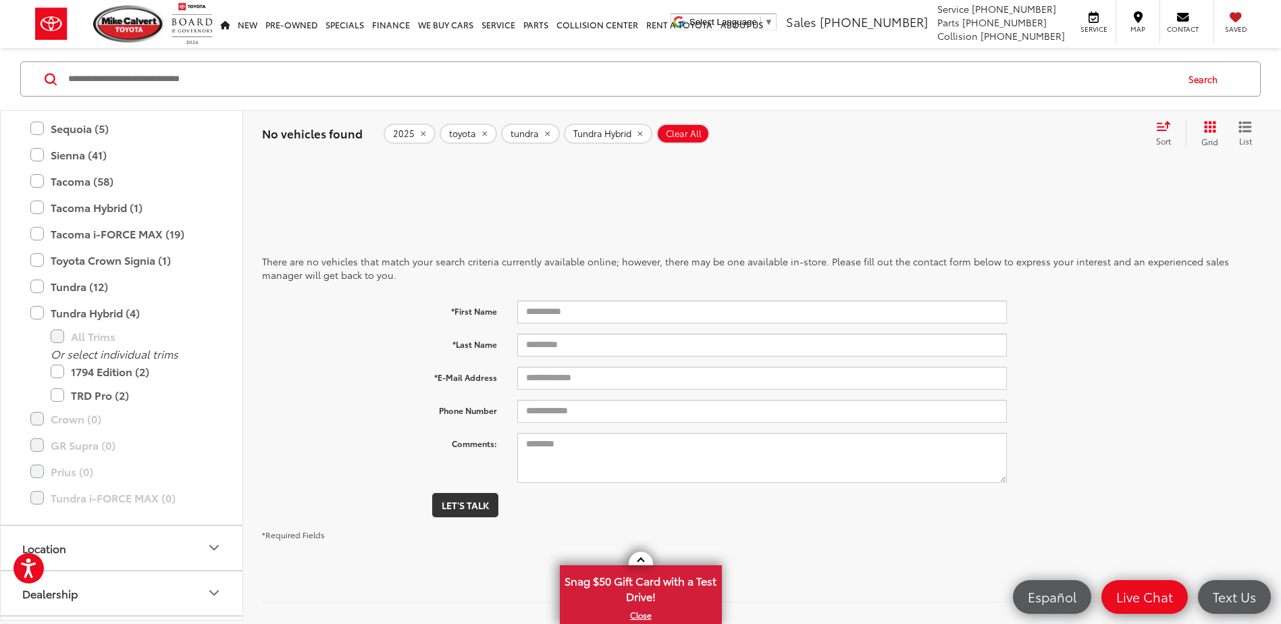
drag, startPoint x: 540, startPoint y: 133, endPoint x: 540, endPoint y: 145, distance: 12.2
click at [543, 133] on icon "remove tundra" at bounding box center [547, 134] width 9 height 8
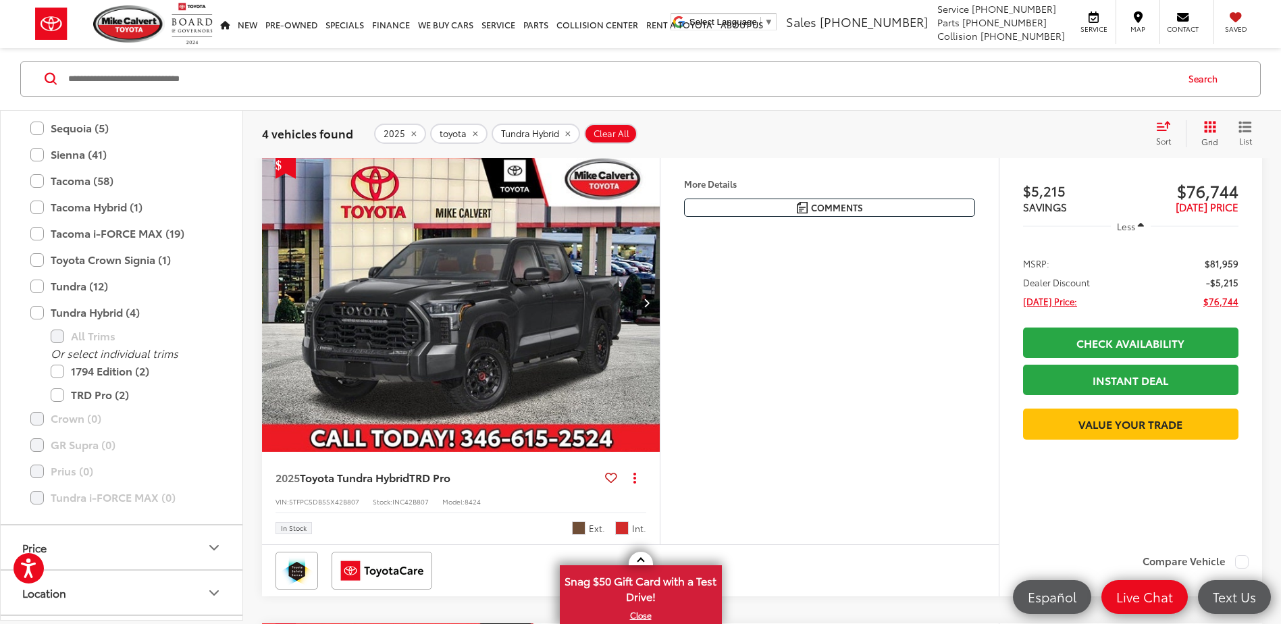
scroll to position [68, 0]
